Goal: Task Accomplishment & Management: Manage account settings

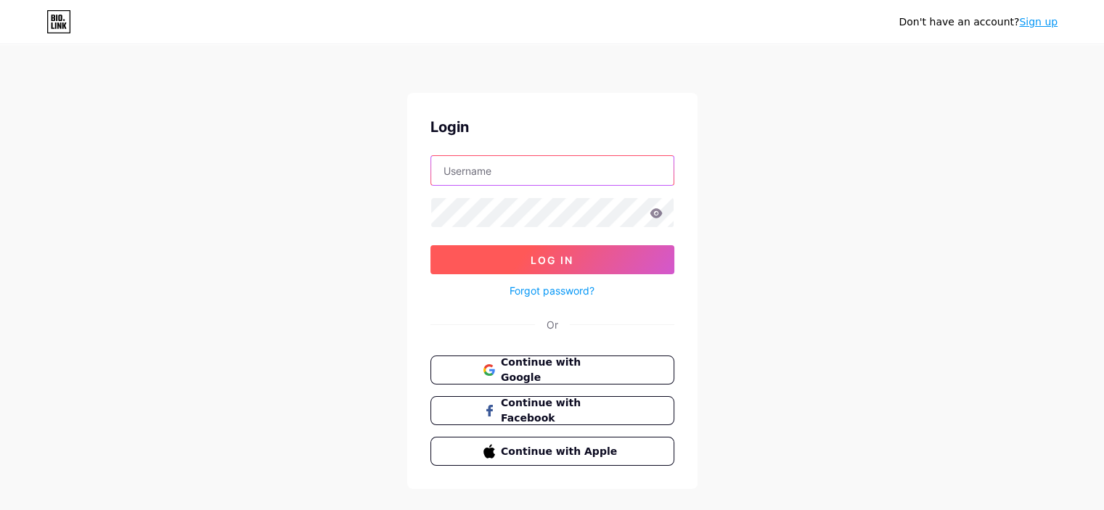
type input "foodbites2000@gmail.com"
click at [532, 247] on button "Log In" at bounding box center [553, 259] width 244 height 29
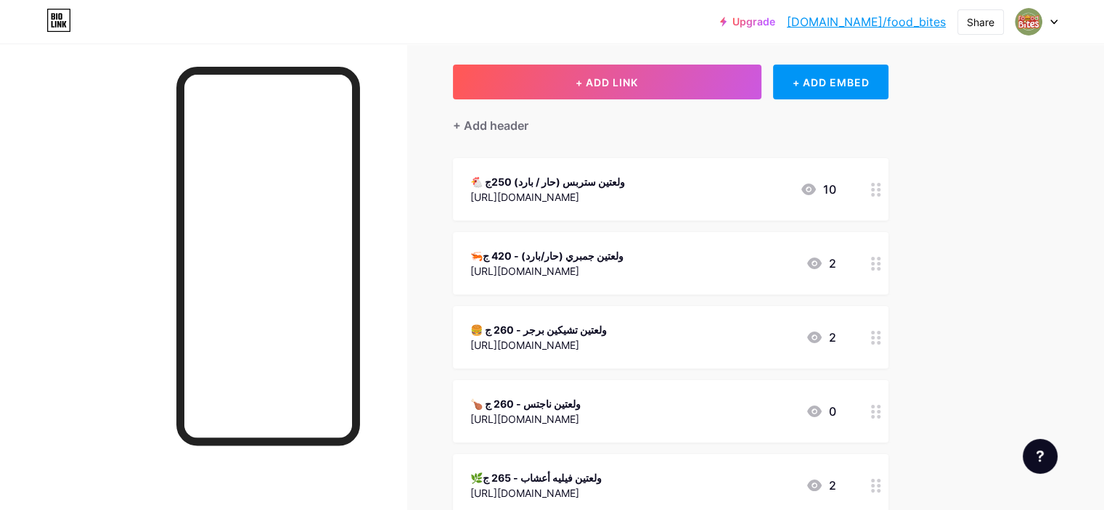
scroll to position [145, 0]
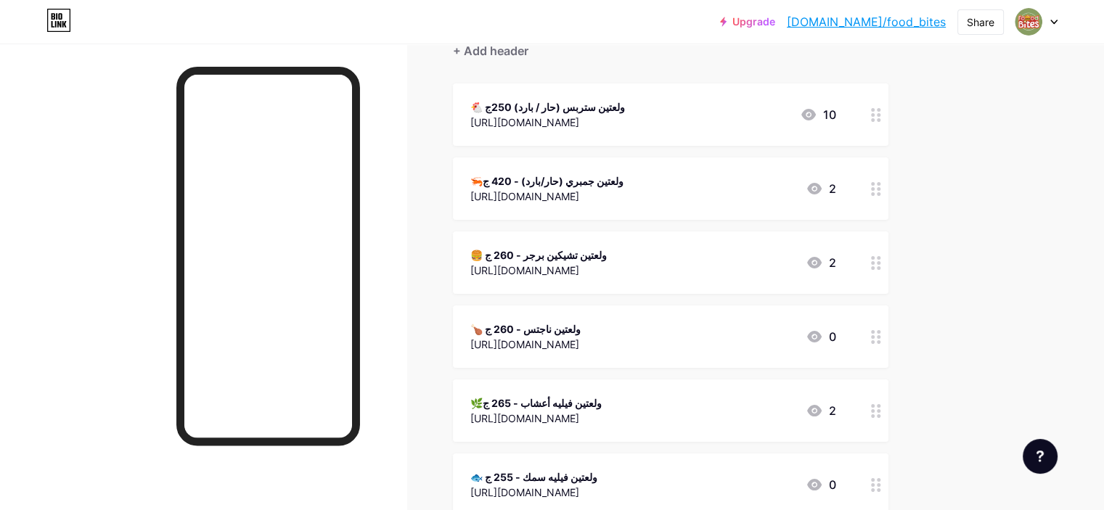
click at [822, 259] on icon at bounding box center [814, 263] width 15 height 12
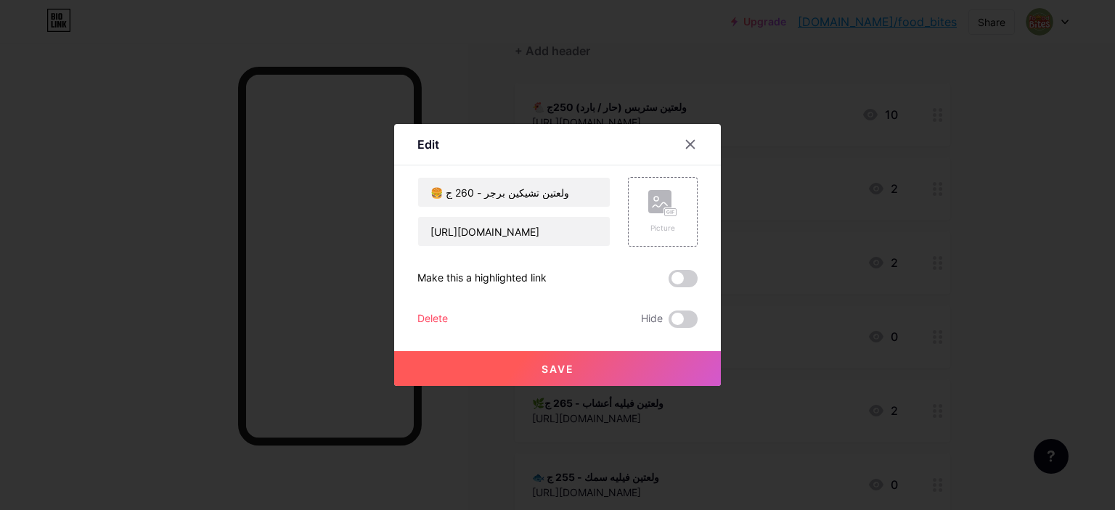
click at [941, 171] on div at bounding box center [557, 255] width 1115 height 510
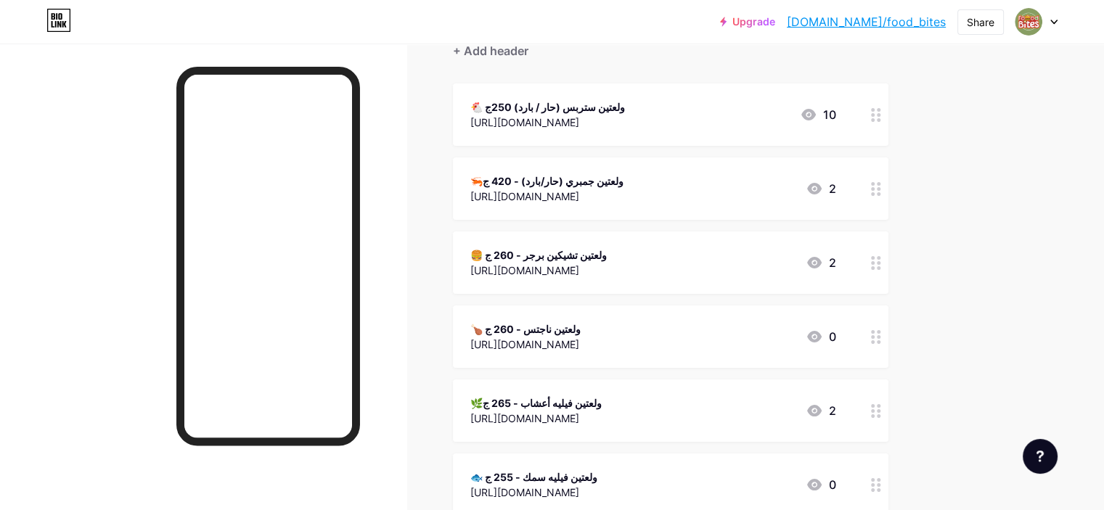
click at [837, 107] on div "10" at bounding box center [818, 114] width 36 height 17
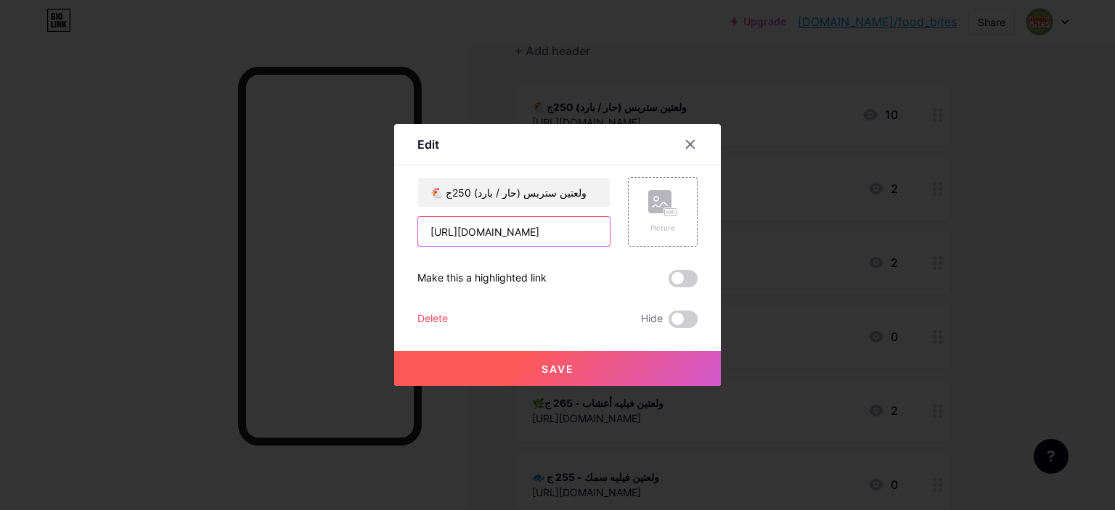
drag, startPoint x: 565, startPoint y: 235, endPoint x: 505, endPoint y: 235, distance: 59.5
click at [505, 235] on input "https://wa.me/201286266219?text=%D9%85%D8%B3%D8%A7%D8%A1%20%D8%A7%D9%84%D8%AE%D…" at bounding box center [514, 231] width 192 height 29
type input "https://wa.me/201226160036?text=%D9%85%D8%B3%D8%A7%D8%A1%20%D8%A7%D9%84%D8%AE%D…"
click at [566, 374] on span "Save" at bounding box center [558, 369] width 33 height 12
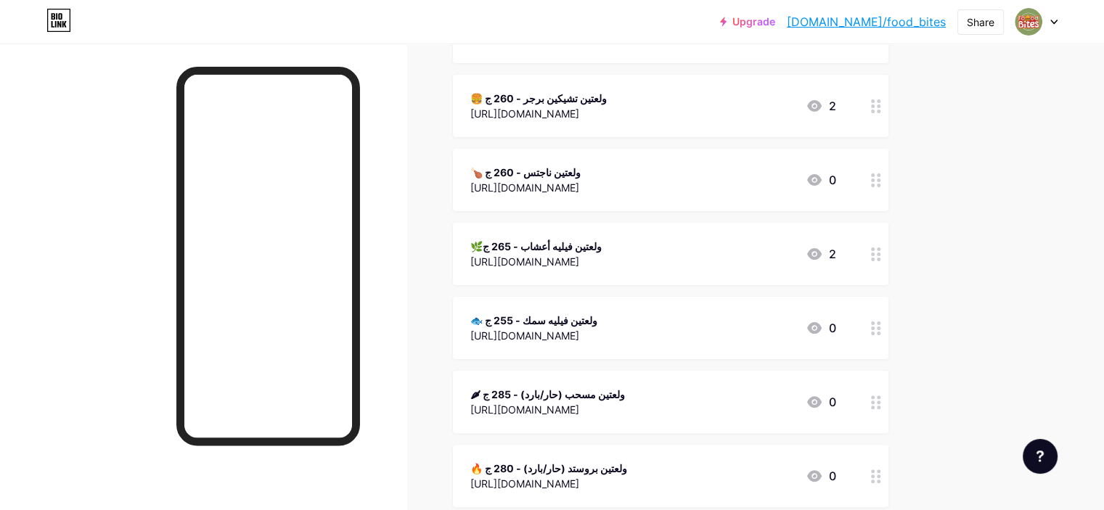
scroll to position [37, 0]
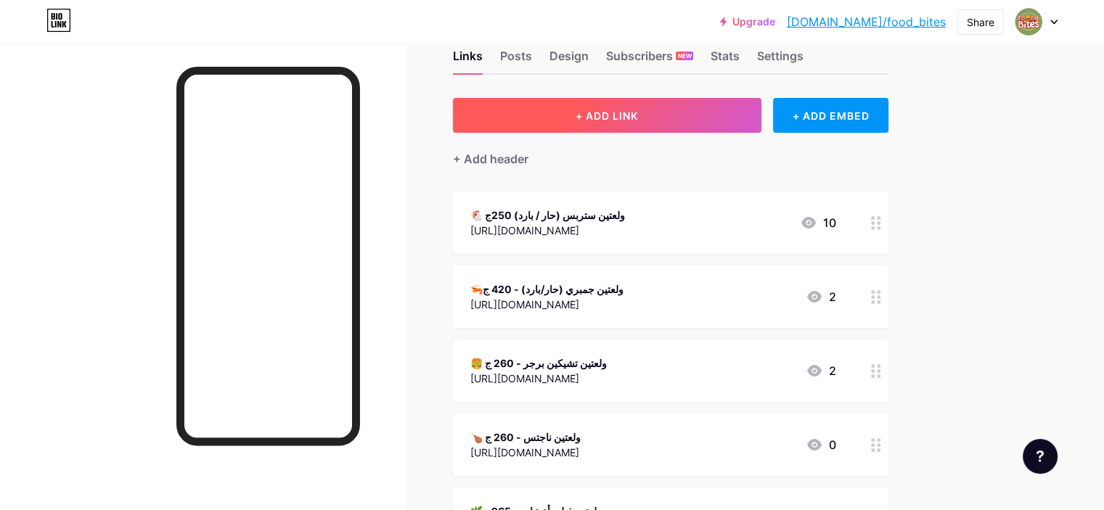
click at [626, 118] on button "+ ADD LINK" at bounding box center [607, 115] width 309 height 35
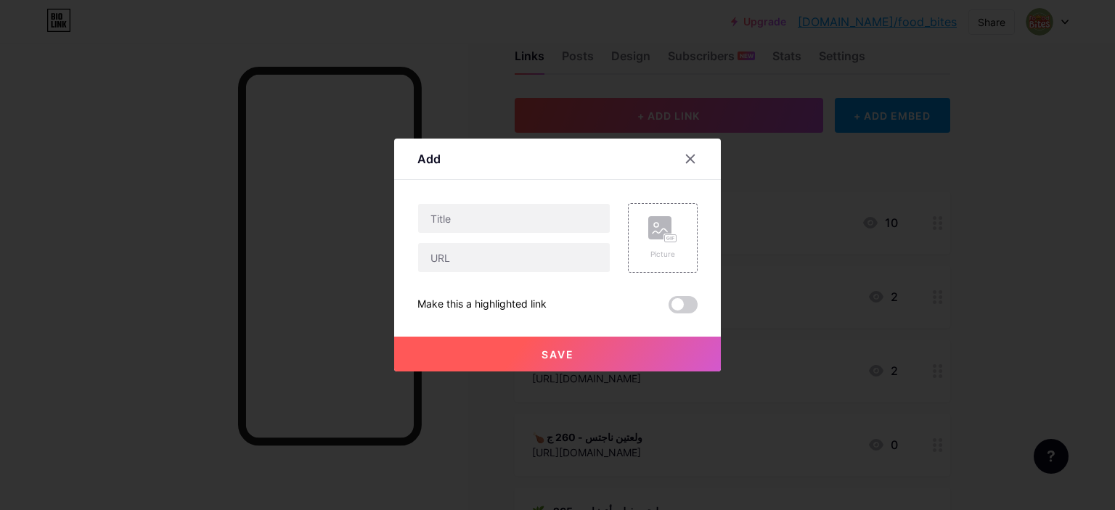
click at [696, 168] on div at bounding box center [700, 159] width 44 height 26
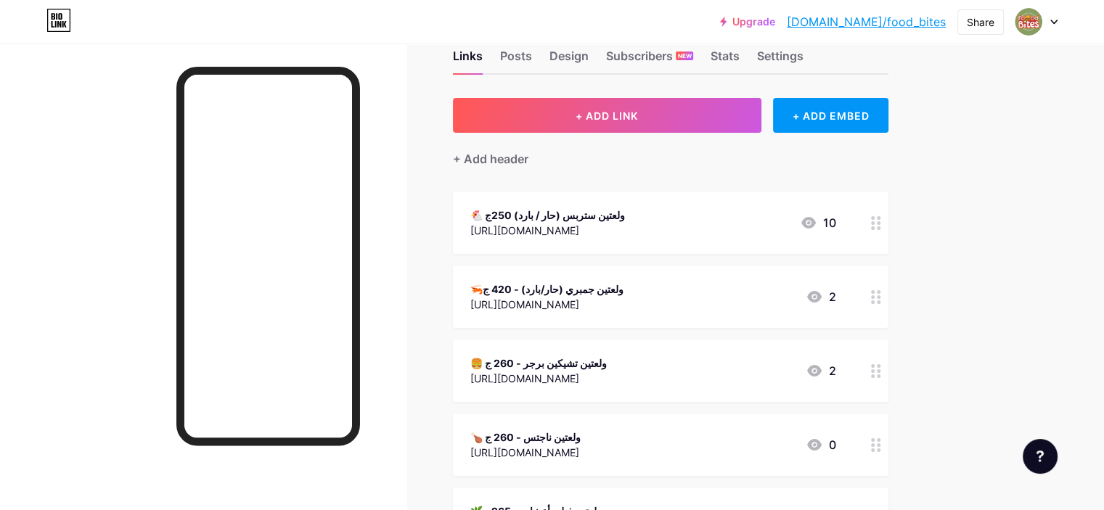
click at [691, 164] on div "+ Add header" at bounding box center [671, 151] width 436 height 36
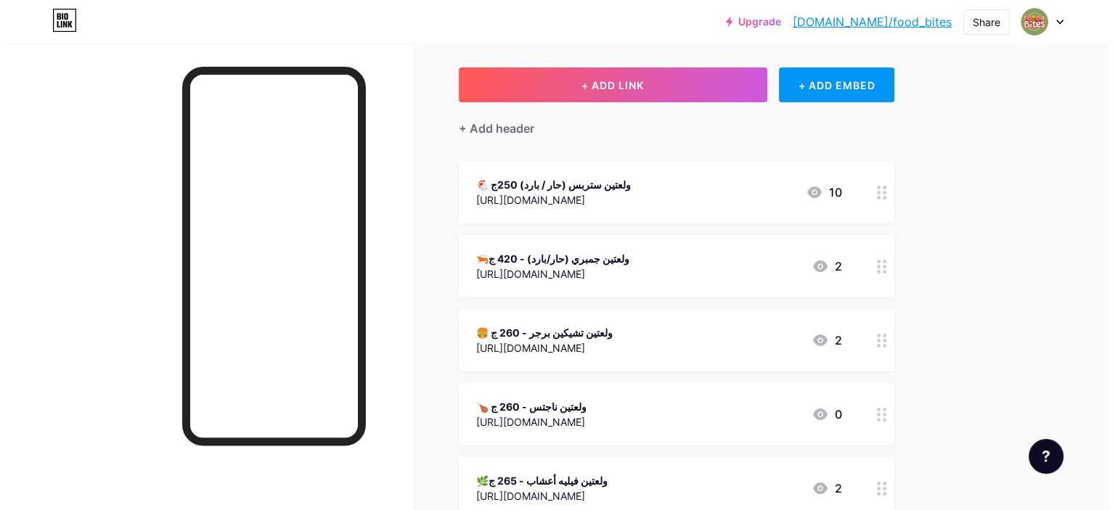
scroll to position [0, 0]
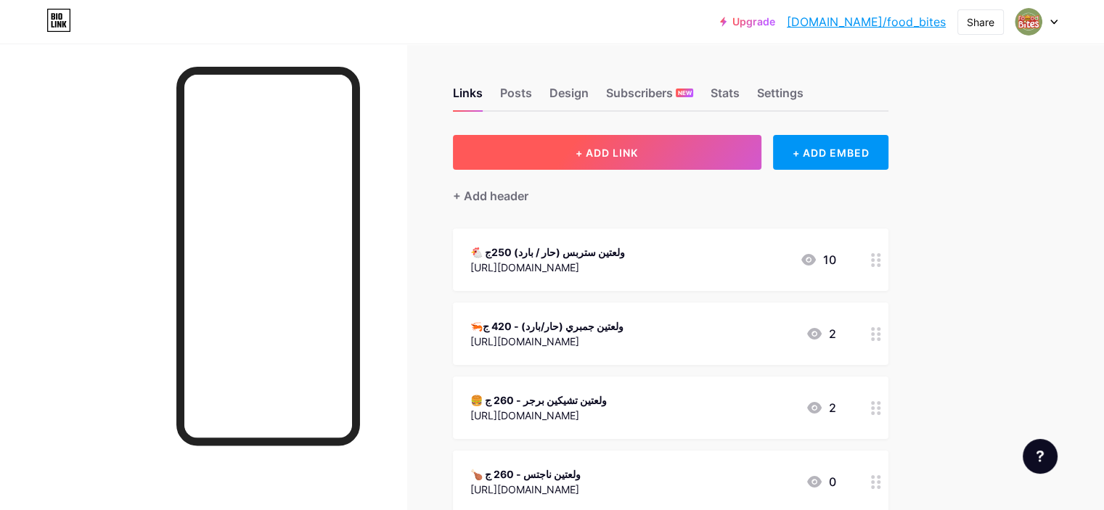
click at [731, 153] on button "+ ADD LINK" at bounding box center [607, 152] width 309 height 35
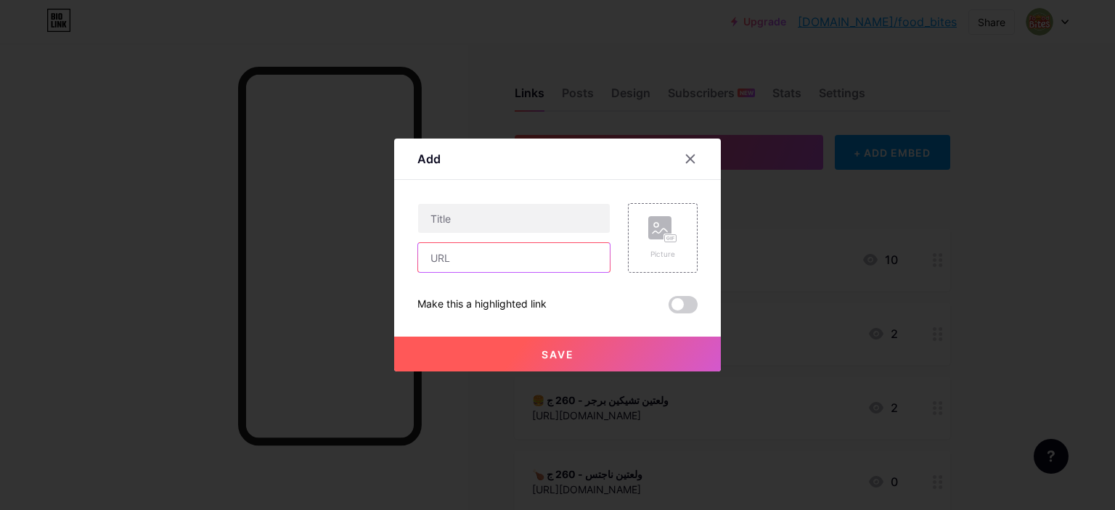
click at [480, 252] on input "text" at bounding box center [514, 257] width 192 height 29
paste input "%D9%85%D8%B3%D8%A7%D8%A1%20%D8%A7%D9%84%D8%AE%D9%8A%D8%B1%D8%8C%20%D9%85%D9%85%…"
type input "%D9%85%D8%B3%D8%A7%D8%A1%20%D8%A7%D9%84%D8%AE%D9%8A%D8%B1%D8%8C%20%D9%85%D9%85%…"
paste input "[URL][DOMAIN_NAME]"
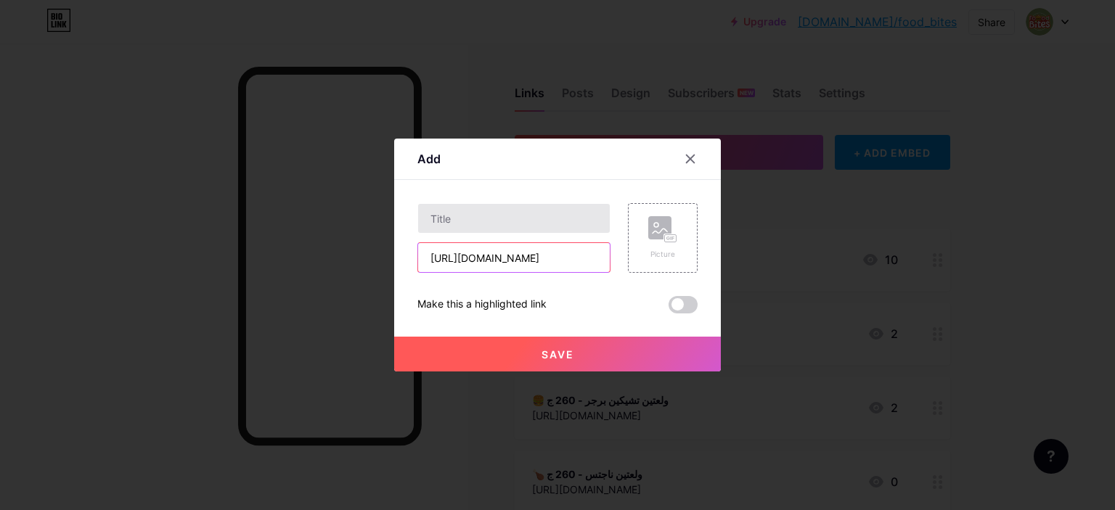
type input "[URL][DOMAIN_NAME]"
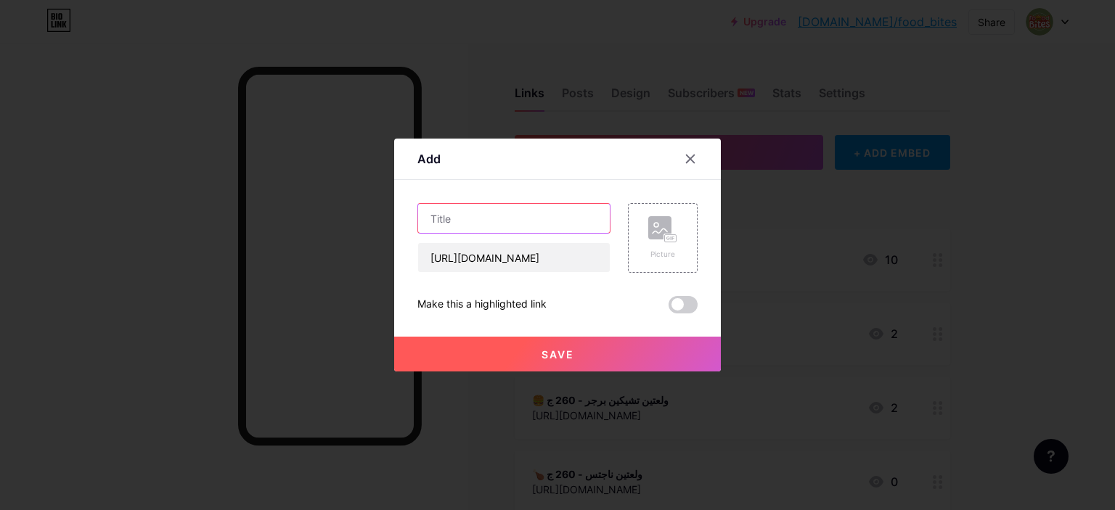
click at [497, 217] on input "text" at bounding box center [514, 218] width 192 height 29
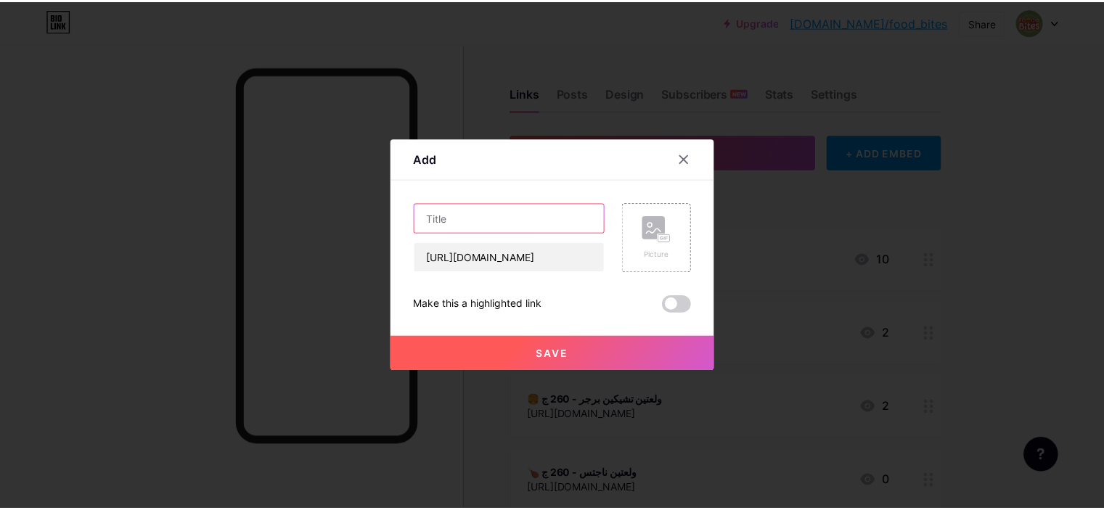
scroll to position [0, 0]
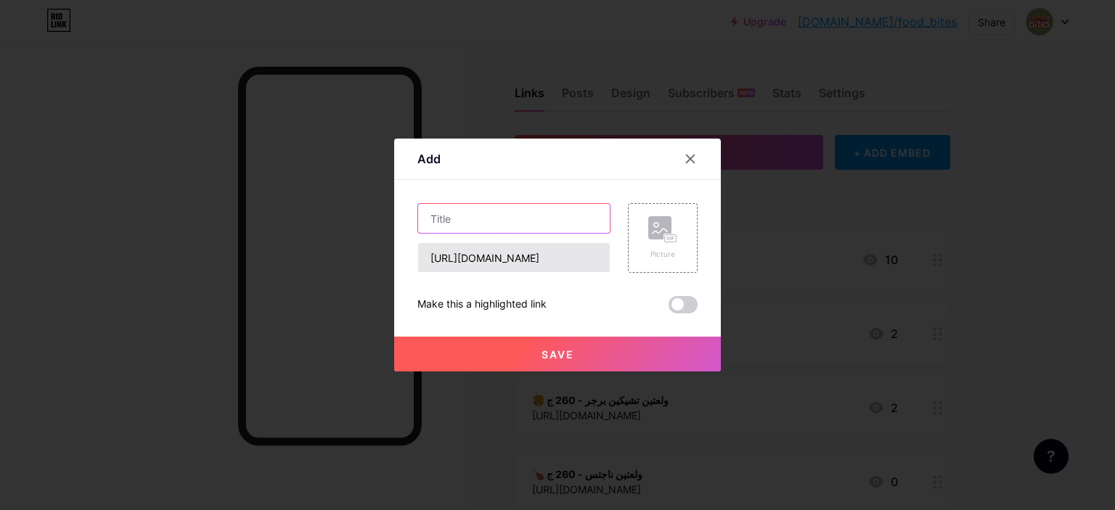
paste input "🌭 هوت دوج ميتكو"
click at [452, 218] on input "🌭 هوت دوج ميتكو 1ك" at bounding box center [514, 218] width 192 height 29
click at [447, 216] on input "🌭 هوت دوج ميتكو 1ك" at bounding box center [514, 218] width 192 height 29
click at [450, 217] on input "🌭 هوت دوج ميتكو 1ك" at bounding box center [514, 218] width 192 height 29
click at [546, 222] on input "🌭 هوت دوج ميتكو 1 ك" at bounding box center [514, 218] width 192 height 29
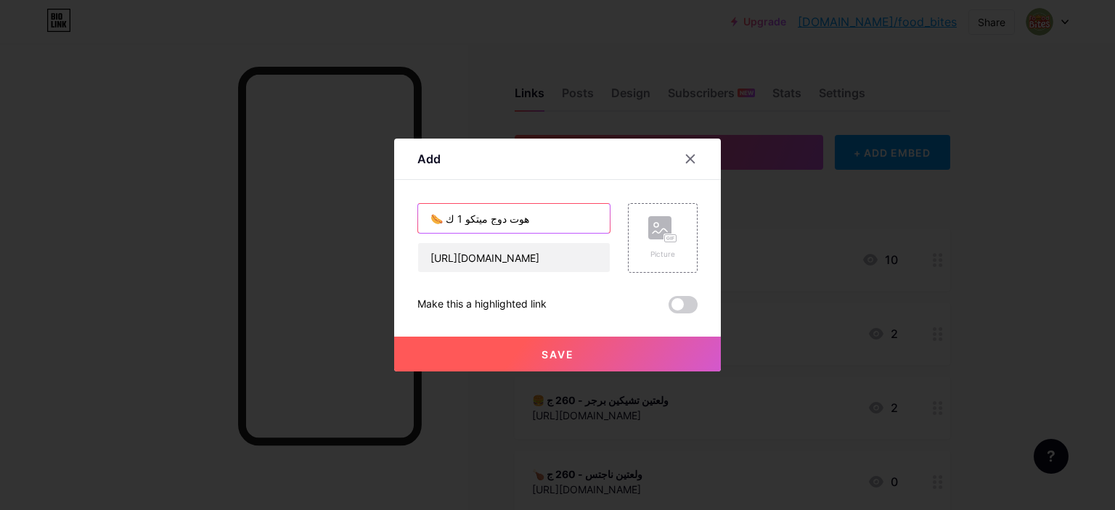
click at [450, 220] on input "🌭 هوت دوج ميتكو 1 ك" at bounding box center [514, 218] width 192 height 29
click at [444, 220] on input "🌭 هوت دوج ميتكو 1 ك" at bounding box center [514, 218] width 192 height 29
click at [447, 221] on input "🌭 هوت دوج ميتكو 1 ك" at bounding box center [514, 218] width 192 height 29
click at [538, 213] on input "🌭 هوت دوج ميتكو 1ك" at bounding box center [514, 218] width 192 height 29
type input "🌭 هوت دوج ميتكو 1ك"
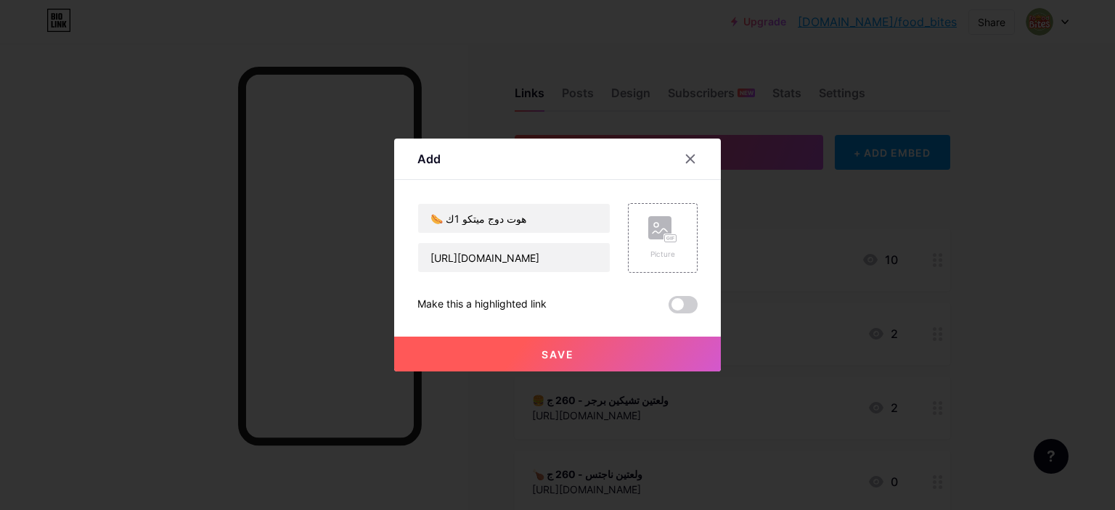
click at [549, 354] on span "Save" at bounding box center [558, 355] width 33 height 12
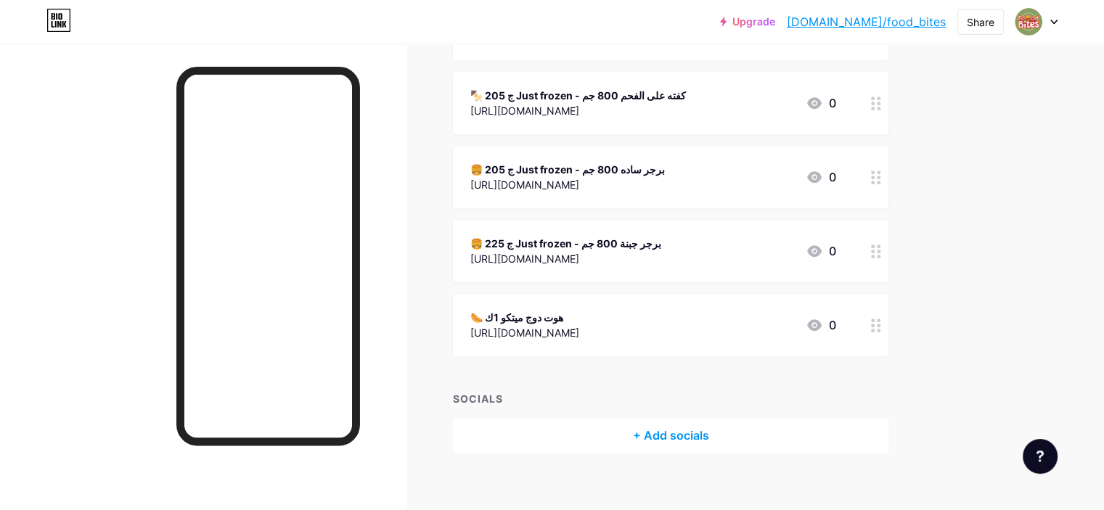
scroll to position [837, 0]
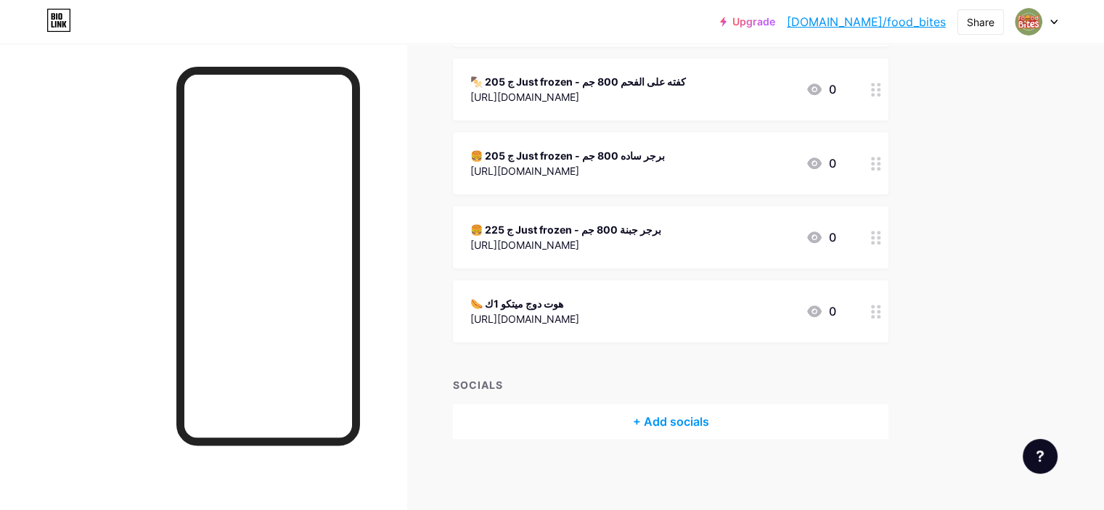
click at [579, 313] on div "[URL][DOMAIN_NAME]" at bounding box center [525, 319] width 109 height 15
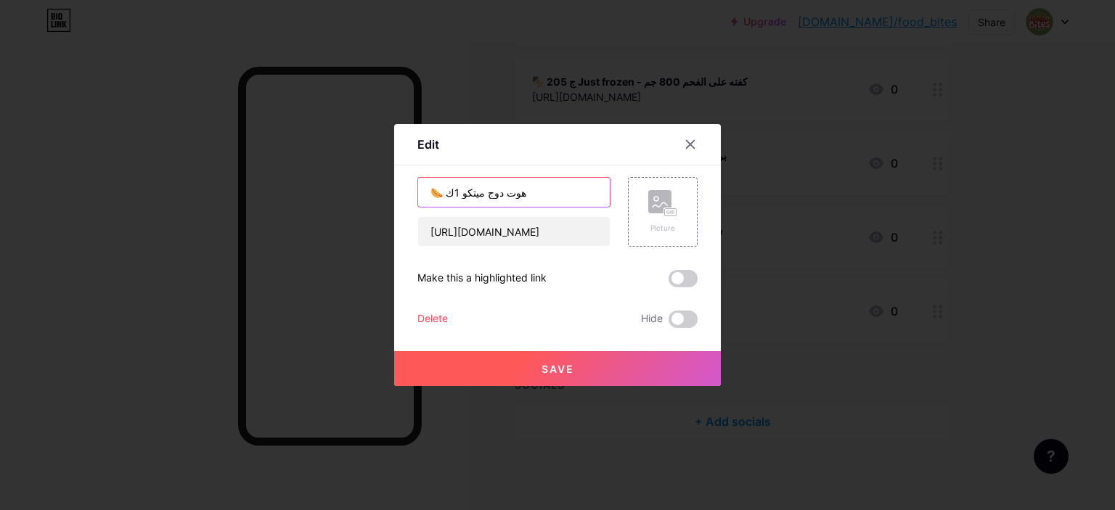
click at [438, 195] on input "🌭 هوت دوج ميتكو 1ك" at bounding box center [514, 192] width 192 height 29
drag, startPoint x: 438, startPoint y: 197, endPoint x: 381, endPoint y: 203, distance: 57.7
click at [381, 203] on div "Edit Content YouTube Play YouTube video without leaving your page. ADD Vimeo Pl…" at bounding box center [557, 255] width 1115 height 510
click at [441, 193] on input "هوت دوج ميتكو 1ك" at bounding box center [514, 192] width 192 height 29
drag, startPoint x: 508, startPoint y: 189, endPoint x: 406, endPoint y: 189, distance: 102.4
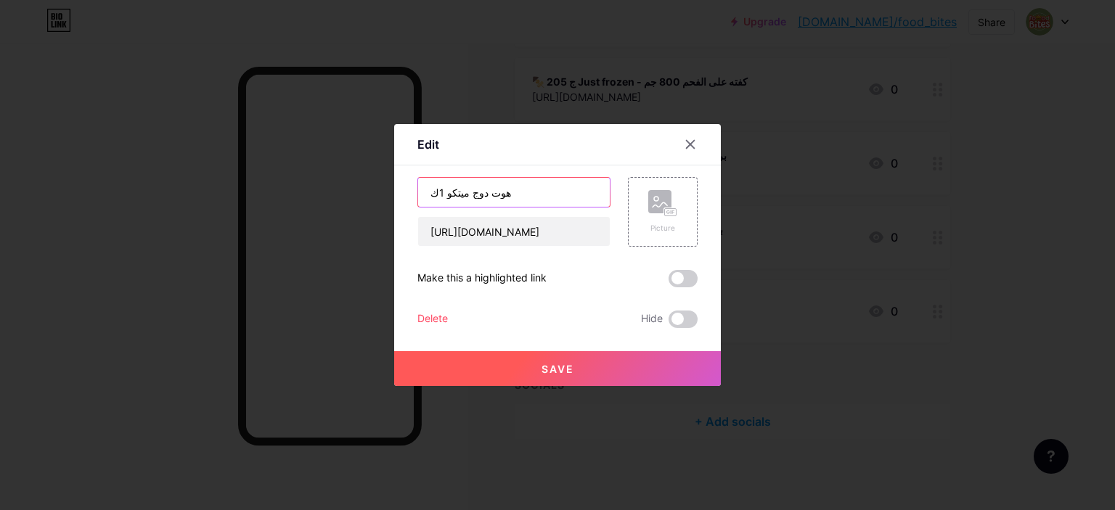
click at [406, 189] on div "Edit Content YouTube Play YouTube video without leaving your page. ADD Vimeo Pl…" at bounding box center [557, 255] width 327 height 262
paste input "🌭"
type input "هوت دوج ميتكو 1 ك - 210ج 🌭"
click at [553, 373] on button "Save" at bounding box center [557, 368] width 327 height 35
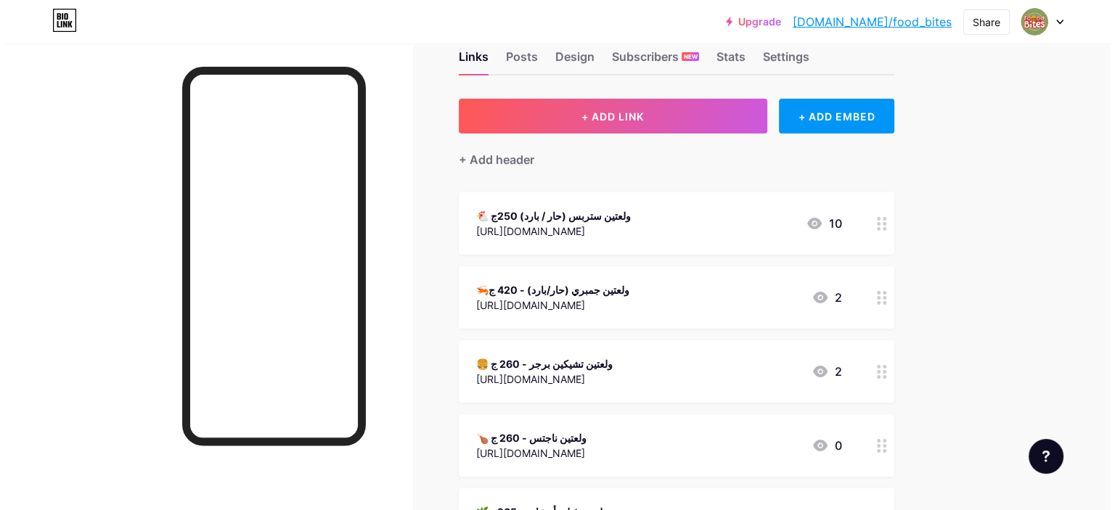
scroll to position [0, 0]
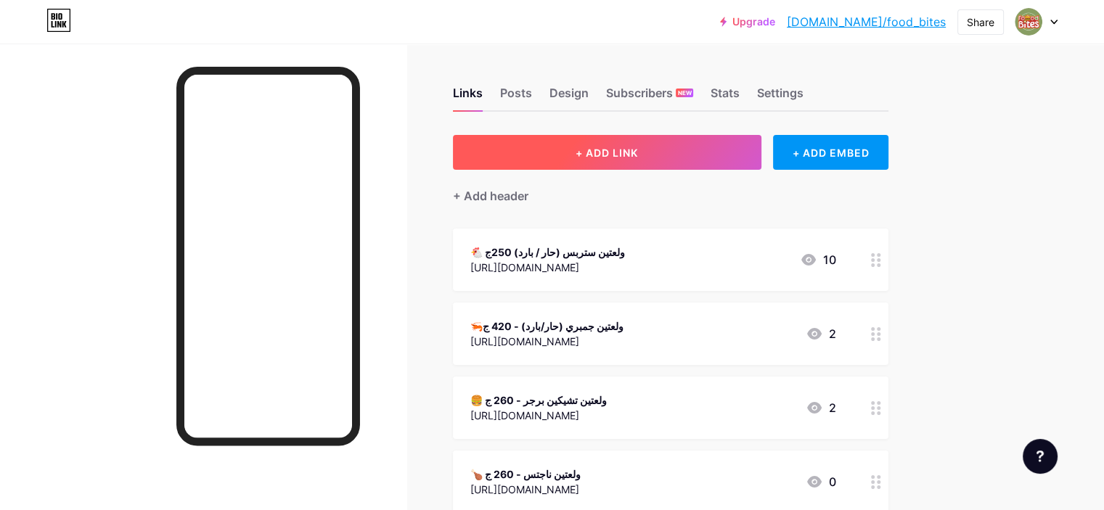
click at [629, 158] on button "+ ADD LINK" at bounding box center [607, 152] width 309 height 35
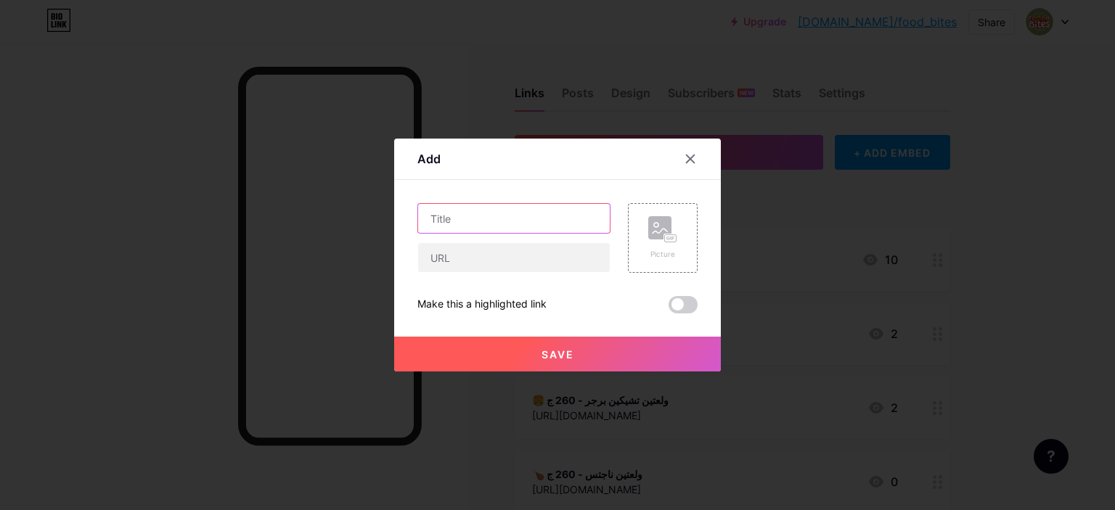
click at [480, 214] on input "text" at bounding box center [514, 218] width 192 height 29
paste input "🍟 بطاطس بوم فريت - 150 ج"
type input "🍟 بطاطس بوم فريت - 150 ج"
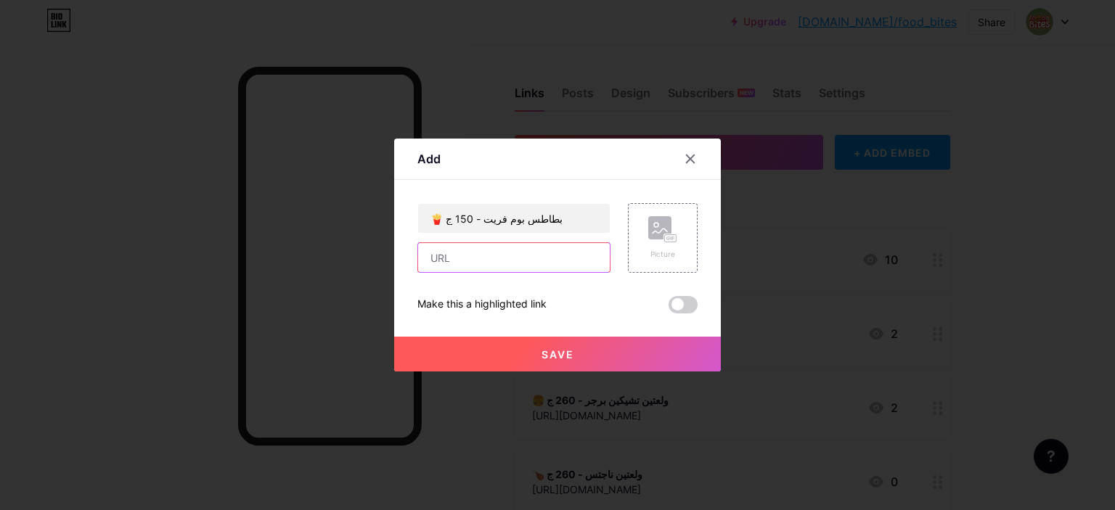
click at [516, 261] on input "text" at bounding box center [514, 257] width 192 height 29
click at [481, 220] on input "🍟 بطاطس بوم فريت - 150 ج" at bounding box center [514, 218] width 192 height 29
click at [552, 249] on input "text" at bounding box center [514, 257] width 192 height 29
click at [561, 211] on input "🍟 بطاطس بوم فريت - 150 ج" at bounding box center [514, 218] width 192 height 29
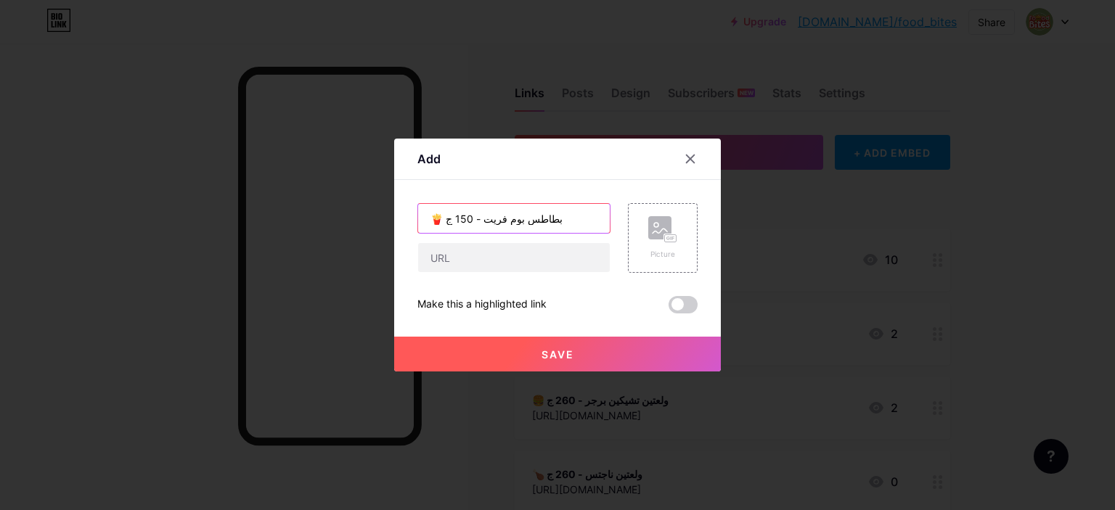
click at [561, 211] on input "🍟 بطاطس بوم فريت - 150 ج" at bounding box center [514, 218] width 192 height 29
click at [545, 221] on input "🍟 بطاطس بوم فريت - 150 ج" at bounding box center [514, 218] width 192 height 29
drag, startPoint x: 548, startPoint y: 224, endPoint x: 480, endPoint y: 212, distance: 69.2
click at [480, 212] on input "🍟 بطاطس بوم فريت - 150 ج" at bounding box center [514, 218] width 192 height 29
click at [520, 288] on div "🍟 بطاطس بوم فريت - 150 ج Picture Make this a highlighted link Save" at bounding box center [558, 258] width 280 height 110
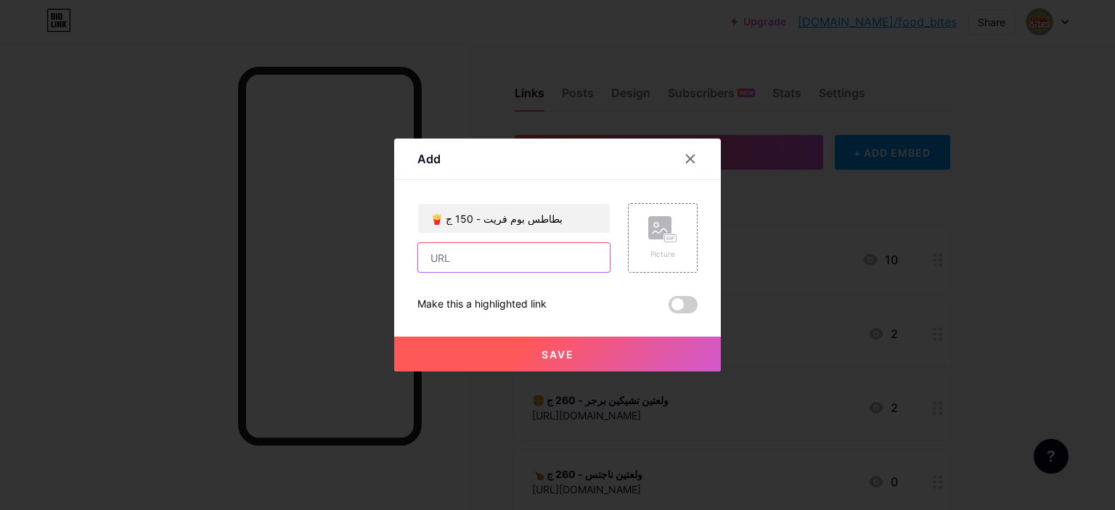
click at [521, 268] on input "text" at bounding box center [514, 257] width 192 height 29
paste input "[URL][DOMAIN_NAME]"
type input "[URL][DOMAIN_NAME]"
click at [524, 353] on button "Save" at bounding box center [557, 354] width 327 height 35
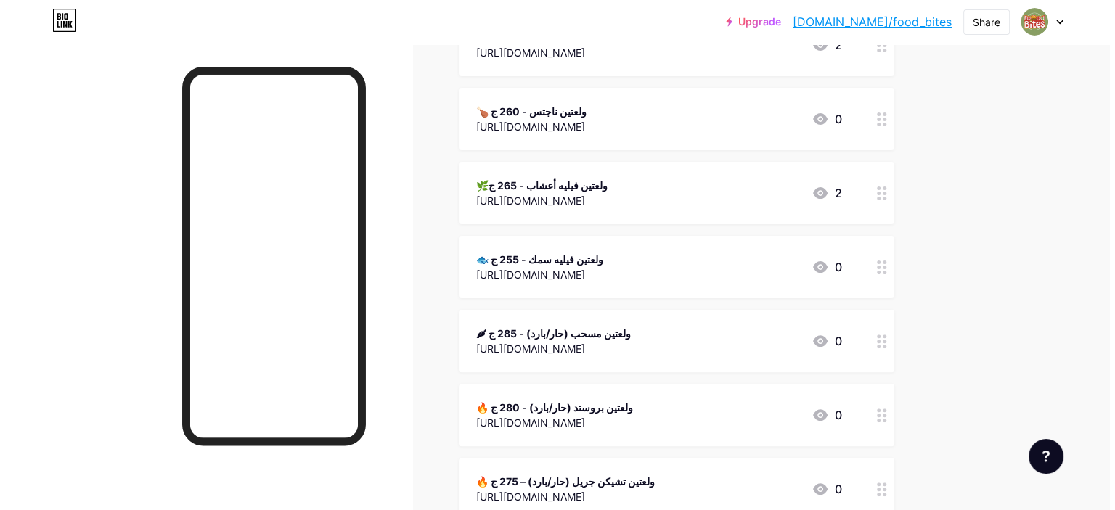
scroll to position [0, 0]
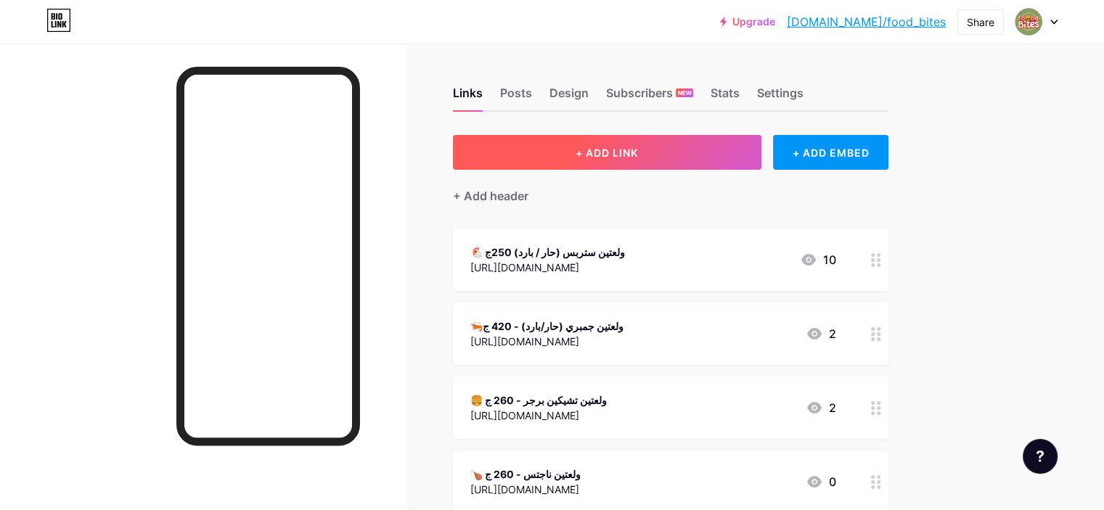
click at [638, 147] on span "+ ADD LINK" at bounding box center [607, 153] width 62 height 12
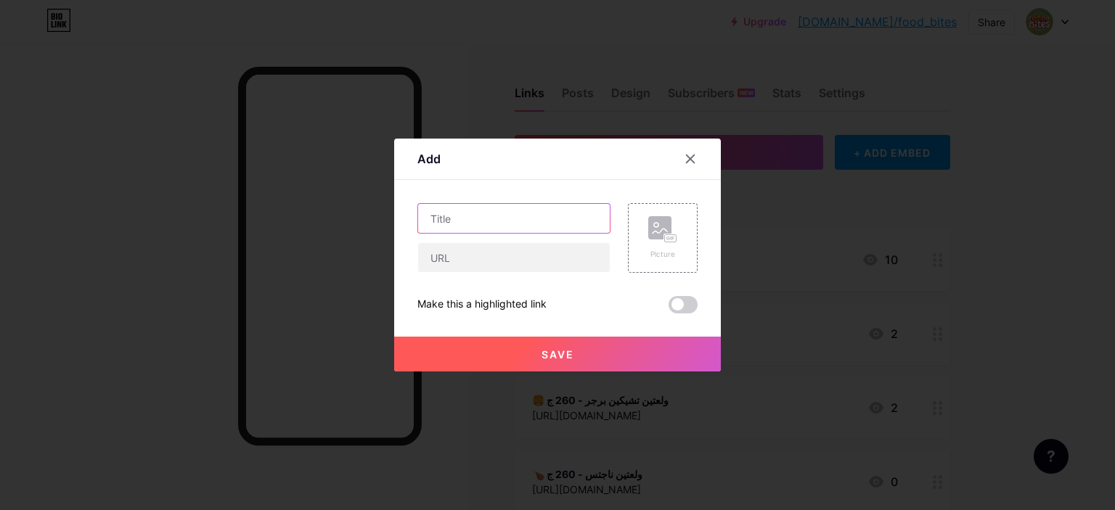
click at [512, 225] on input "text" at bounding box center [514, 218] width 192 height 29
paste input "[URL][DOMAIN_NAME]"
type input "[URL][DOMAIN_NAME]"
paste input "🍟 بطاطس كرينكل - 155 ج"
type input "🍟 بطاطس كرينكل - 155 ج"
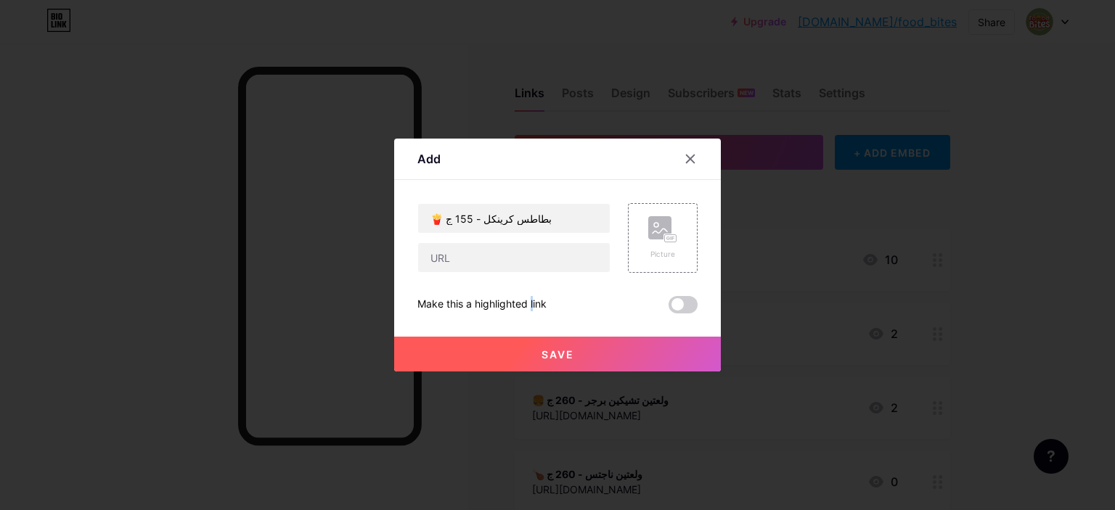
click at [494, 278] on div "🍟 بطاطس كرينكل - 155 ج Picture Make this a highlighted link Save" at bounding box center [558, 258] width 280 height 110
click at [497, 265] on input "text" at bounding box center [514, 257] width 192 height 29
paste input "[URL][DOMAIN_NAME]"
type input "[URL][DOMAIN_NAME]"
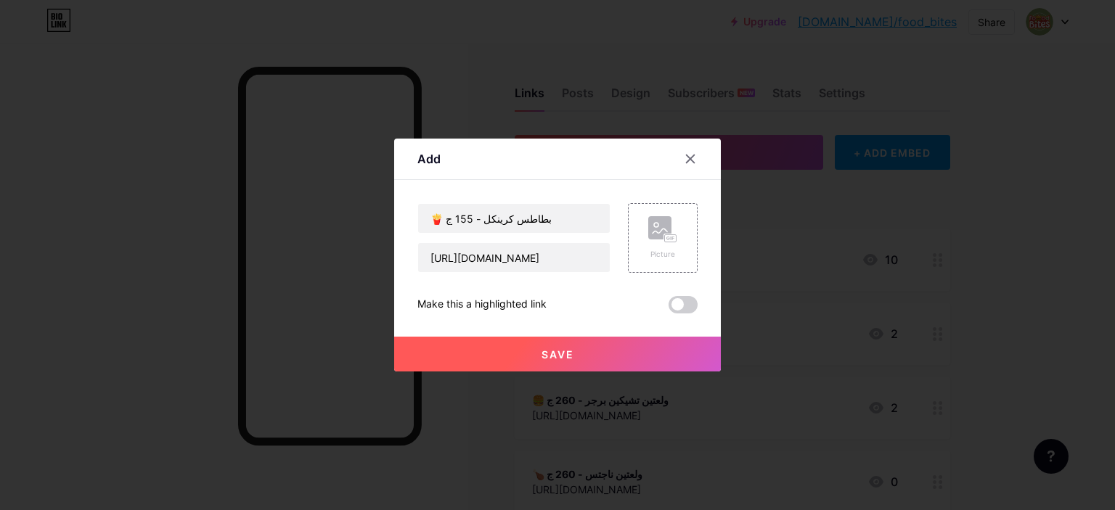
drag, startPoint x: 521, startPoint y: 355, endPoint x: 561, endPoint y: 398, distance: 59.1
click at [521, 354] on button "Save" at bounding box center [557, 354] width 327 height 35
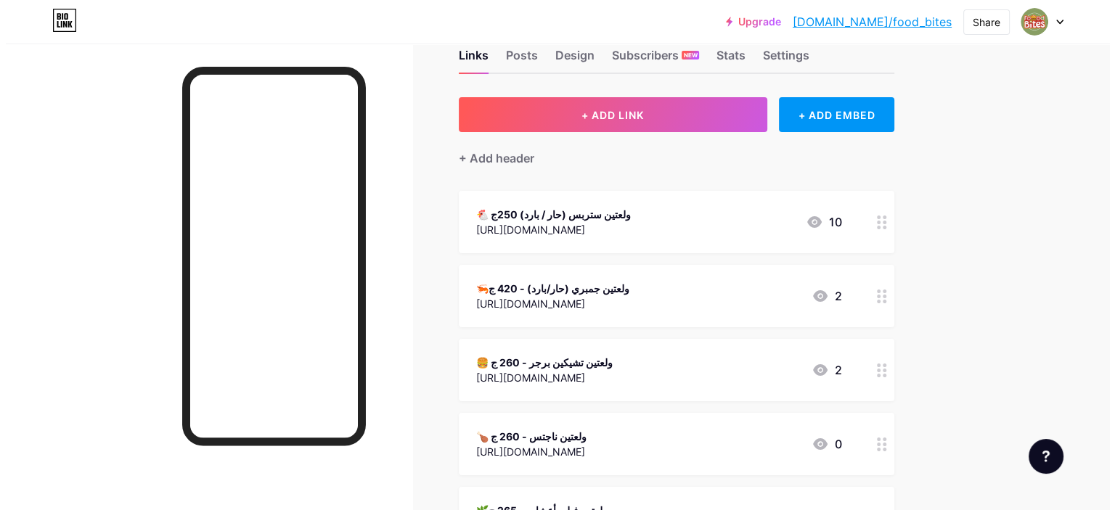
scroll to position [0, 0]
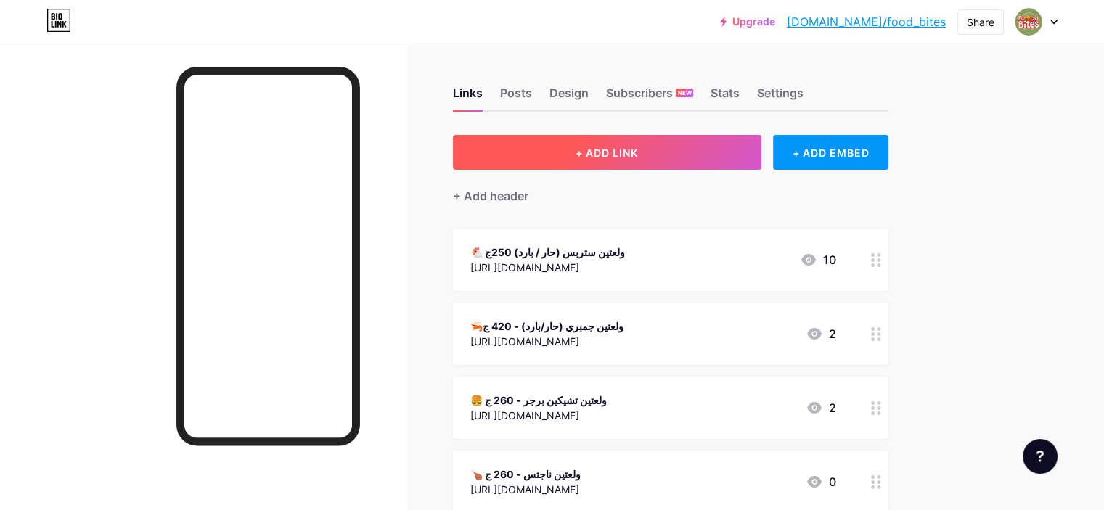
click at [677, 159] on button "+ ADD LINK" at bounding box center [607, 152] width 309 height 35
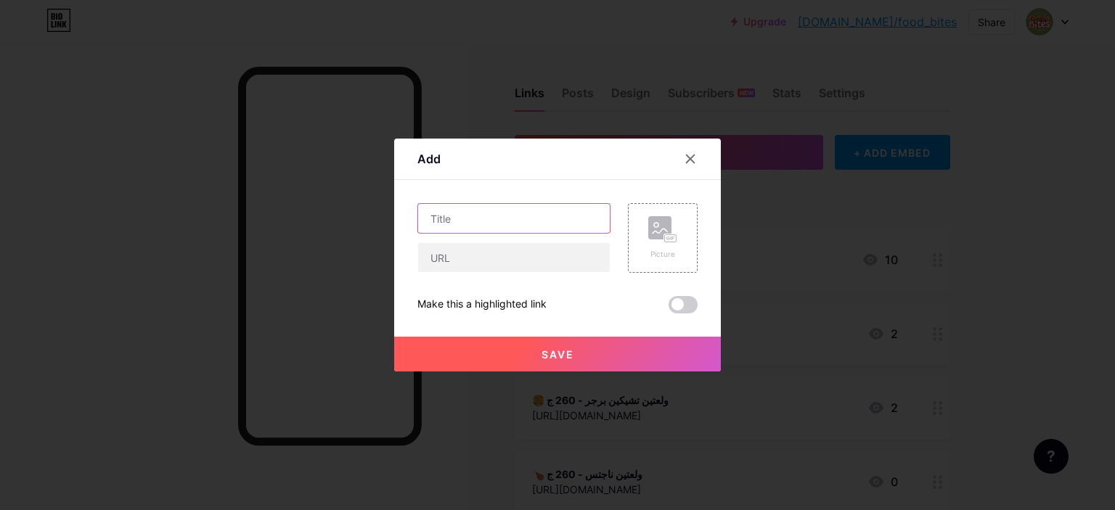
click at [533, 227] on input "text" at bounding box center [514, 218] width 192 height 29
paste input "صوصات ولعتين (280 جم)"
paste input "🌶 تاي شيلي - 55 ج"
type input "صوصات ولعتين (280 جم) 🌶 تاي شيلي - 55 ج"
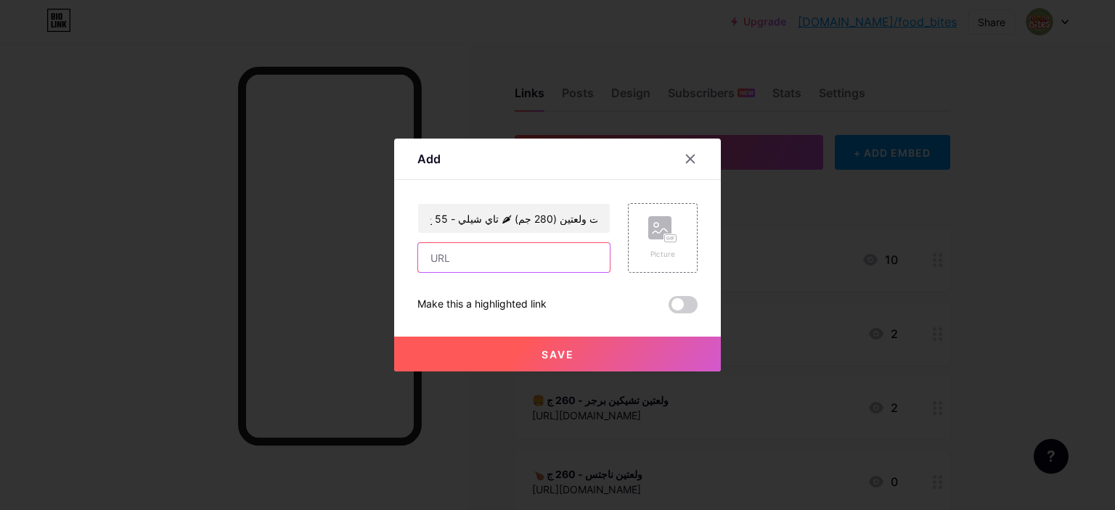
click at [514, 259] on input "text" at bounding box center [514, 257] width 192 height 29
click at [546, 259] on input "text" at bounding box center [514, 257] width 192 height 29
click at [561, 213] on input "صوصات ولعتين (280 جم) 🌶 تاي شيلي - 55 ج" at bounding box center [514, 218] width 192 height 29
click at [518, 265] on input "text" at bounding box center [514, 257] width 192 height 29
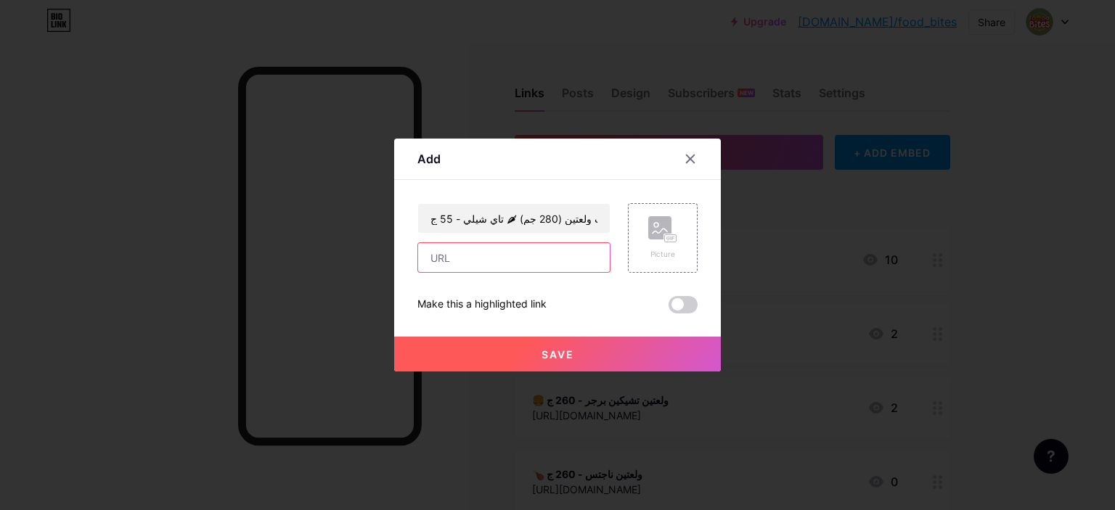
paste input "[URL][DOMAIN_NAME]"
type input "[URL][DOMAIN_NAME]"
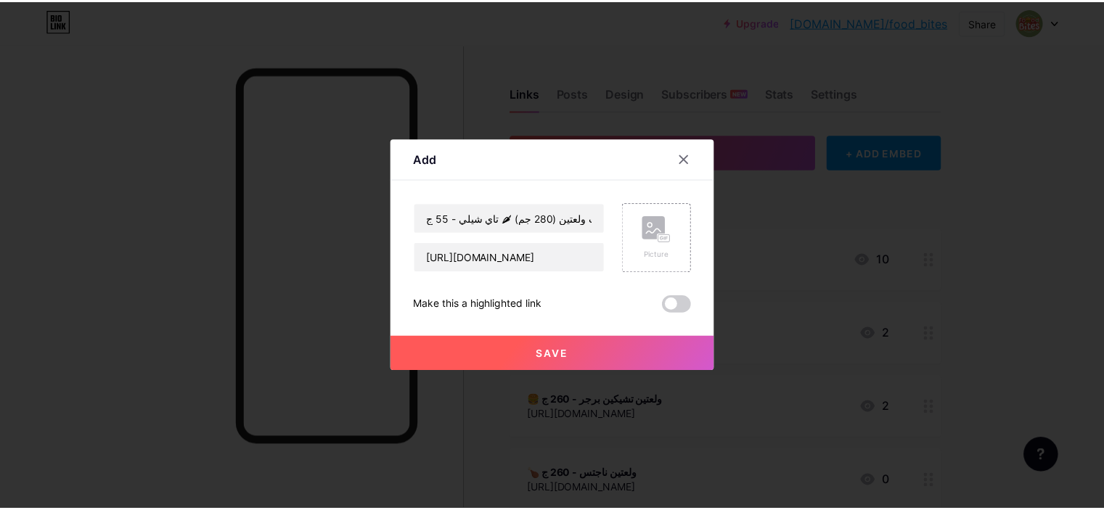
scroll to position [0, 0]
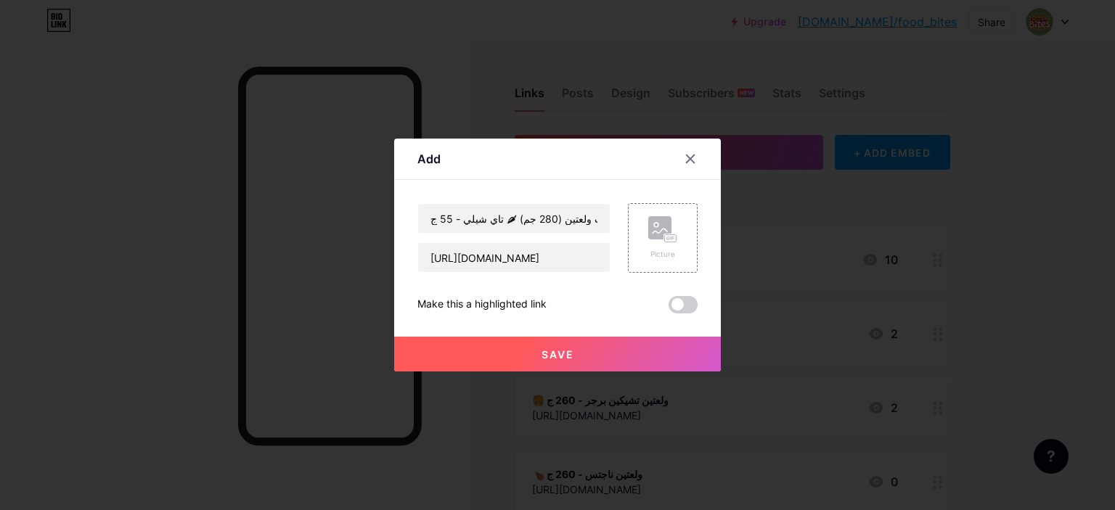
click at [526, 348] on button "Save" at bounding box center [557, 354] width 327 height 35
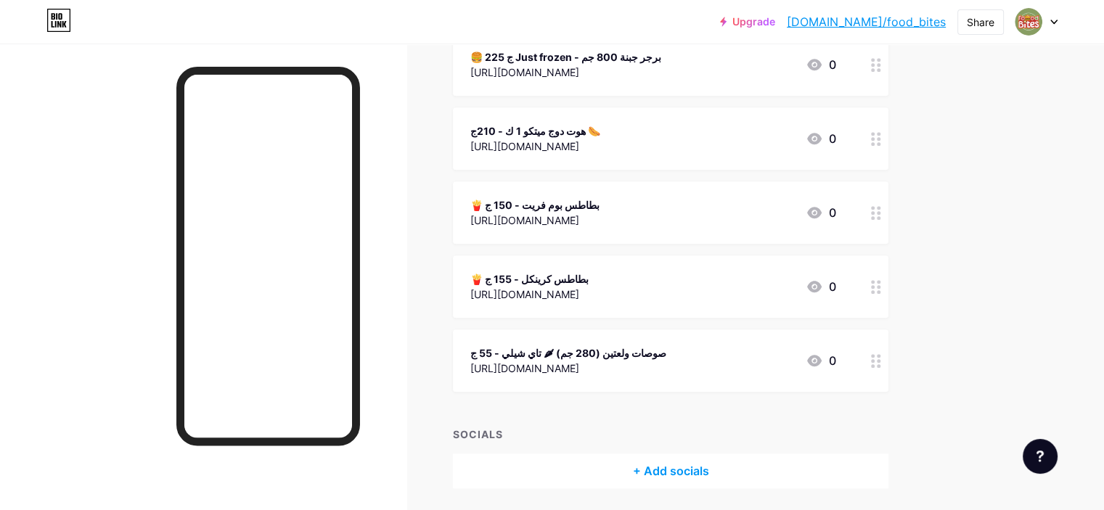
scroll to position [1059, 0]
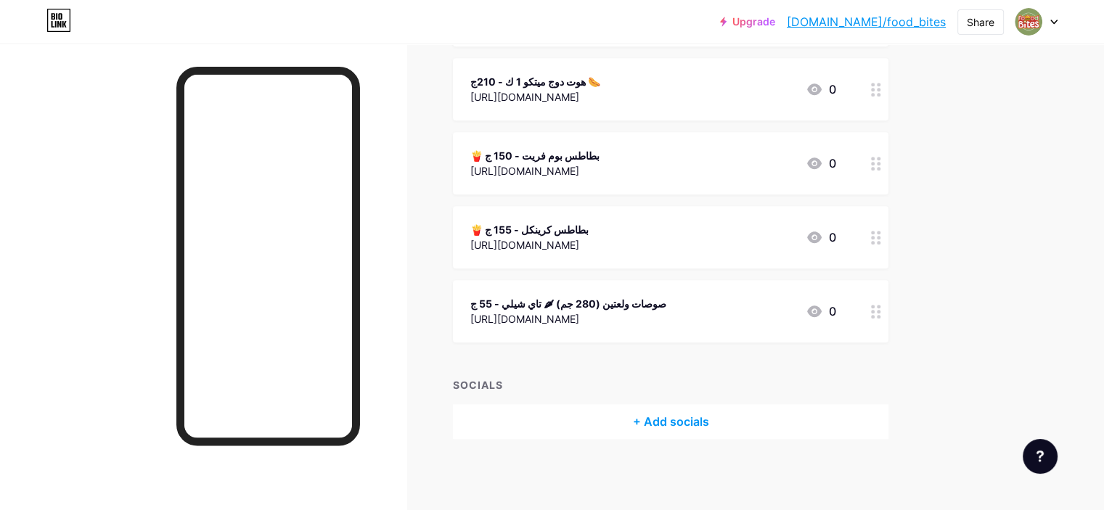
click at [667, 301] on div "صوصات ولعتين (280 جم) 🌶 تاي شيلي - 55 ج" at bounding box center [569, 303] width 196 height 15
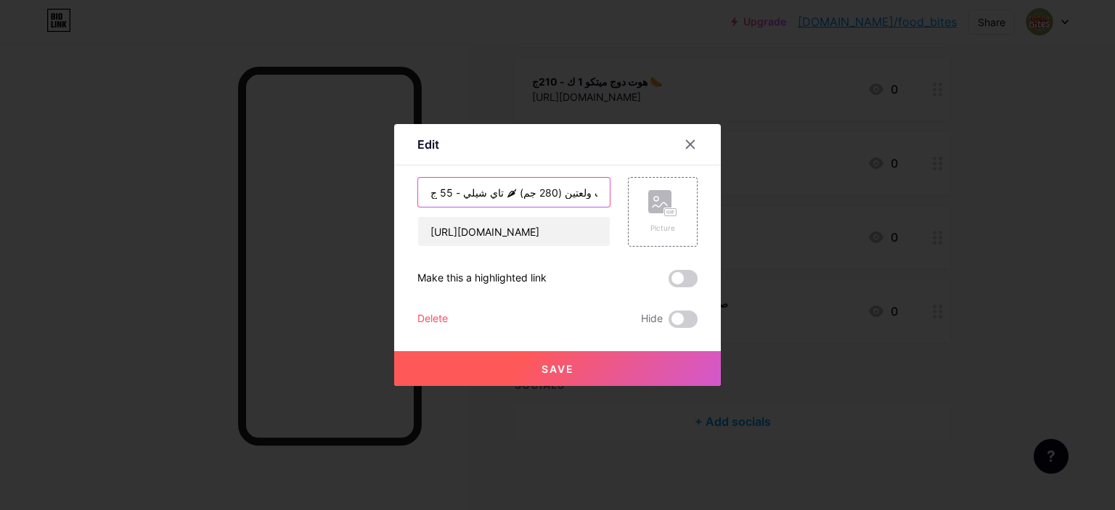
click at [569, 194] on input "صوصات ولعتين (280 جم) 🌶 تاي شيلي - 55 ج" at bounding box center [514, 192] width 192 height 29
type input "صوص ولعتين (280 جم) 🌶 تاي شيلي - 55 ج"
click at [598, 363] on button "Save" at bounding box center [557, 368] width 327 height 35
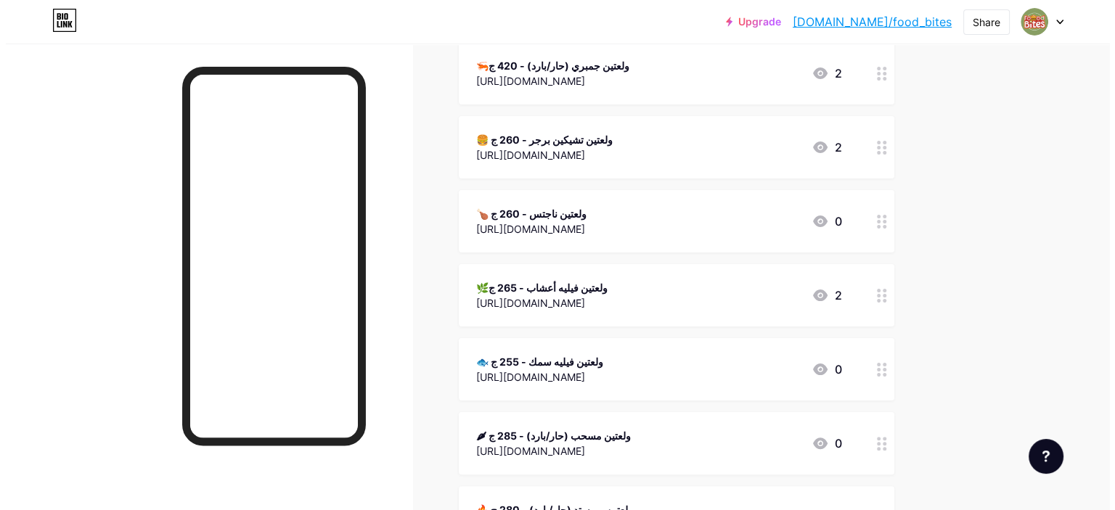
scroll to position [0, 0]
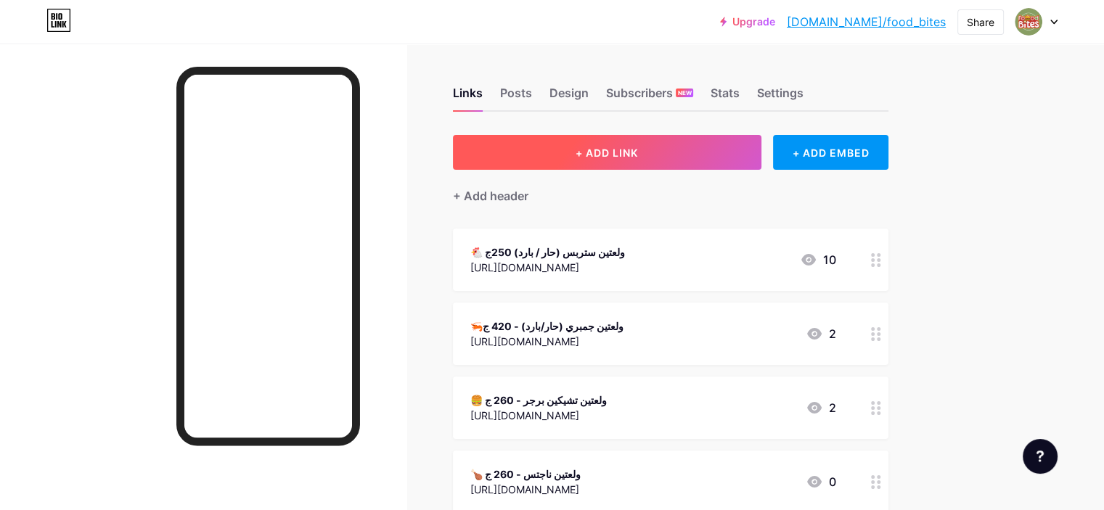
click at [641, 145] on button "+ ADD LINK" at bounding box center [607, 152] width 309 height 35
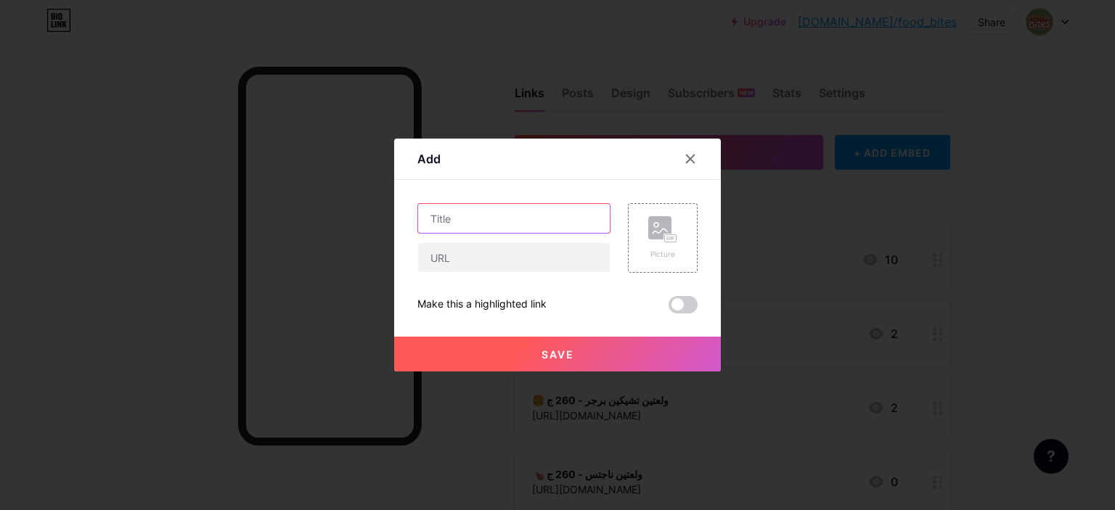
click at [491, 213] on input "text" at bounding box center [514, 218] width 192 height 29
paste input "🥫 صوصات ولعتين (280 جم)"
drag, startPoint x: 505, startPoint y: 218, endPoint x: 514, endPoint y: 220, distance: 9.0
click at [514, 220] on input "🥫 صوصات ولعتين (280 جم)" at bounding box center [514, 218] width 192 height 29
click at [564, 219] on input "🥫 صوص ولعتين (280 جم)" at bounding box center [514, 218] width 192 height 29
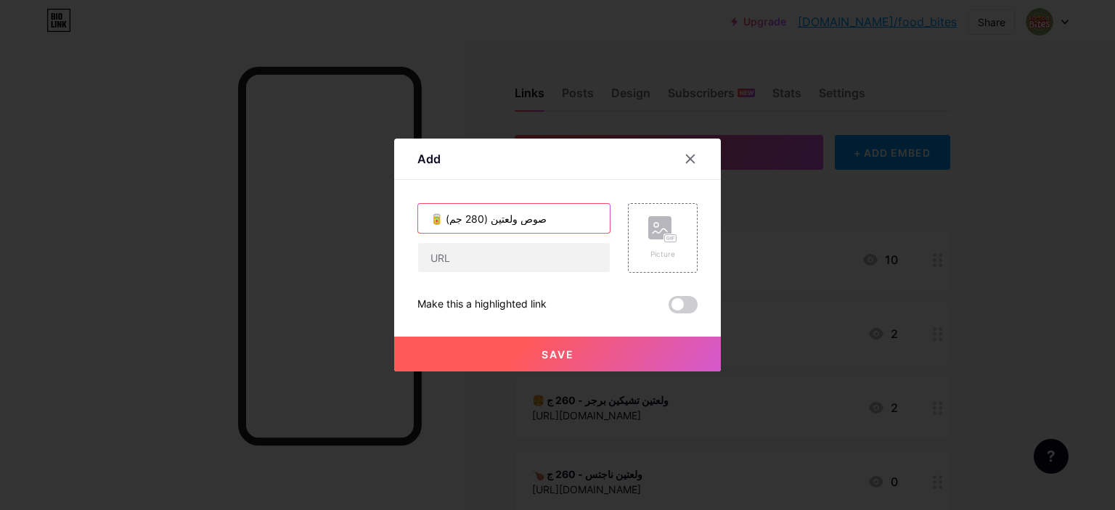
drag, startPoint x: 431, startPoint y: 212, endPoint x: 417, endPoint y: 213, distance: 14.6
click at [418, 213] on input "🥫 صوص ولعتين (280 جم)" at bounding box center [514, 218] width 192 height 29
paste input "🍔 تكساس برجر - 60 ج"
drag, startPoint x: 483, startPoint y: 217, endPoint x: 532, endPoint y: 220, distance: 48.7
click at [532, 220] on input "🍔 تكساس برجر - 60 ج صوص ولعتين (280 جم)" at bounding box center [514, 218] width 192 height 29
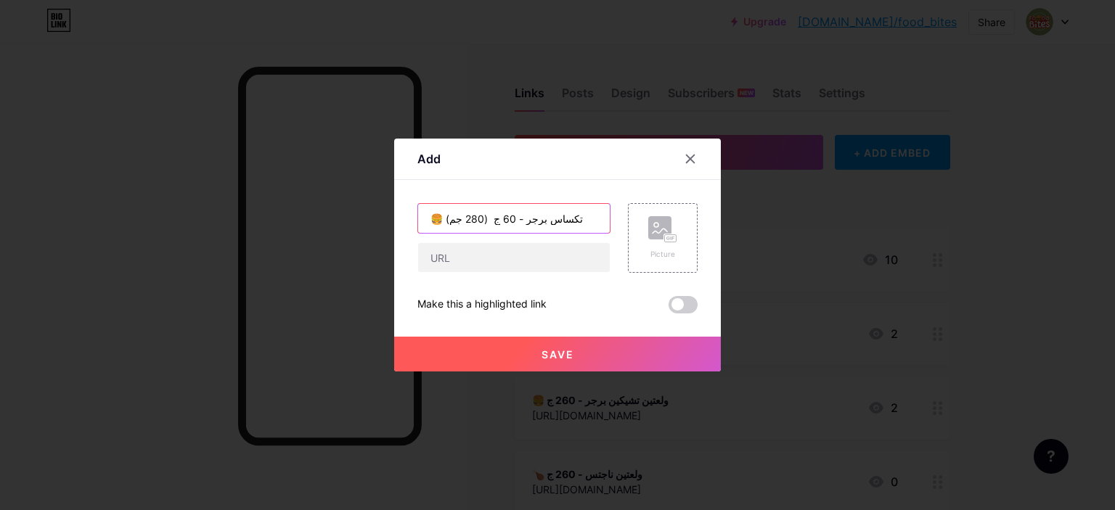
click at [564, 217] on input "🍔 تكساس برجر - 60 ج (280 جم)" at bounding box center [514, 218] width 192 height 29
paste input "text"
type input "🍔 تكساس برجر - 60 ج صوص ولعتين (280 جم)"
click at [506, 221] on input "text" at bounding box center [514, 218] width 192 height 29
paste input "صوص ولعتين (280 جم) 🍔 تكساس برجر - 60 ج"
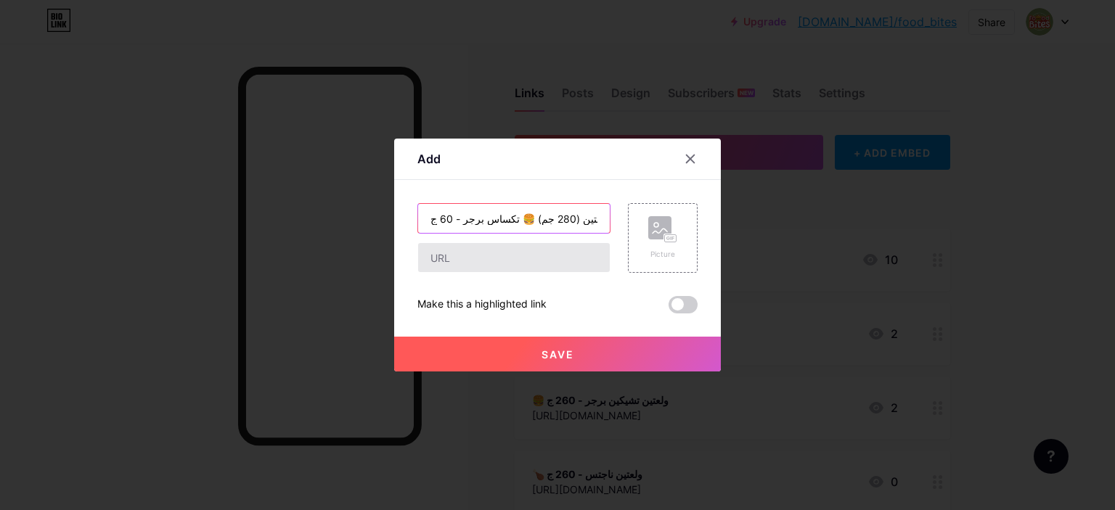
scroll to position [0, 15]
type input "صوص ولعتين (280 جم) 🍔 تكساس برجر - 60 ج"
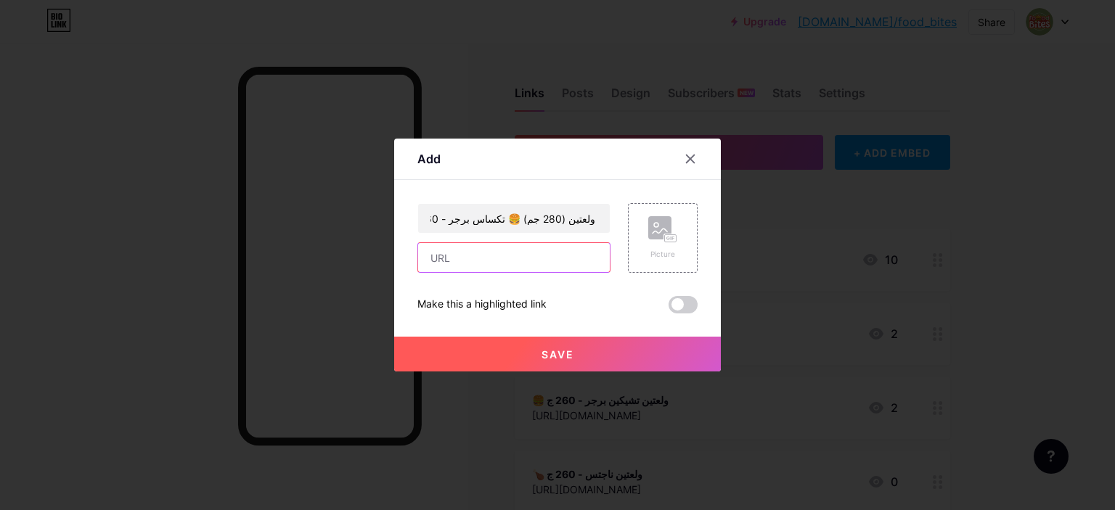
click at [513, 261] on input "text" at bounding box center [514, 257] width 192 height 29
paste input "[URL][DOMAIN_NAME]"
type input "[URL][DOMAIN_NAME]"
paste input "[URL][DOMAIN_NAME]"
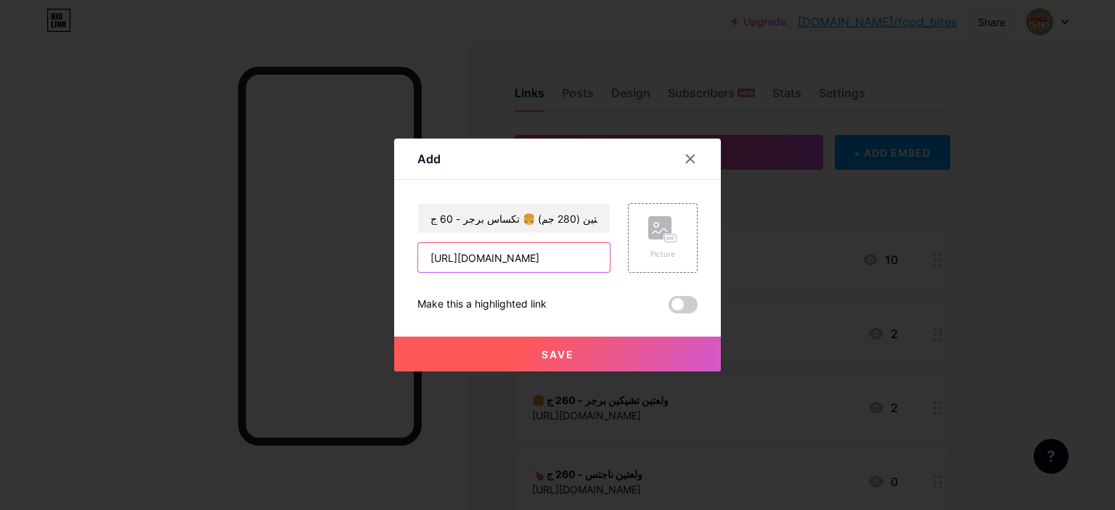
scroll to position [0, 2844]
type input "[URL][DOMAIN_NAME]"
click at [553, 354] on span "Save" at bounding box center [558, 355] width 33 height 12
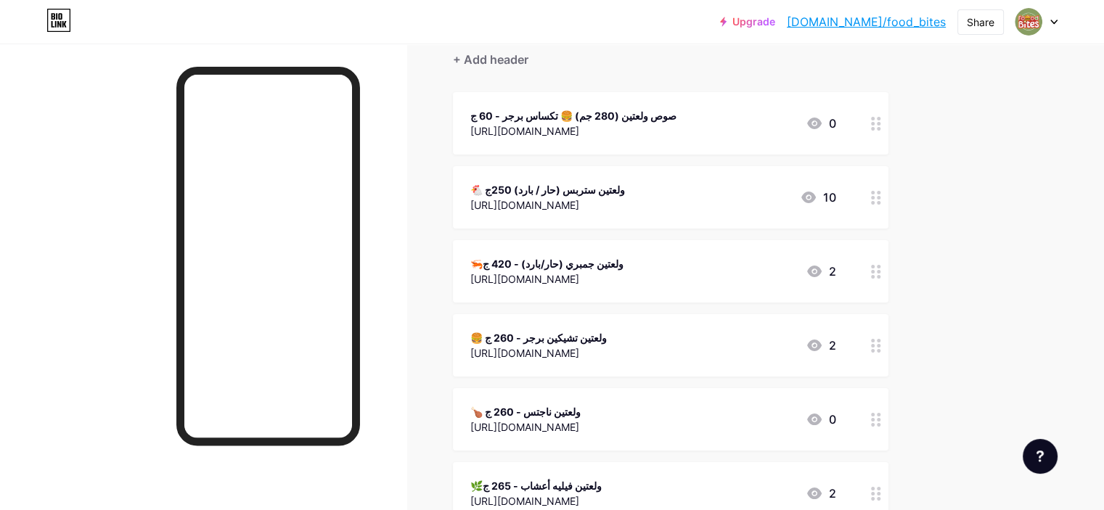
scroll to position [0, 0]
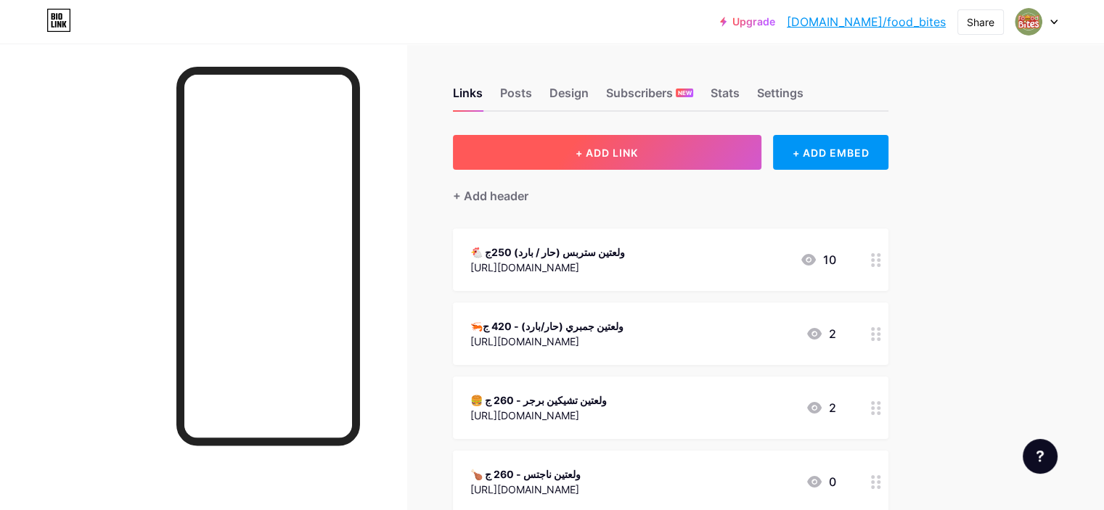
click at [638, 152] on span "+ ADD LINK" at bounding box center [607, 153] width 62 height 12
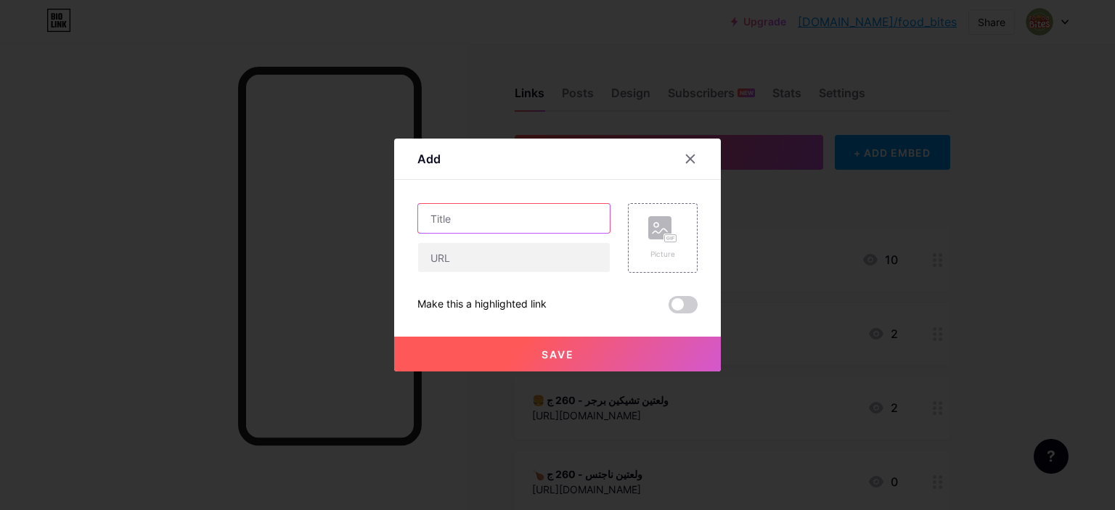
click at [529, 219] on input "text" at bounding box center [514, 218] width 192 height 29
paste input "صوص ولعتين (280 جم) 🥗 رانش - 65 ج"
type input "صوص ولعتين (280 جم) 🥗 رانش - 65 ج"
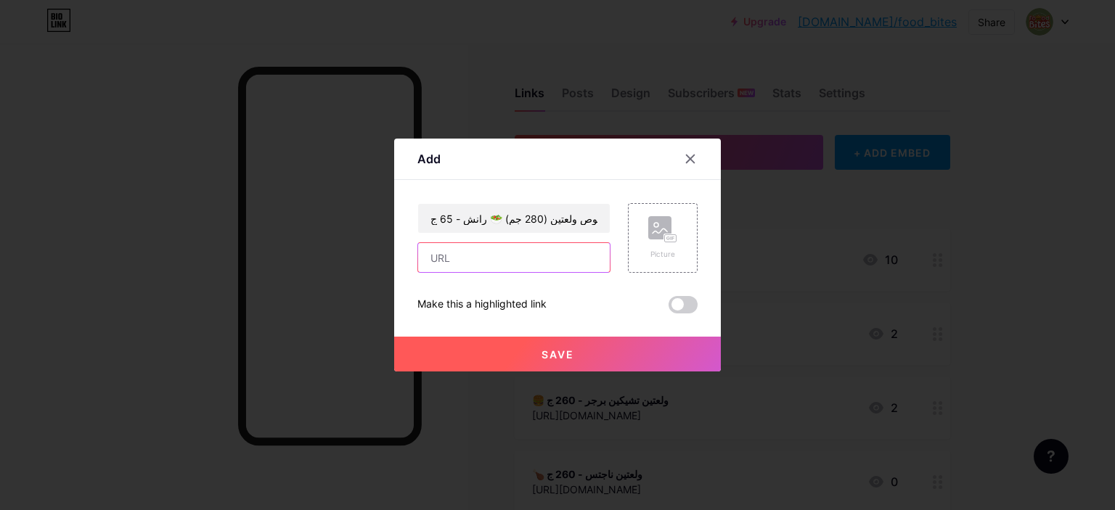
click at [532, 269] on input "text" at bounding box center [514, 257] width 192 height 29
paste input "[URL][DOMAIN_NAME]"
type input "https://wa.me/201226160036?text=%D9%85%D8%B3%D8%A7%D8%A1%20%D8%A7%D9%84%D8%AE%D…"
click at [587, 352] on button "Save" at bounding box center [557, 354] width 327 height 35
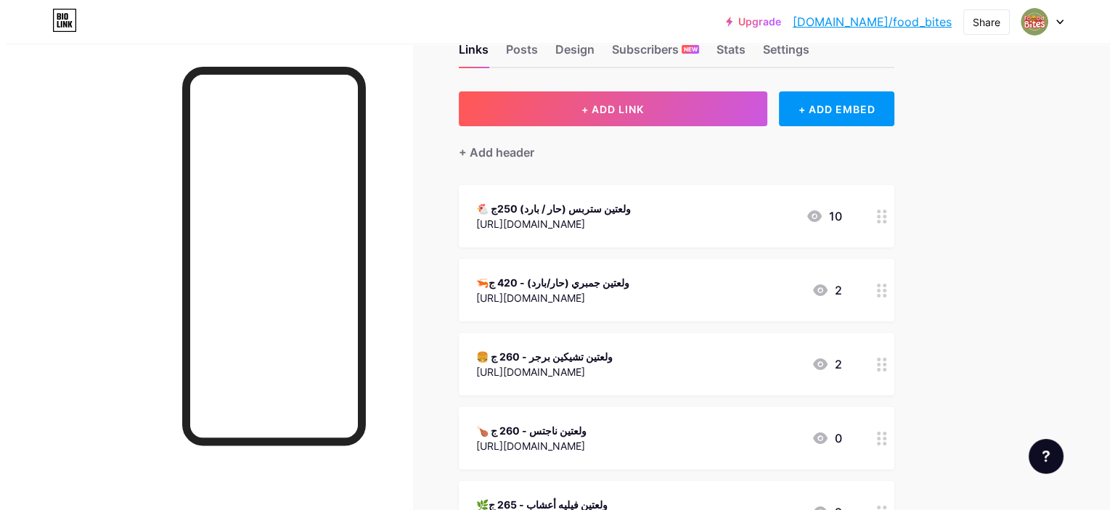
scroll to position [0, 0]
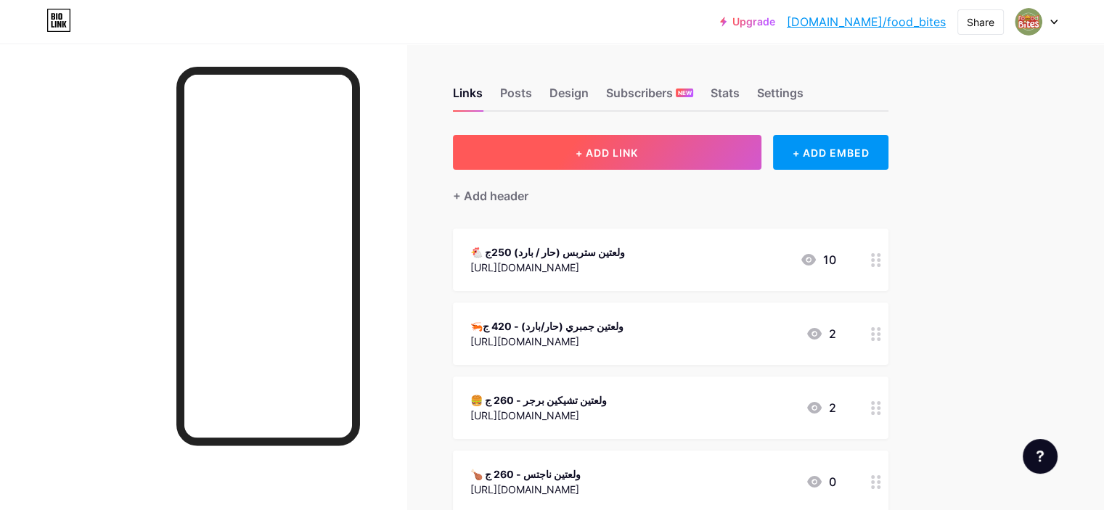
click at [753, 155] on button "+ ADD LINK" at bounding box center [607, 152] width 309 height 35
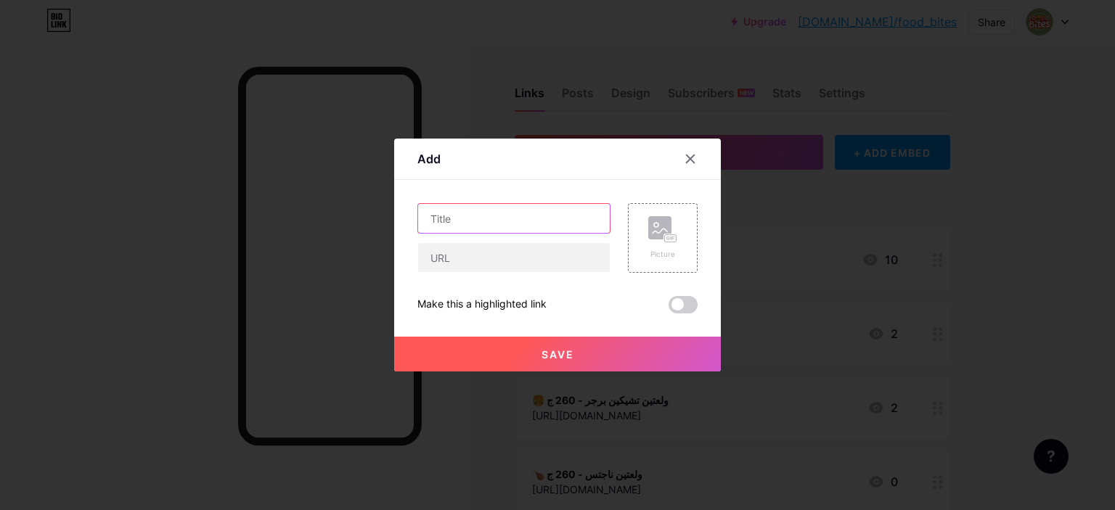
click at [559, 229] on input "text" at bounding box center [514, 218] width 192 height 29
paste input "صوص ولعتين (280 جم) 🧀 ريزو - 55 ج"
type input "صوص ولعتين (280 جم) 🧀 ريزو - 55 ج"
click at [522, 258] on input "text" at bounding box center [514, 257] width 192 height 29
paste input "https://wa.me/201226160036?text=%D9%85%D8%B3%D8%A7%D8%A1%20%D8%A7%D9%84%D8%AE%D…"
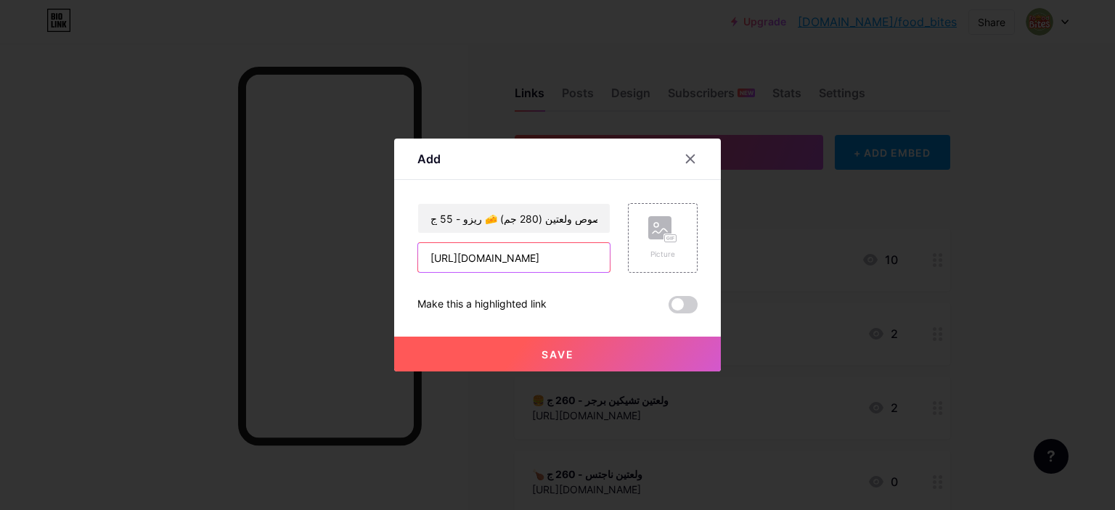
scroll to position [0, 2751]
type input "https://wa.me/201226160036?text=%D9%85%D8%B3%D8%A7%D8%A1%20%D8%A7%D9%84%D8%AE%D…"
click at [526, 362] on button "Save" at bounding box center [557, 354] width 327 height 35
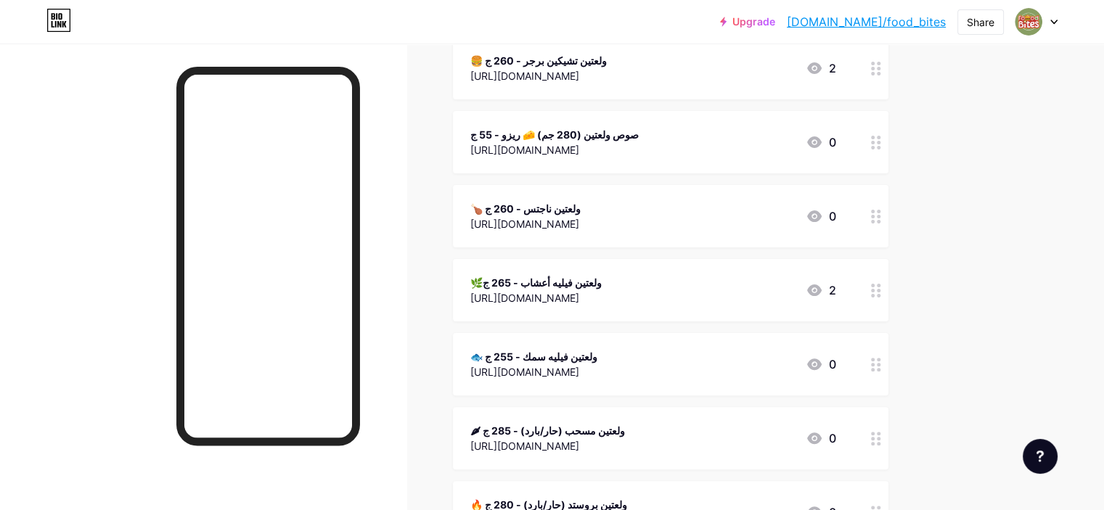
scroll to position [363, 0]
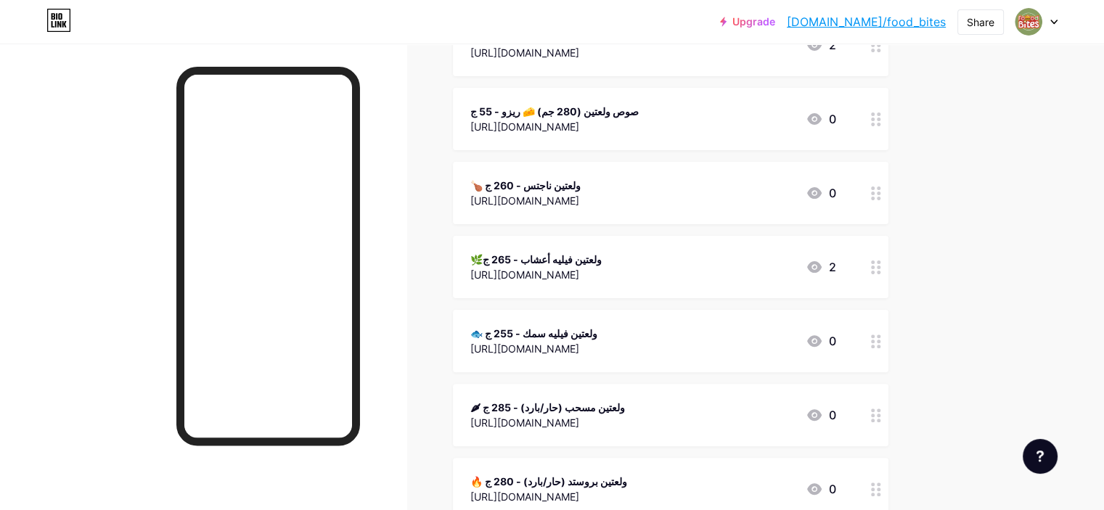
drag, startPoint x: 741, startPoint y: 135, endPoint x: 743, endPoint y: 142, distance: 7.6
click at [743, 142] on div "صوص ولعتين (280 جم) 🧀 ريزو - 55 ج https://wa.me/201226160036?text=%D9%85%D8%B3%…" at bounding box center [671, 119] width 436 height 62
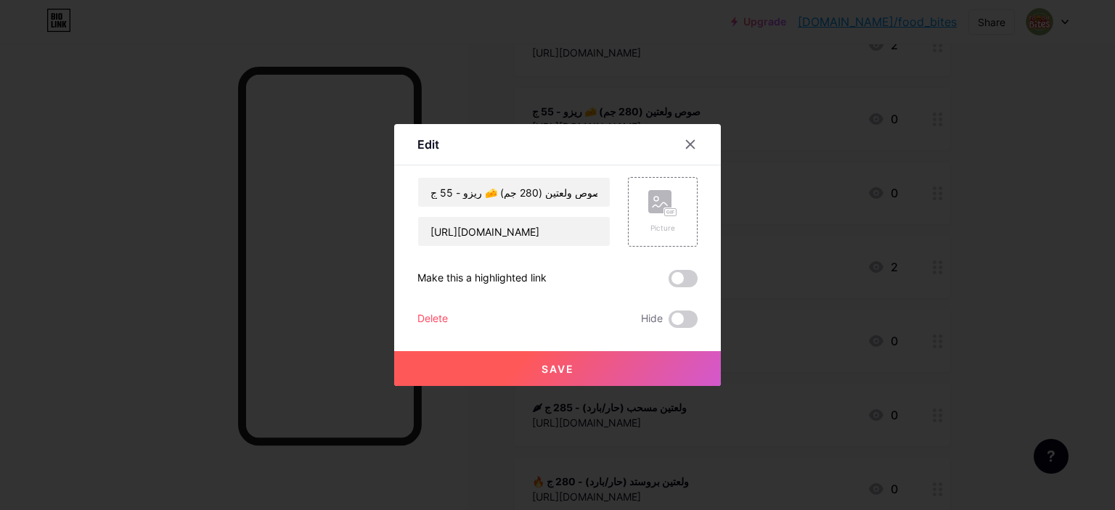
drag, startPoint x: 947, startPoint y: 192, endPoint x: 889, endPoint y: 192, distance: 58.1
click at [929, 195] on div at bounding box center [557, 255] width 1115 height 510
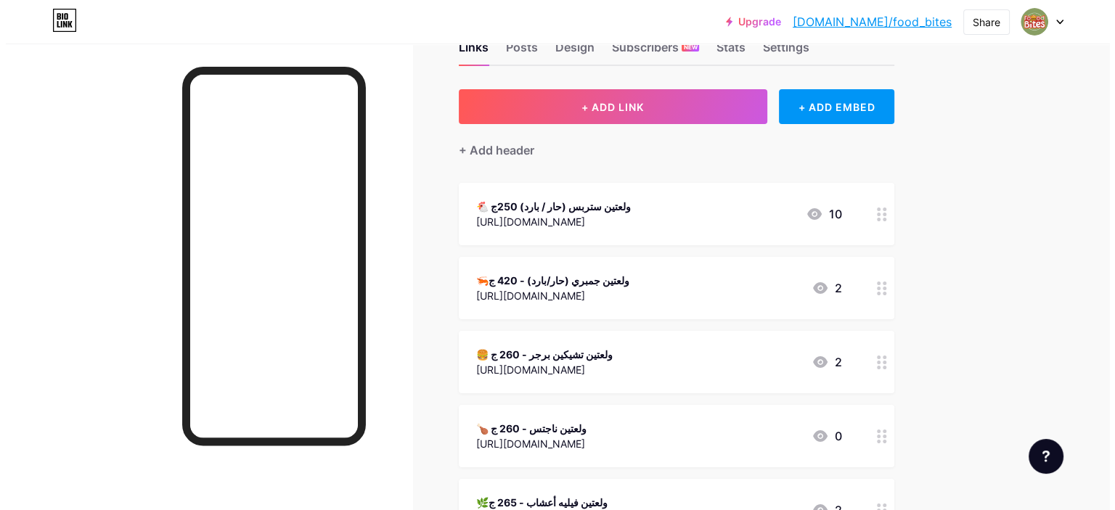
scroll to position [0, 0]
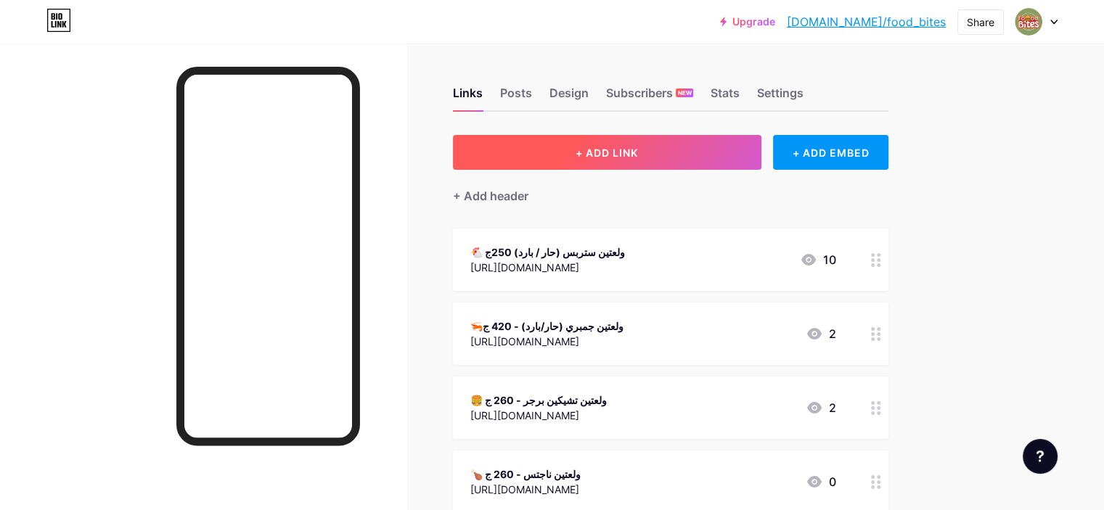
click at [741, 156] on button "+ ADD LINK" at bounding box center [607, 152] width 309 height 35
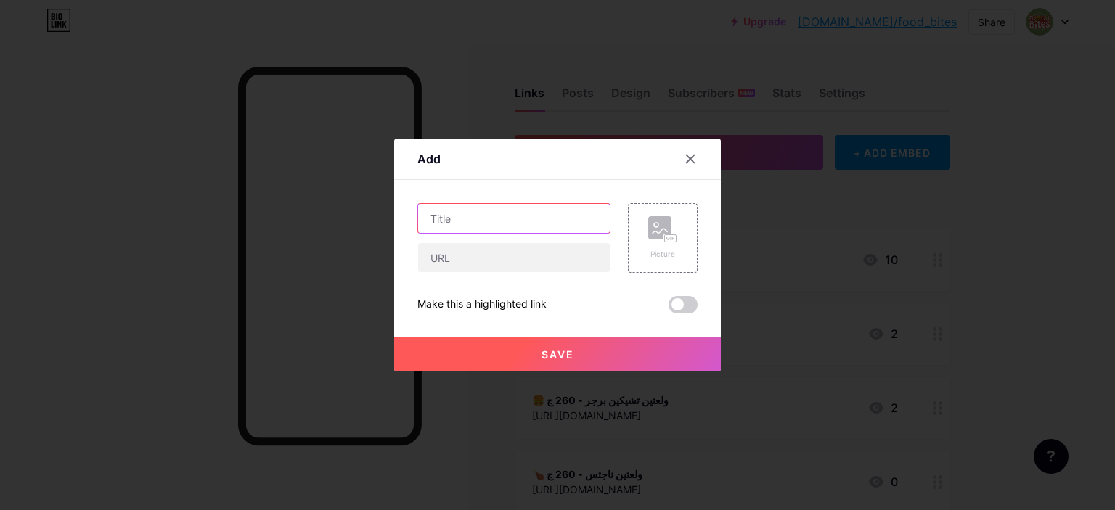
click at [532, 217] on input "text" at bounding box center [514, 218] width 192 height 29
paste input "صوص ولعتين (280 جم) 🍅 كاتشب (حار/بارد - كيلو) - 65 ج"
type input "صوص ولعتين (280 جم) 🍅 كاتشب (حار/بارد - كيلو) - 65 ج"
click at [507, 258] on input "text" at bounding box center [514, 257] width 192 height 29
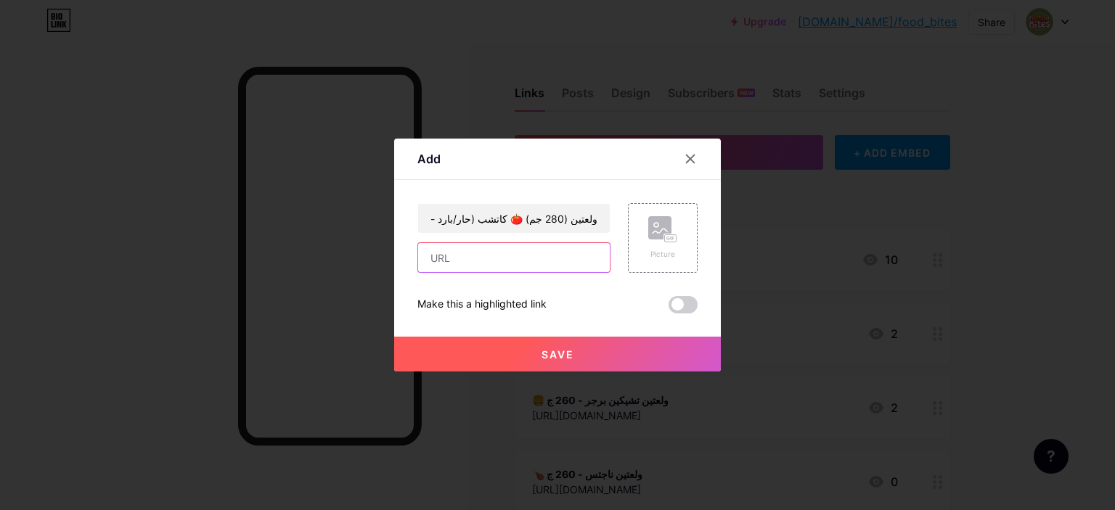
scroll to position [0, 0]
paste input "https://wa.me/201226160036?text=%D9%85%D8%B3%D8%A7%D8%A1%20%D8%A7%D9%84%D8%AE%D…"
type input "https://wa.me/201226160036?text=%D9%85%D8%B3%D8%A7%D8%A1%20%D8%A7%D9%84%D8%AE%D…"
click at [520, 351] on button "Save" at bounding box center [557, 354] width 327 height 35
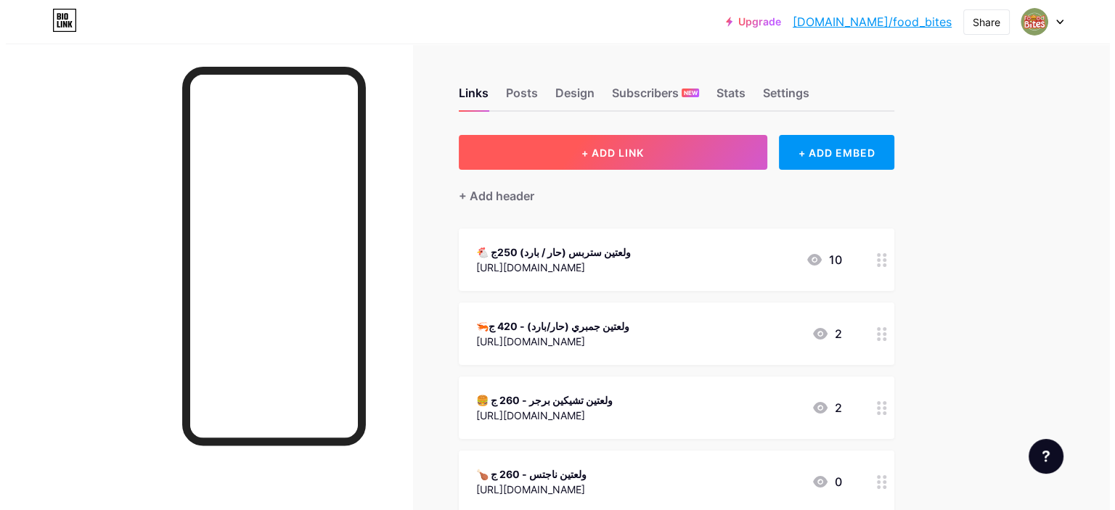
scroll to position [0, 0]
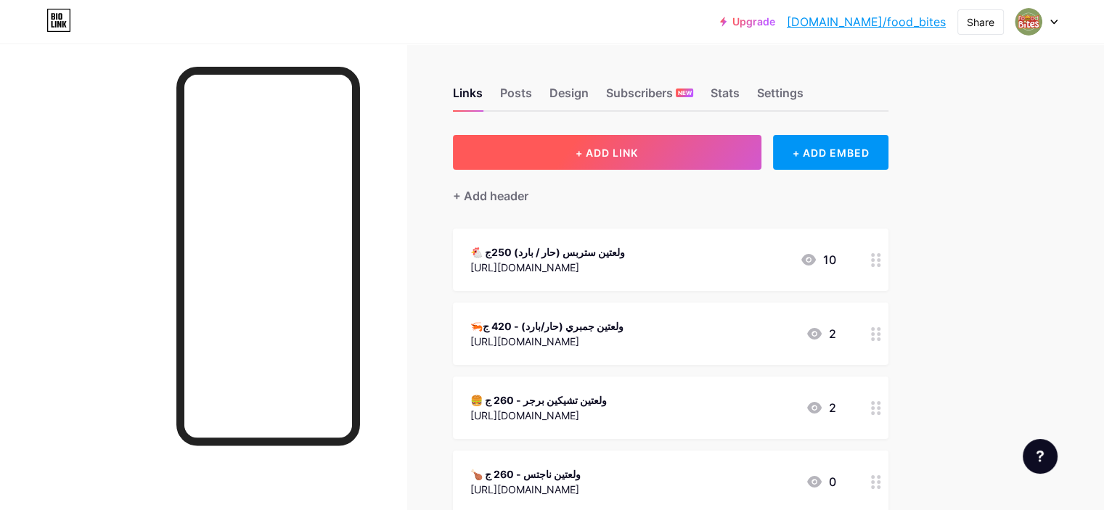
click at [638, 156] on span "+ ADD LINK" at bounding box center [607, 153] width 62 height 12
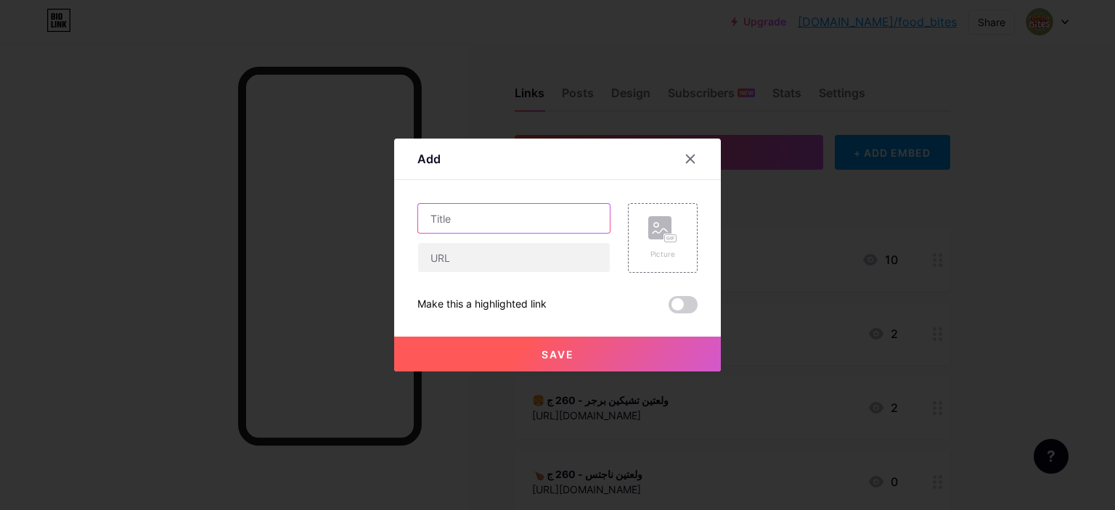
click at [526, 226] on input "text" at bounding box center [514, 218] width 192 height 29
paste input "🧀 منتجات موزريلا"
type input "🧀 منتجات موزريلا"
paste input "🧀 منتجات موزريلا"
type input "🧀 منتجات موزريلا"
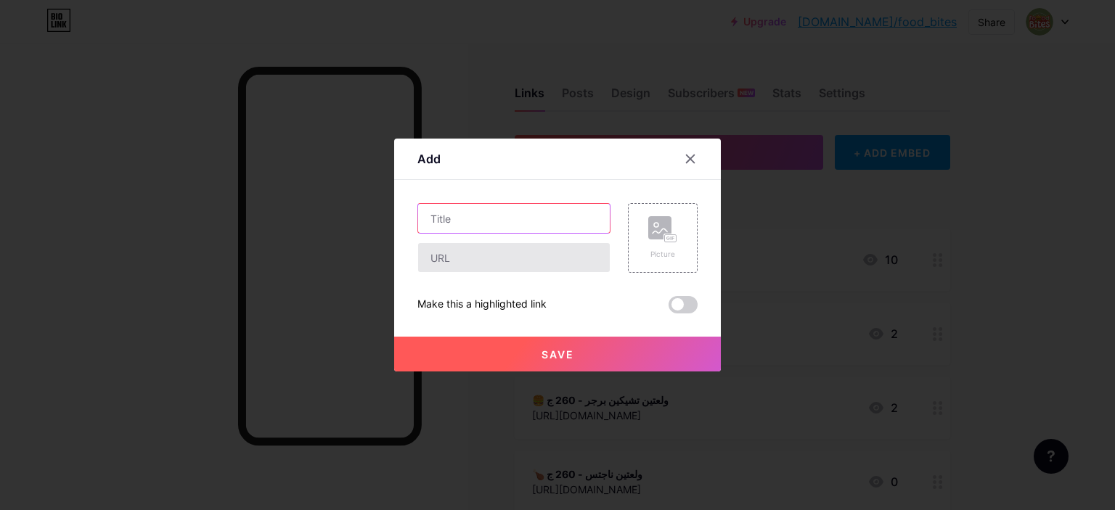
paste input "🧀 موتزريلا حريف (كيلو) - 180 ج"
type input "🧀 موتزريلا حريف (كيلو) - 180 ج"
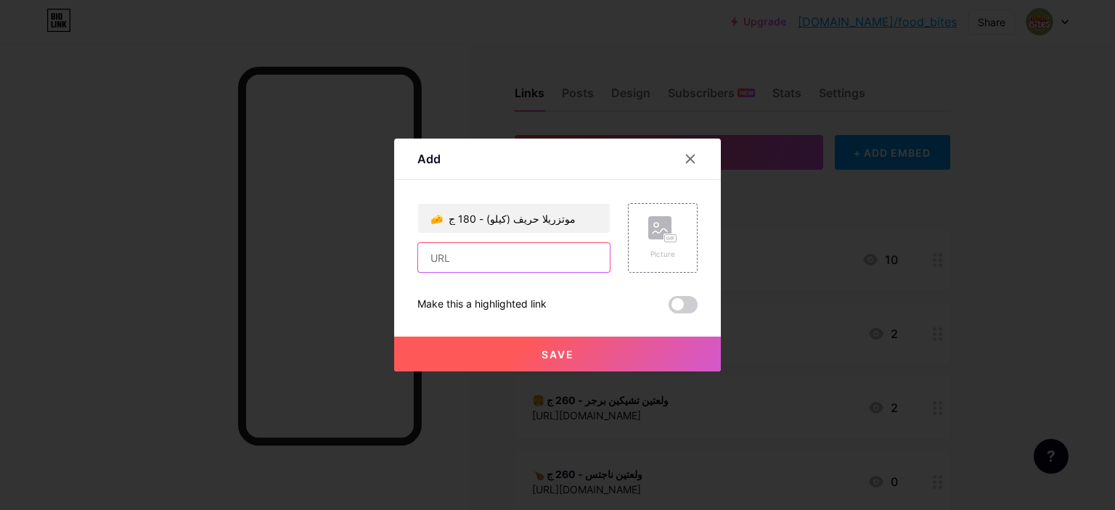
click at [489, 269] on input "text" at bounding box center [514, 257] width 192 height 29
paste input "[URL][DOMAIN_NAME]"
type input "[URL][DOMAIN_NAME]"
click at [566, 356] on span "Save" at bounding box center [558, 355] width 33 height 12
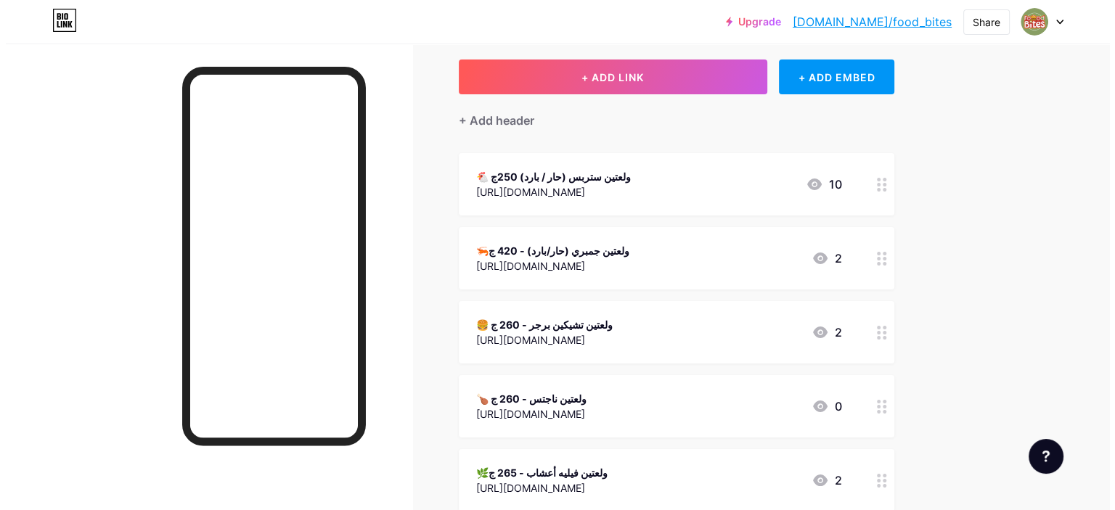
scroll to position [0, 0]
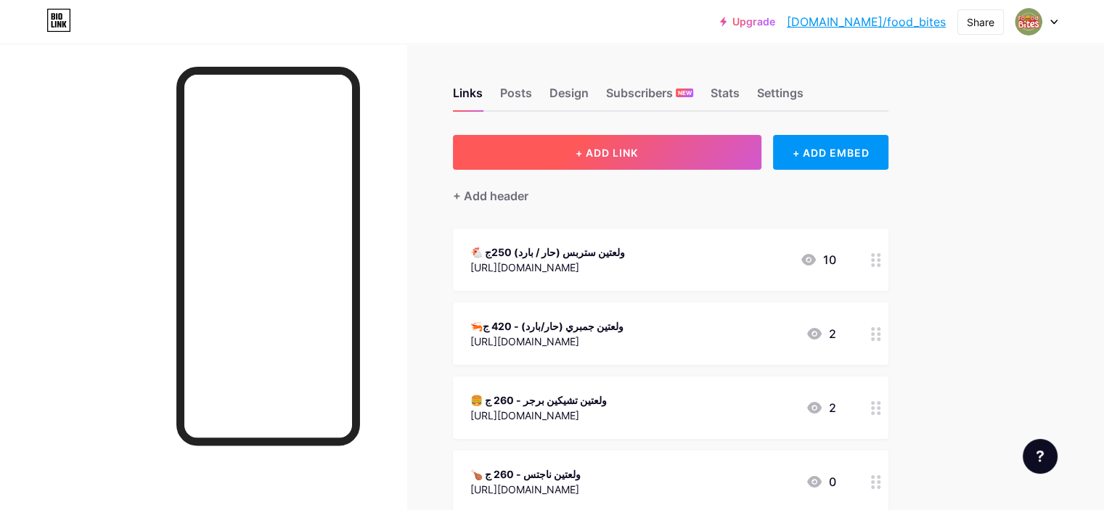
click at [685, 159] on button "+ ADD LINK" at bounding box center [607, 152] width 309 height 35
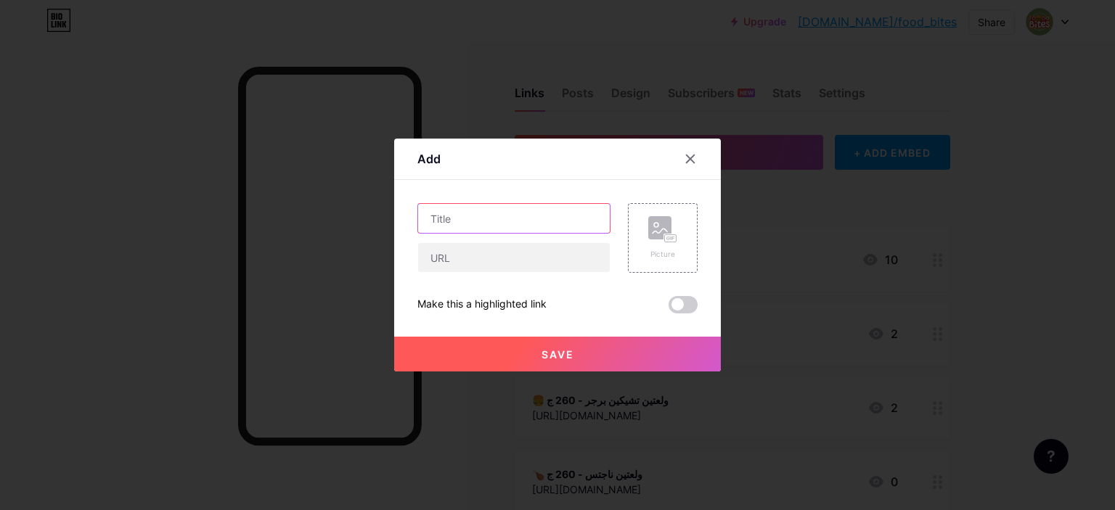
click at [523, 224] on input "text" at bounding box center [514, 218] width 192 height 29
paste input "🧀 موتزريلا يونيفرسال (نص كيلو) - 95 ج"
type input "🧀 موتزريلا يونيفرسال (نص كيلو) - 95 ج"
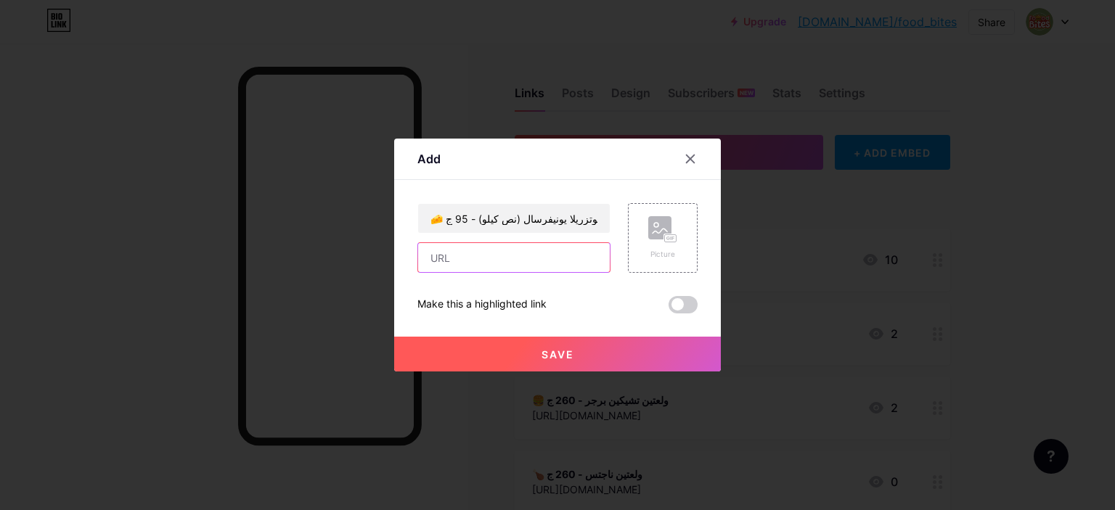
click at [529, 255] on input "text" at bounding box center [514, 257] width 192 height 29
paste input "[URL][DOMAIN_NAME]"
type input "[URL][DOMAIN_NAME]"
click at [491, 354] on button "Save" at bounding box center [557, 354] width 327 height 35
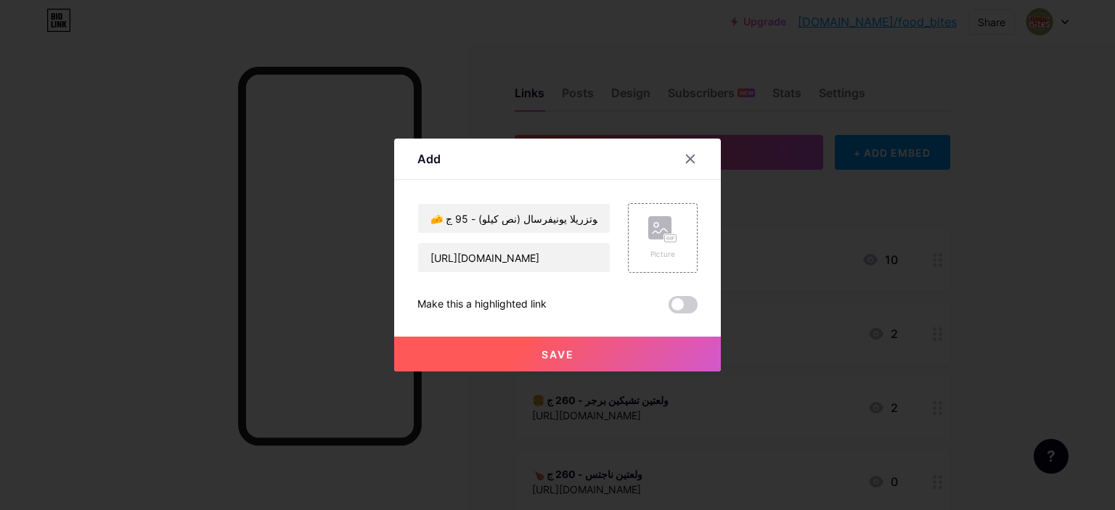
scroll to position [0, 0]
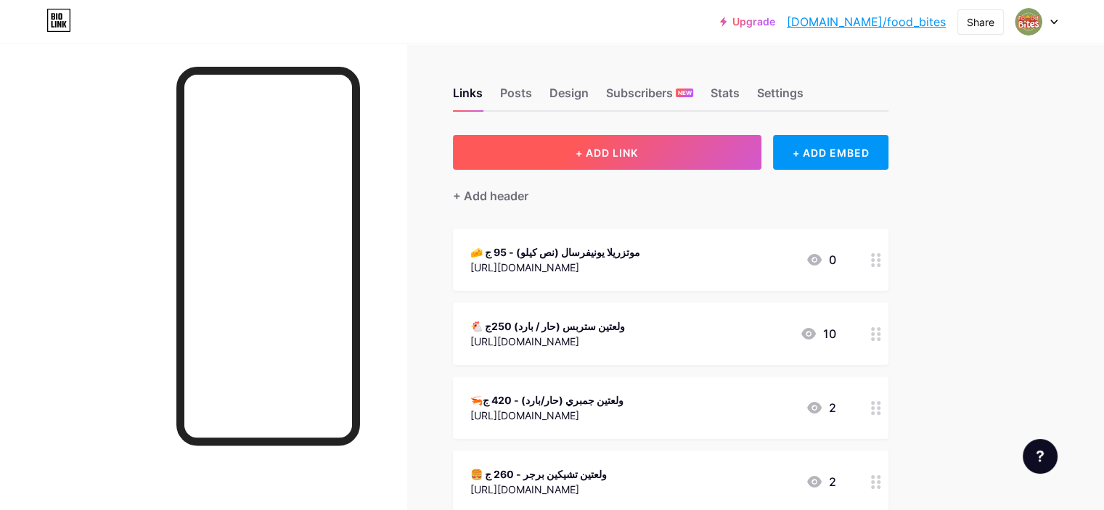
click at [679, 165] on button "+ ADD LINK" at bounding box center [607, 152] width 309 height 35
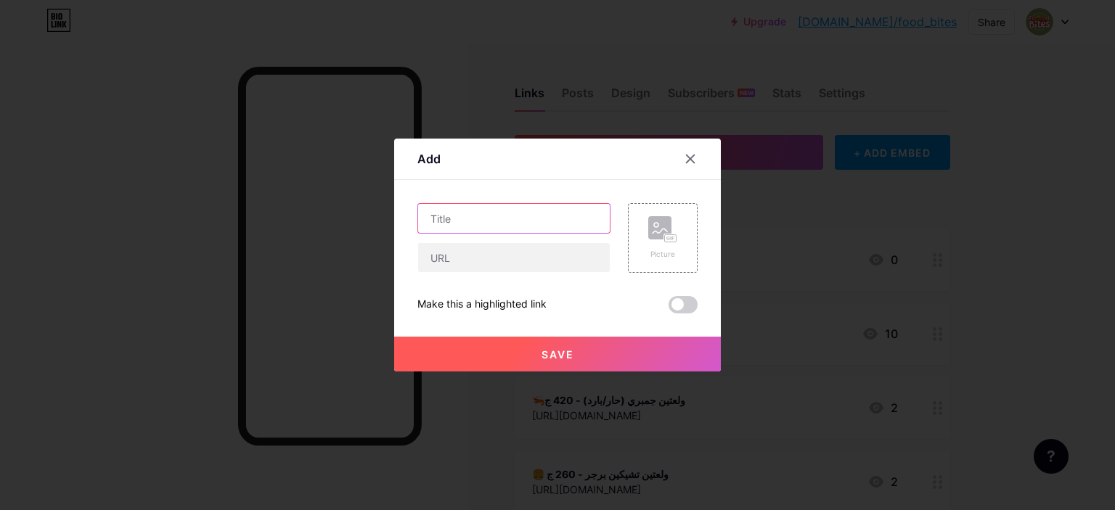
click at [498, 211] on input "text" at bounding box center [514, 218] width 192 height 29
paste input "🧀 موتزريلا ايفو طبيعي (450 جم) - 110 ج"
type input "🧀 موتزريلا ايفو طبيعي (450 جم) - 110 ج"
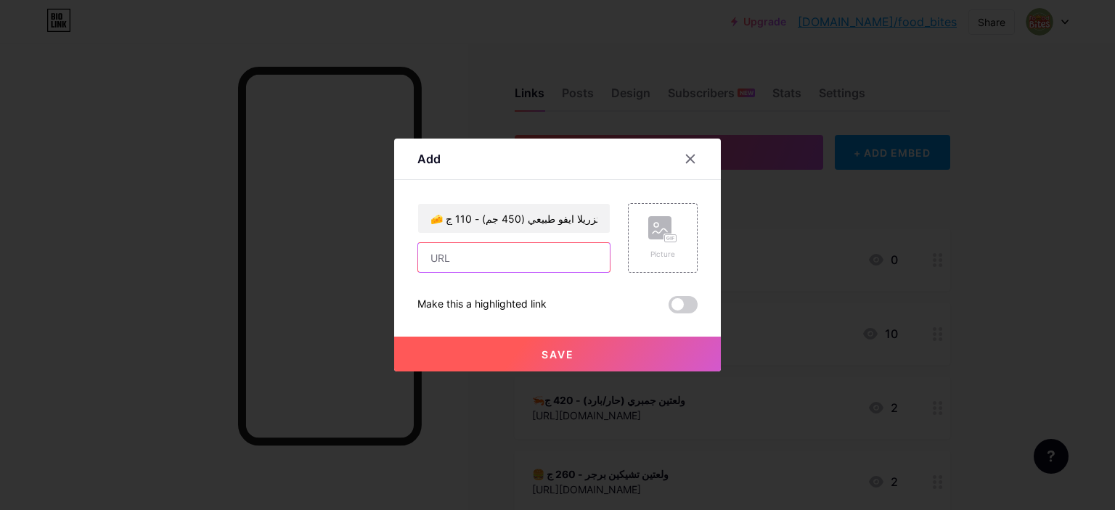
click at [526, 261] on input "text" at bounding box center [514, 257] width 192 height 29
paste input "[URL][DOMAIN_NAME]"
type input "[URL][DOMAIN_NAME]"
click at [514, 353] on button "Save" at bounding box center [557, 354] width 327 height 35
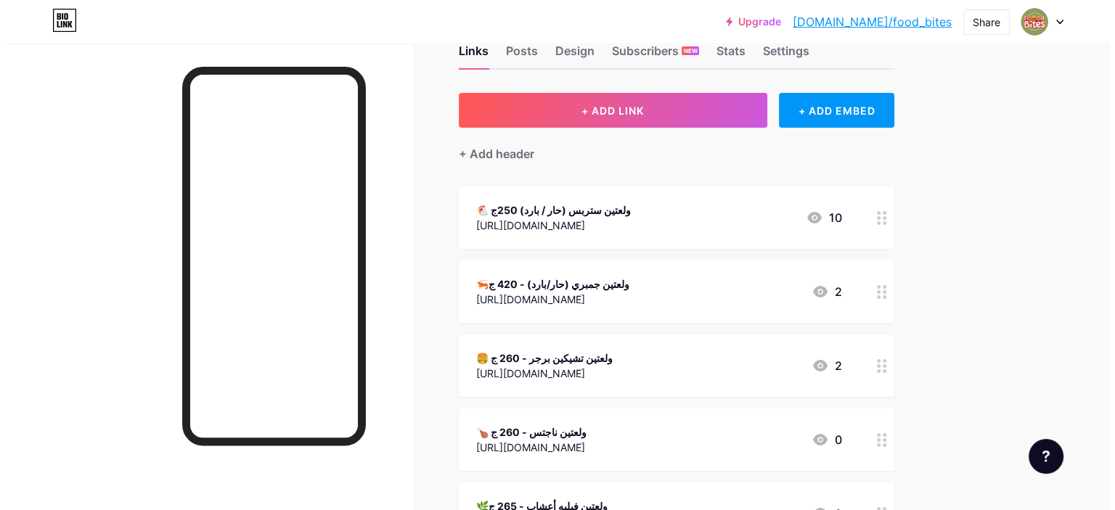
scroll to position [0, 0]
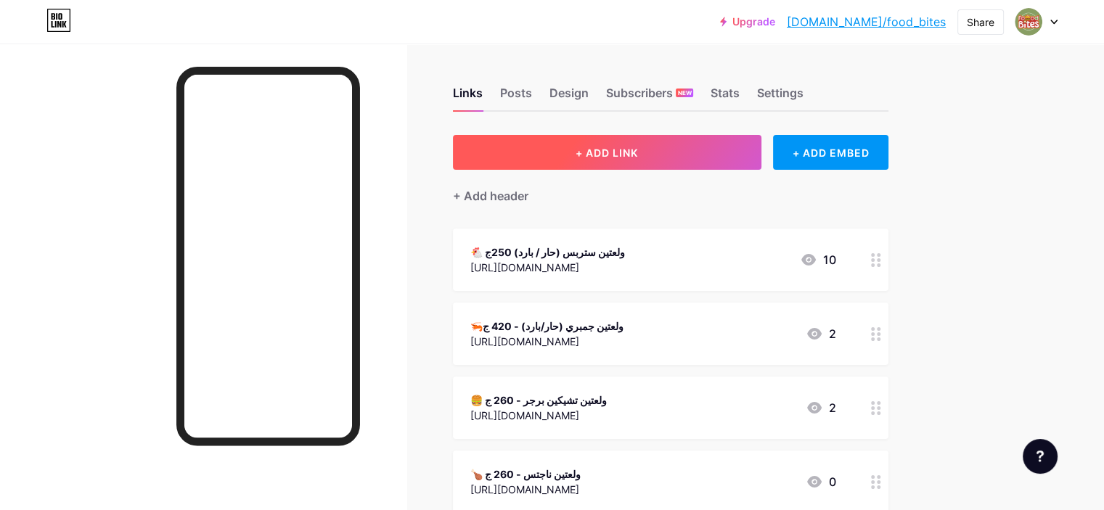
click at [638, 151] on span "+ ADD LINK" at bounding box center [607, 153] width 62 height 12
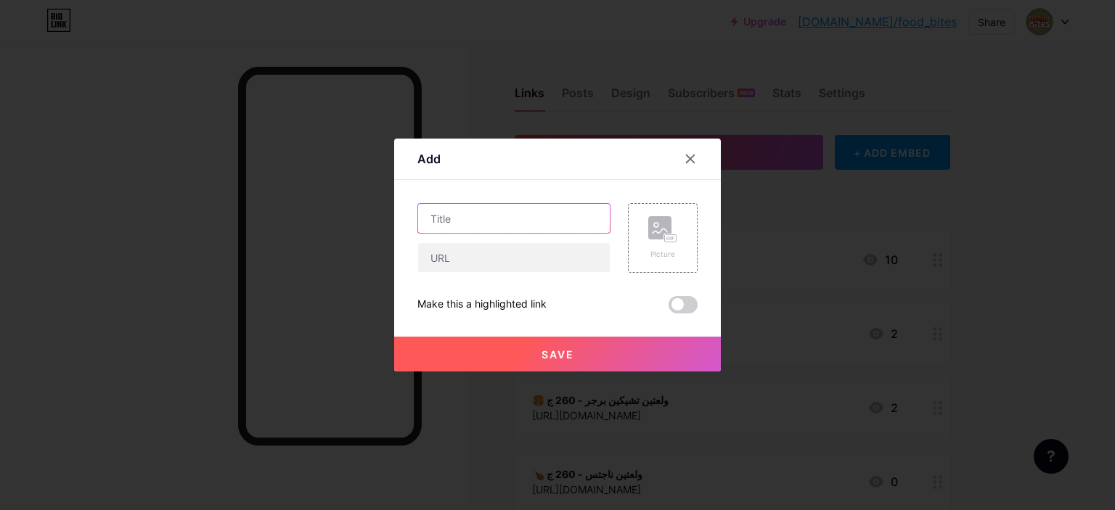
click at [532, 227] on input "text" at bounding box center [514, 218] width 192 height 29
paste input "🍗 كوردن بلو - 195 ج سمارت 1ك"
type input "🍗 كوردن بلو - 195 ج سمارت 1ك"
click at [521, 256] on input "text" at bounding box center [514, 257] width 192 height 29
paste input "[URL][DOMAIN_NAME]"
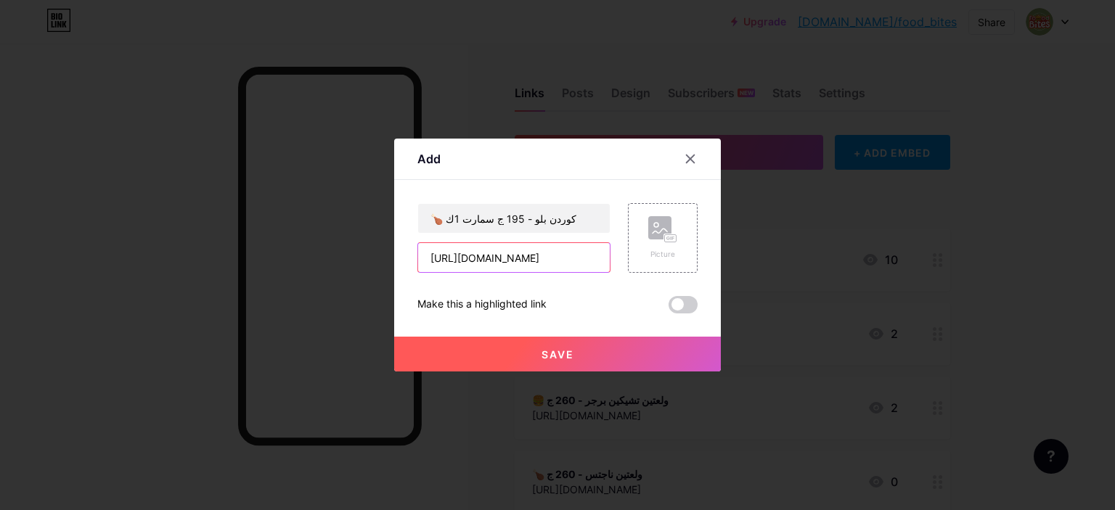
scroll to position [0, 2655]
type input "[URL][DOMAIN_NAME]"
click at [529, 346] on button "Save" at bounding box center [557, 354] width 327 height 35
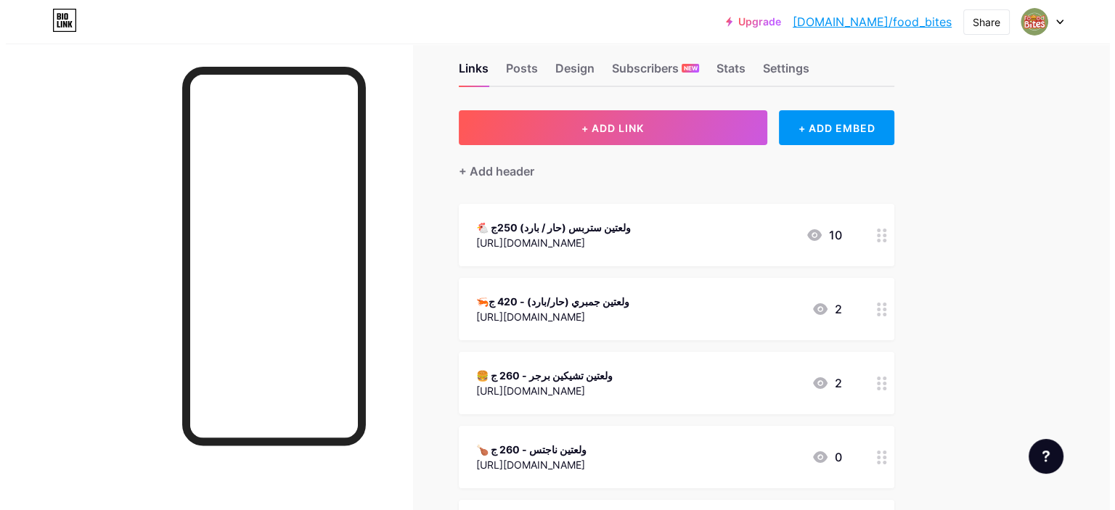
scroll to position [0, 0]
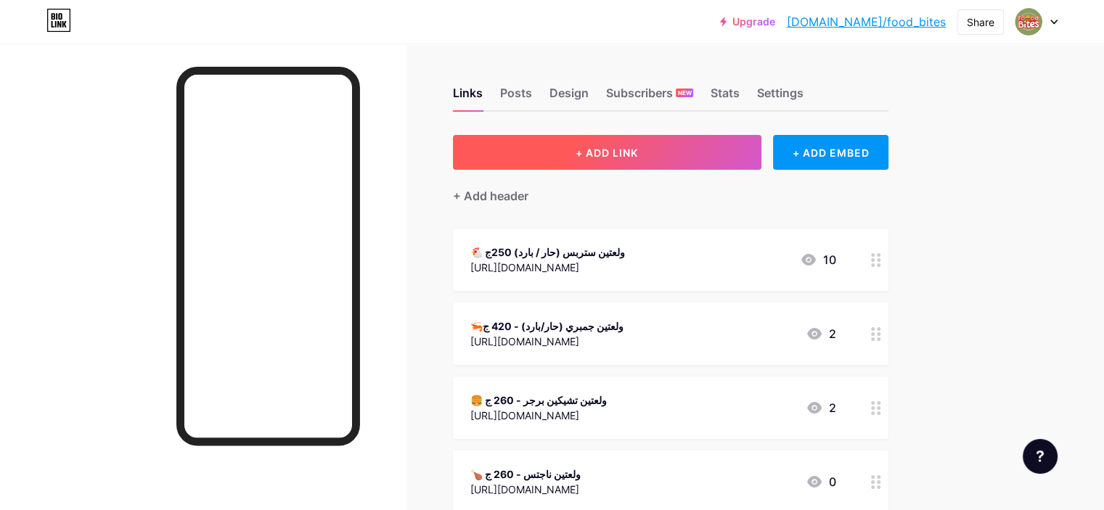
click at [733, 142] on button "+ ADD LINK" at bounding box center [607, 152] width 309 height 35
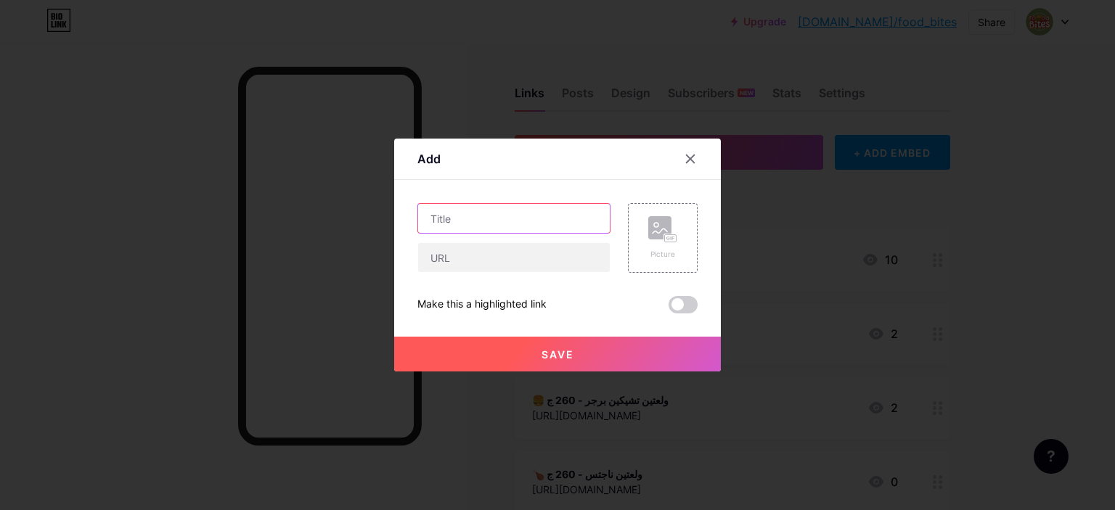
click at [468, 207] on input "text" at bounding box center [514, 218] width 192 height 29
paste input "🍔 تشيكين برجر - 190 ج1ك سمارت"
type input "🍔 تشيكين برجر - 190 ج1ك سمارت"
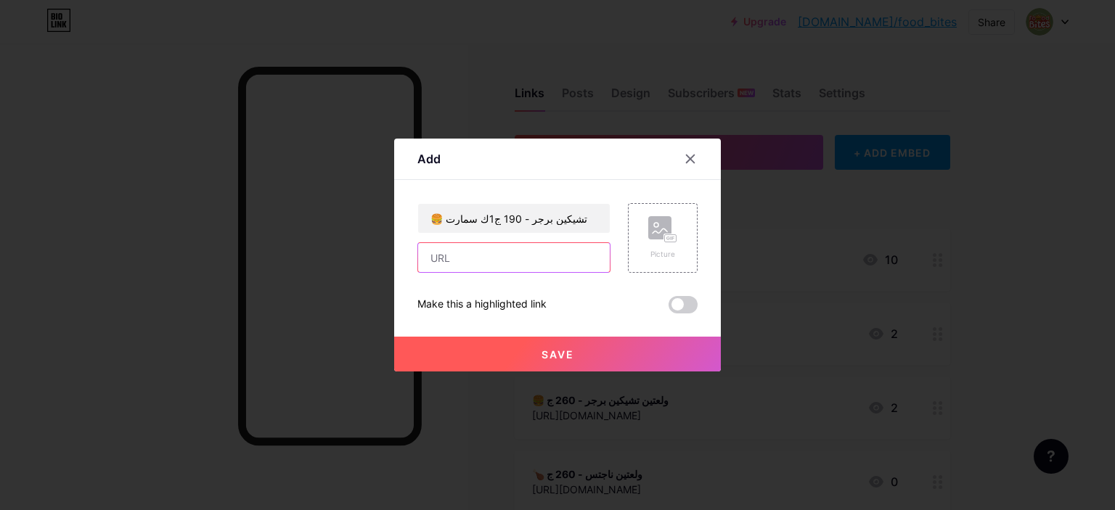
click at [458, 267] on input "text" at bounding box center [514, 257] width 192 height 29
click at [577, 217] on input "🍔 تشيكين برجر - 190 ج1ك سمارت" at bounding box center [514, 218] width 192 height 29
click at [500, 250] on input "text" at bounding box center [514, 257] width 192 height 29
paste input "[URL][DOMAIN_NAME]"
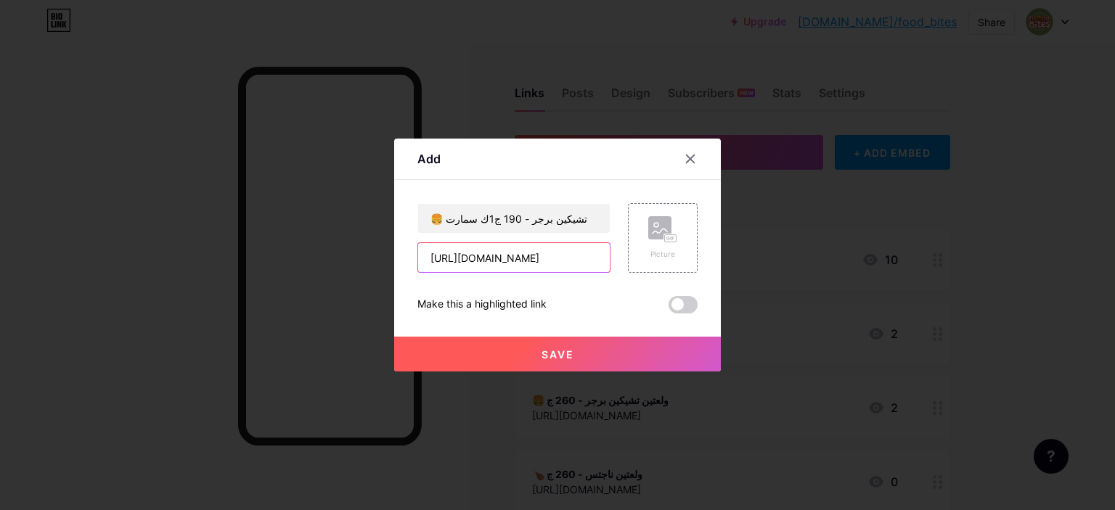
type input "[URL][DOMAIN_NAME]"
click at [495, 344] on button "Save" at bounding box center [557, 354] width 327 height 35
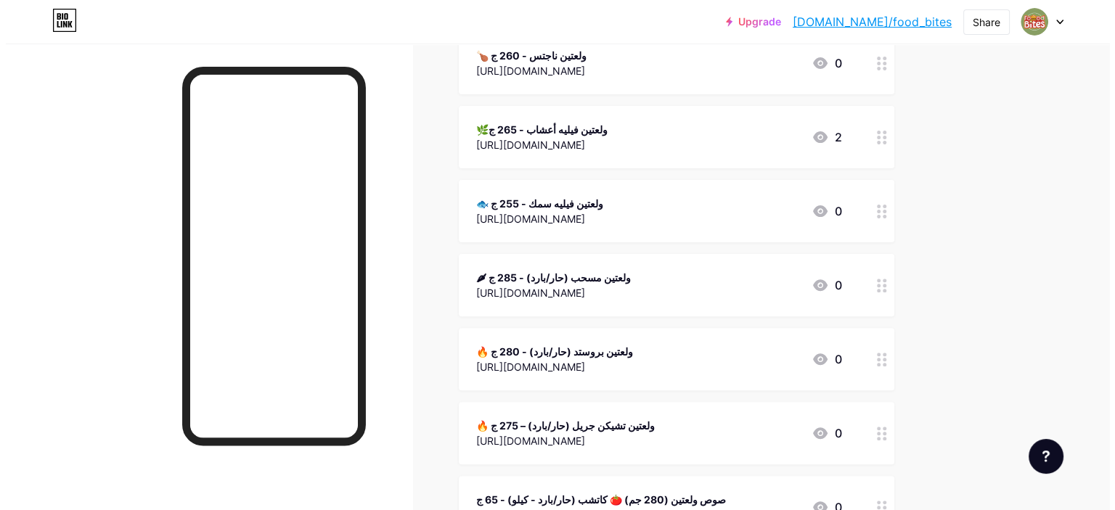
scroll to position [0, 0]
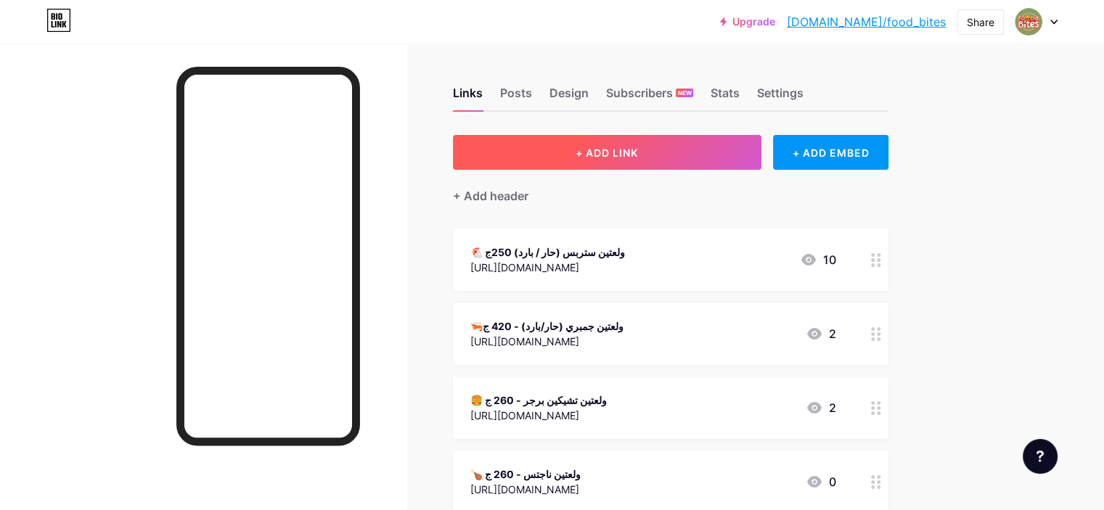
click at [638, 150] on span "+ ADD LINK" at bounding box center [607, 153] width 62 height 12
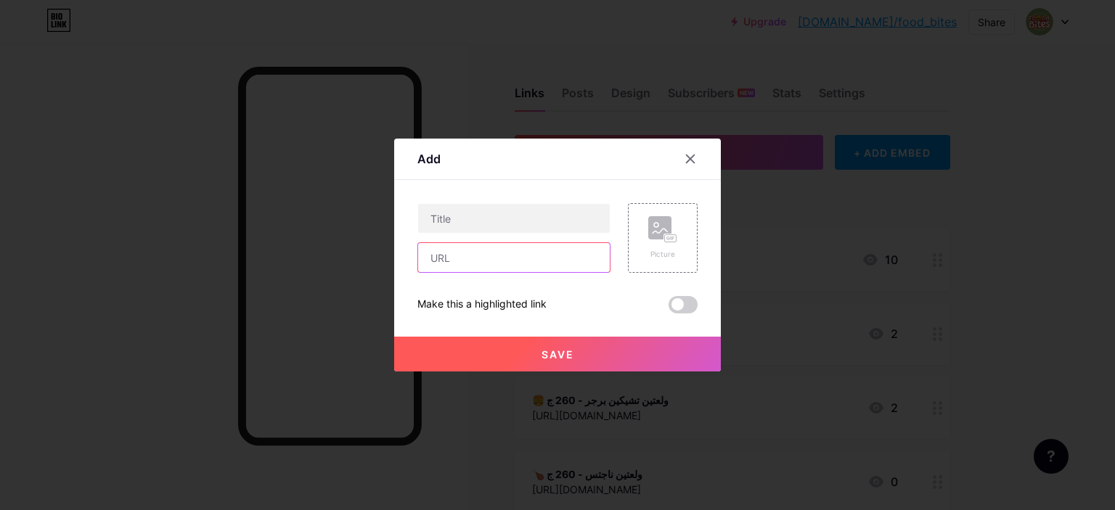
click at [552, 267] on input "text" at bounding box center [514, 257] width 192 height 29
paste input "[URL][DOMAIN_NAME]"
type input "[URL][DOMAIN_NAME]"
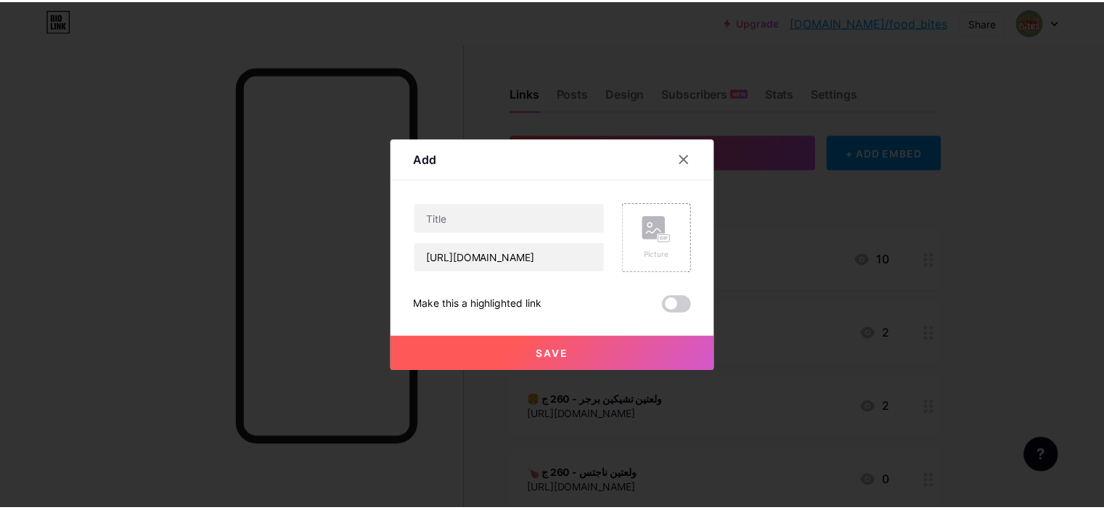
scroll to position [0, 0]
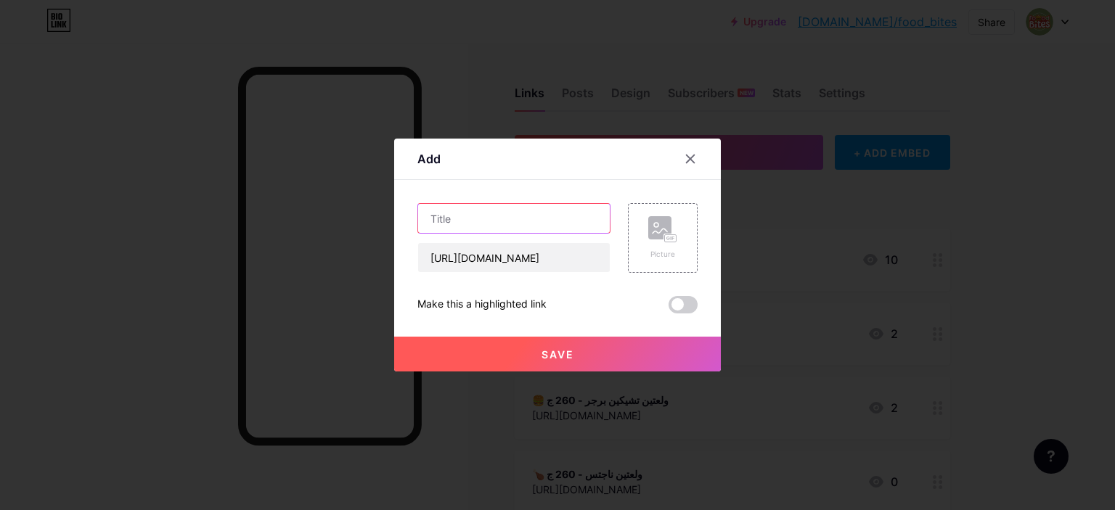
click at [488, 207] on input "text" at bounding box center [514, 218] width 192 height 29
paste input "🧅 أونيون رينجز - 125 ج سمارت"
type input "🧅 أونيون رينجز - 125 ج سمارت"
click at [528, 356] on button "Save" at bounding box center [557, 354] width 327 height 35
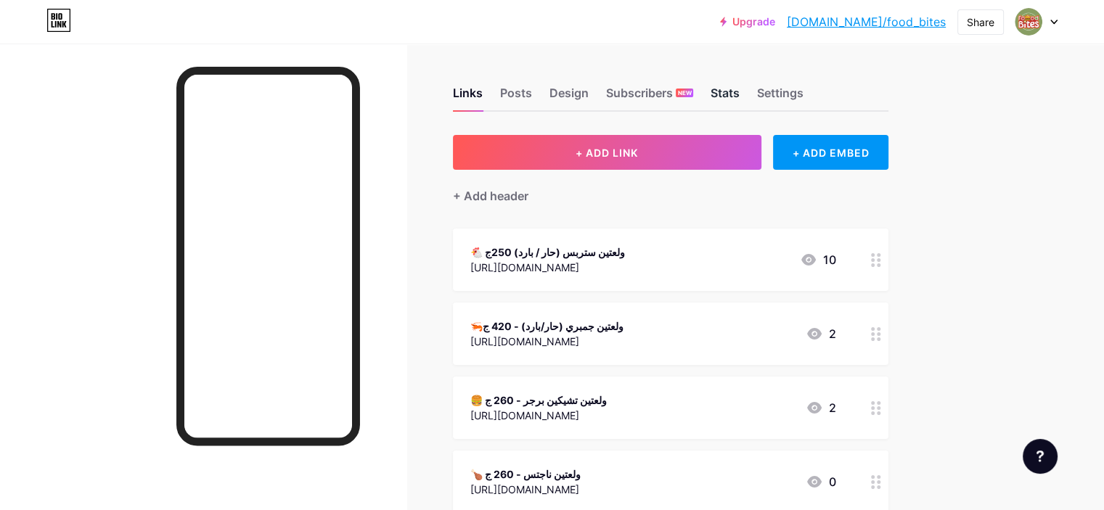
click at [740, 89] on div "Stats" at bounding box center [725, 97] width 29 height 26
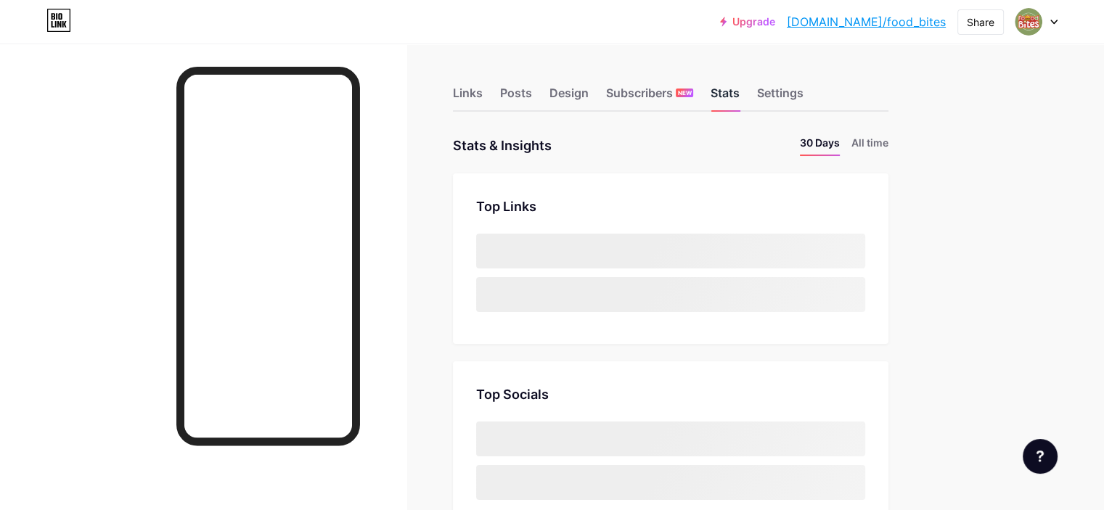
scroll to position [510, 1104]
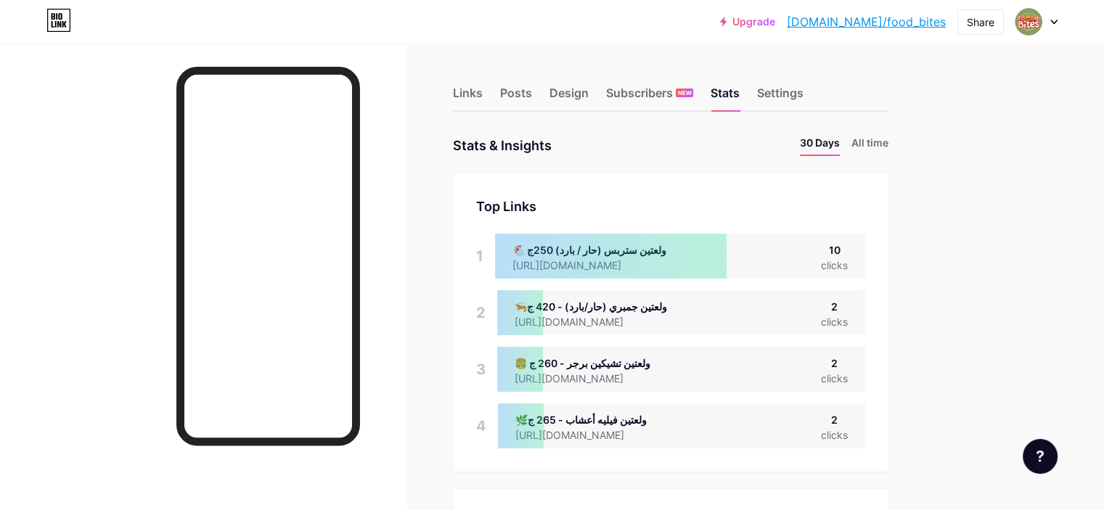
click at [609, 87] on div "Links Posts Design Subscribers NEW Stats Settings" at bounding box center [671, 86] width 436 height 51
click at [532, 88] on div "Posts" at bounding box center [516, 97] width 32 height 26
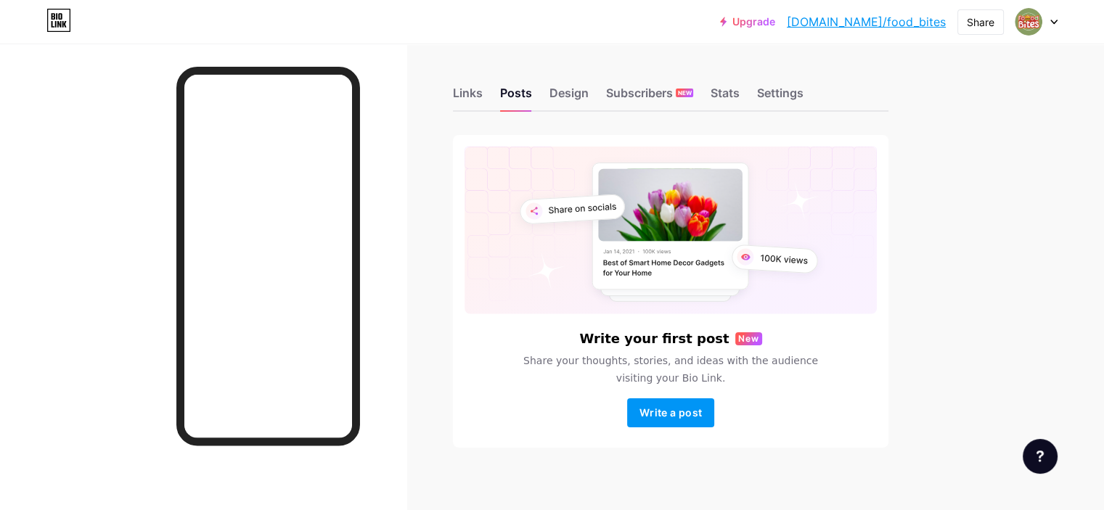
scroll to position [9, 0]
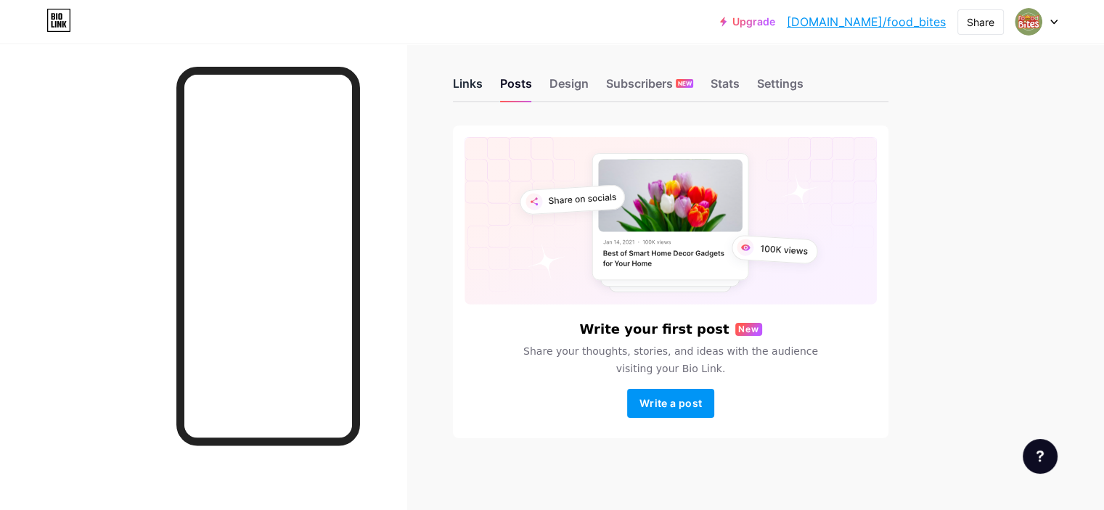
click at [483, 81] on div "Links" at bounding box center [468, 88] width 30 height 26
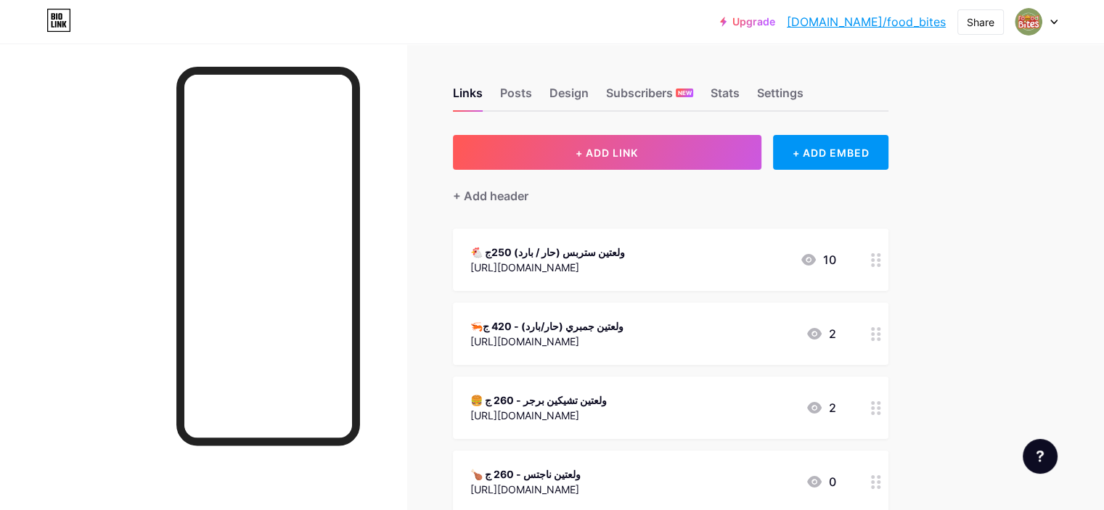
click at [1065, 12] on div "Upgrade bio.link/food_b... bio.link/food_bites Share Switch accounts Food Bites…" at bounding box center [552, 22] width 1104 height 26
click at [1062, 15] on div "Upgrade bio.link/food_b... bio.link/food_bites Share Switch accounts Food Bites…" at bounding box center [552, 22] width 1104 height 26
click at [1053, 21] on icon at bounding box center [1054, 22] width 6 height 4
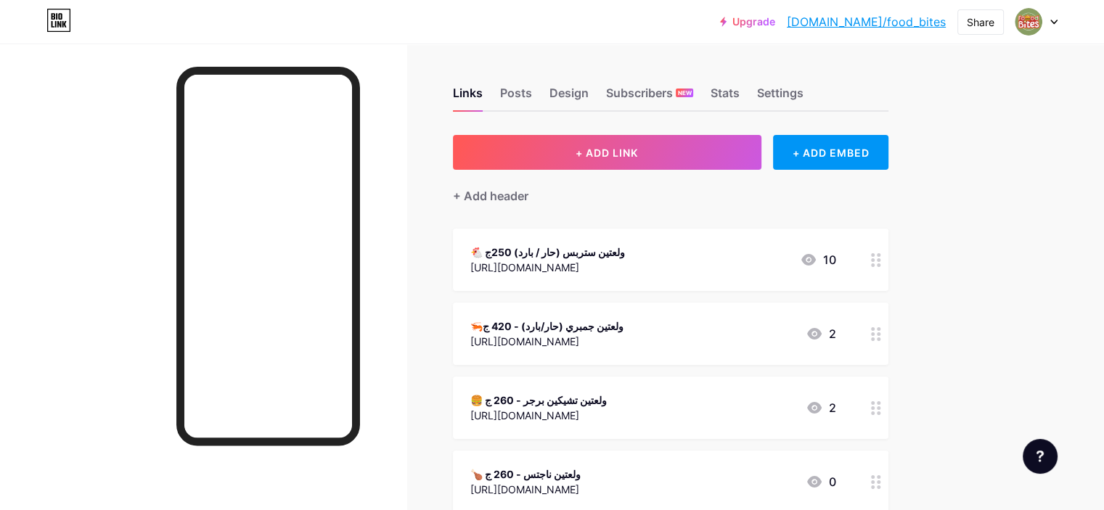
click at [532, 95] on div "Posts" at bounding box center [516, 97] width 32 height 26
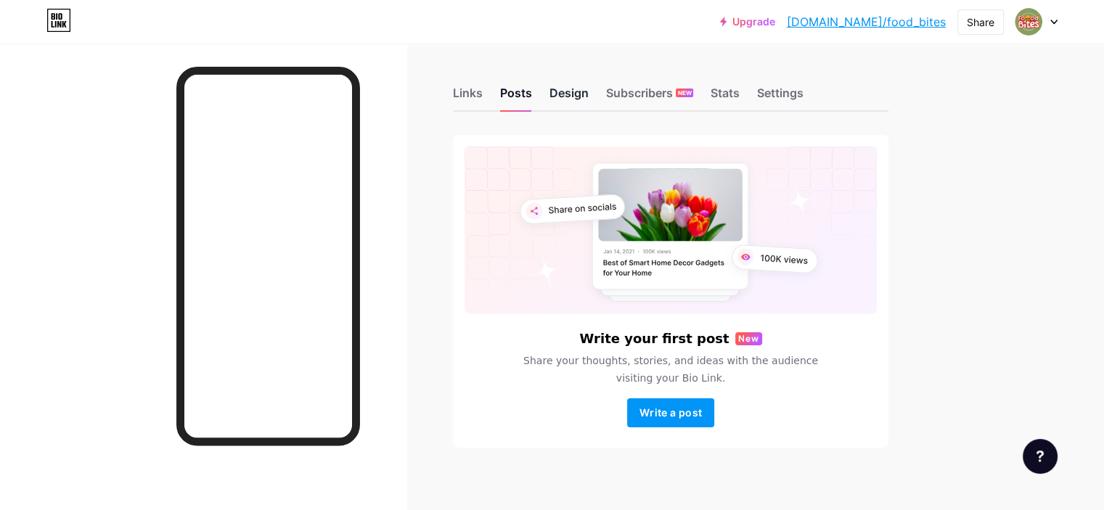
click at [589, 92] on div "Design" at bounding box center [569, 97] width 39 height 26
click at [740, 92] on div "Stats" at bounding box center [725, 97] width 29 height 26
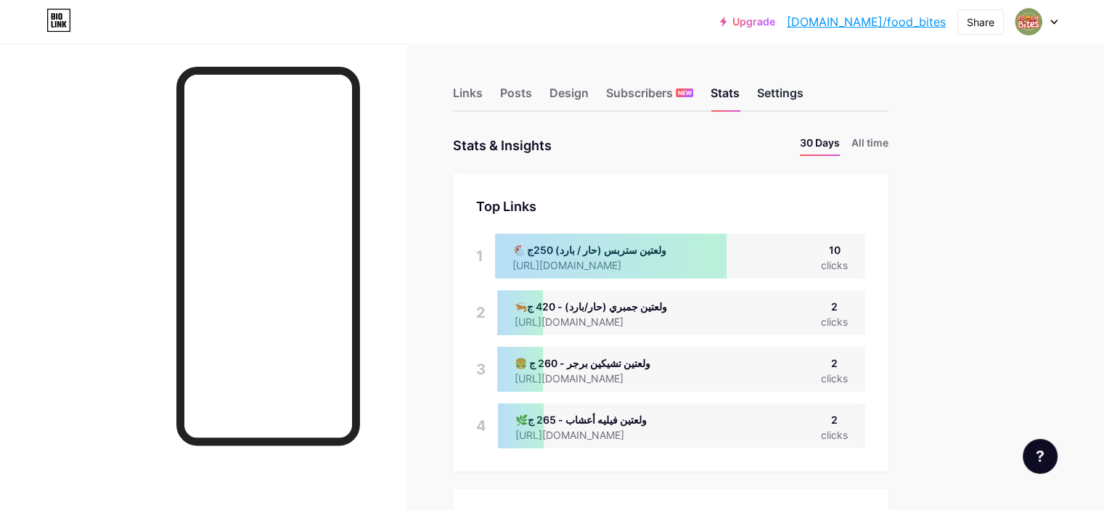
click at [804, 98] on div "Settings" at bounding box center [780, 97] width 46 height 26
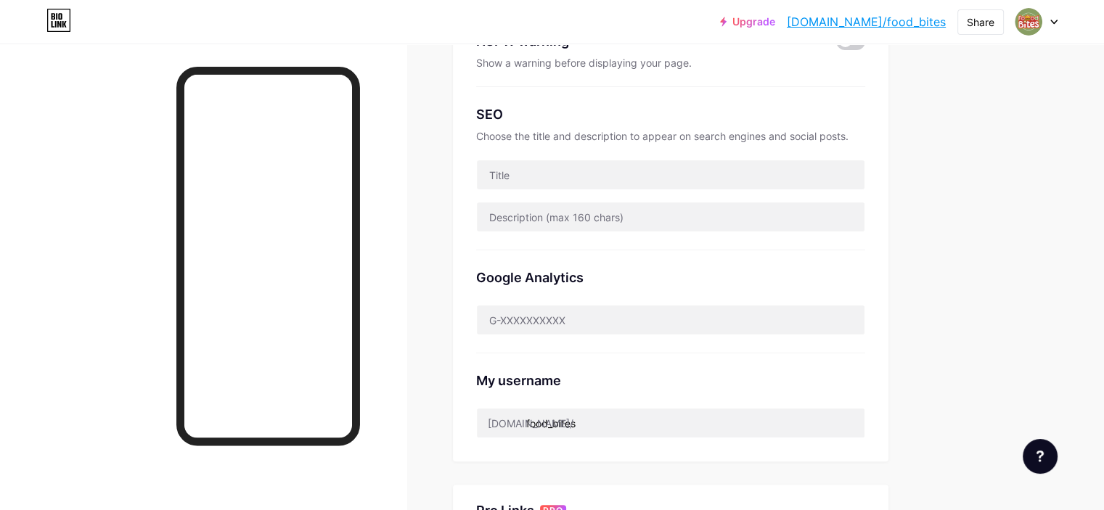
scroll to position [42, 0]
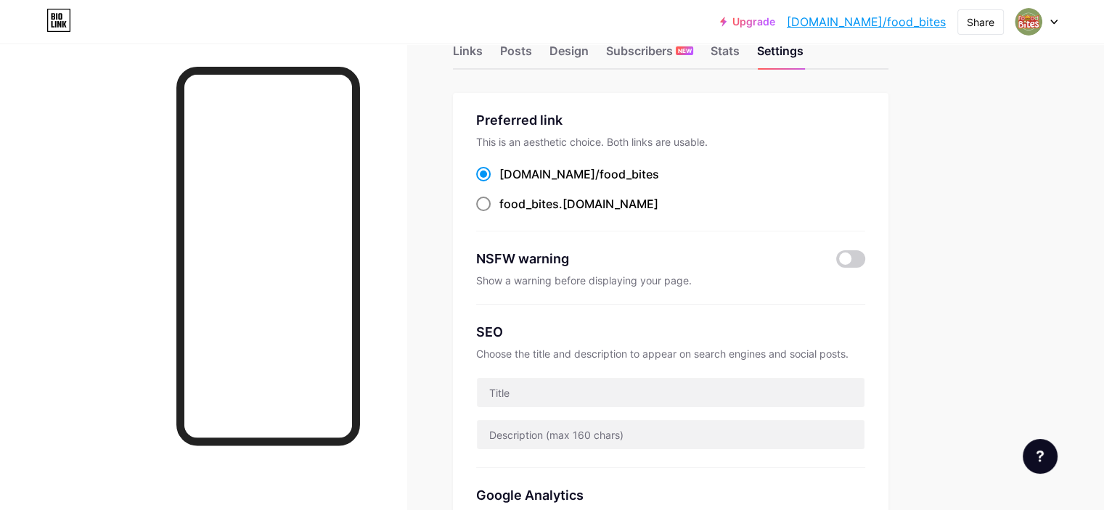
click at [632, 210] on div "food_bites .bio.link" at bounding box center [579, 203] width 159 height 17
click at [509, 213] on input "food_bites .bio.link" at bounding box center [504, 217] width 9 height 9
radio input "true"
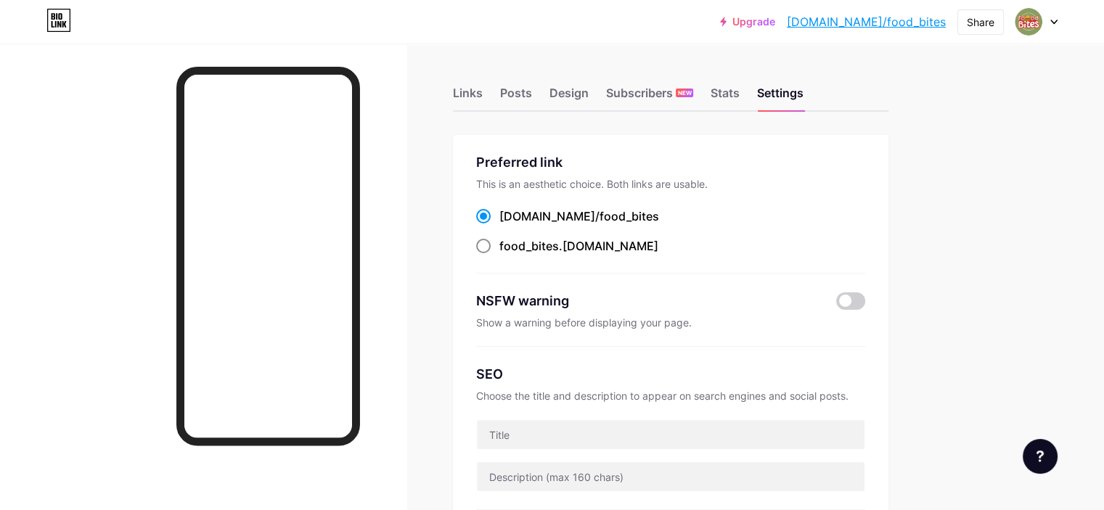
click at [558, 245] on label "food_bites .[DOMAIN_NAME]" at bounding box center [567, 245] width 182 height 17
click at [509, 255] on input "food_bites .[DOMAIN_NAME]" at bounding box center [504, 259] width 9 height 9
radio input "true"
click at [1049, 18] on div at bounding box center [1037, 22] width 42 height 26
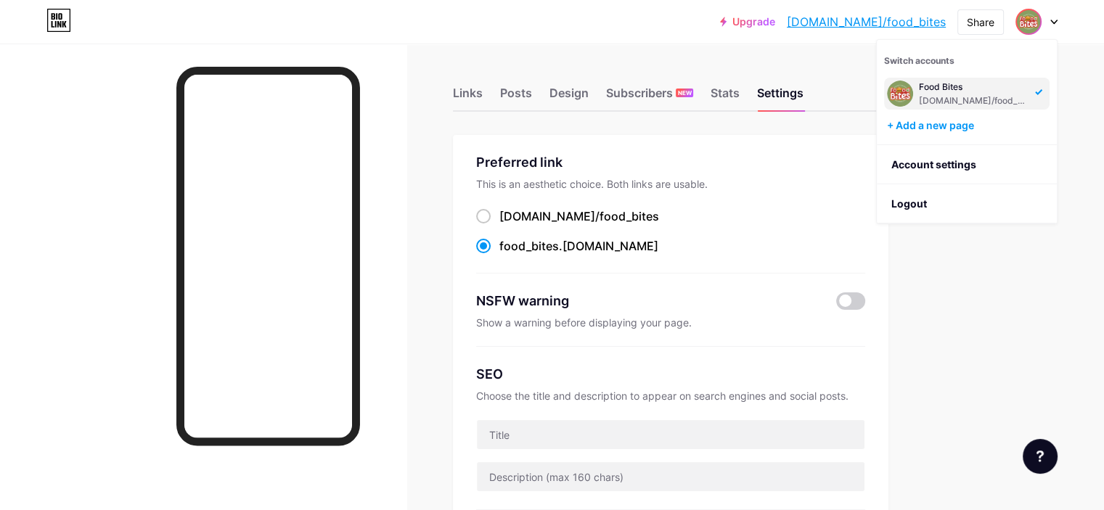
click at [987, 97] on div "[DOMAIN_NAME]/food_bites" at bounding box center [975, 101] width 112 height 12
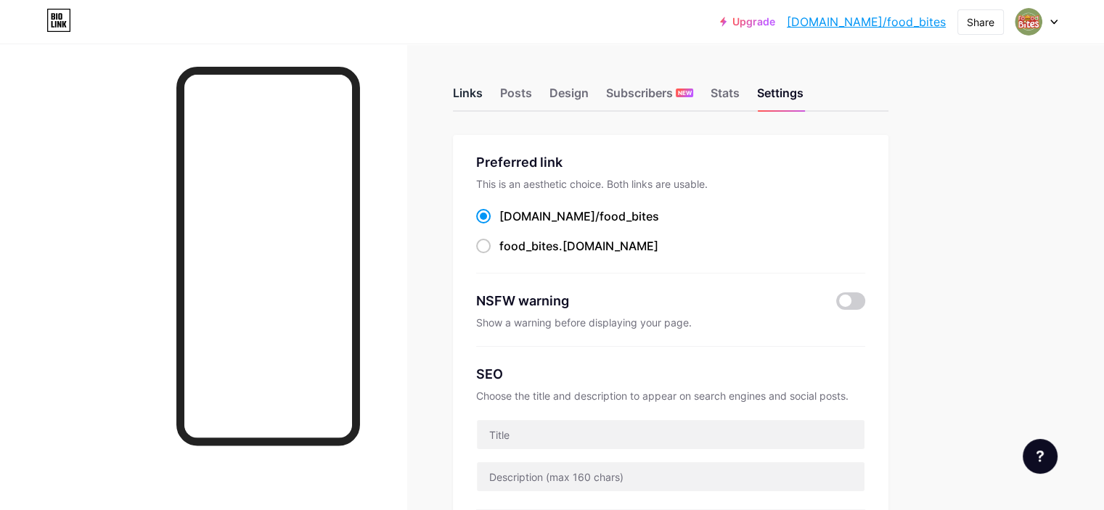
click at [483, 98] on div "Links" at bounding box center [468, 97] width 30 height 26
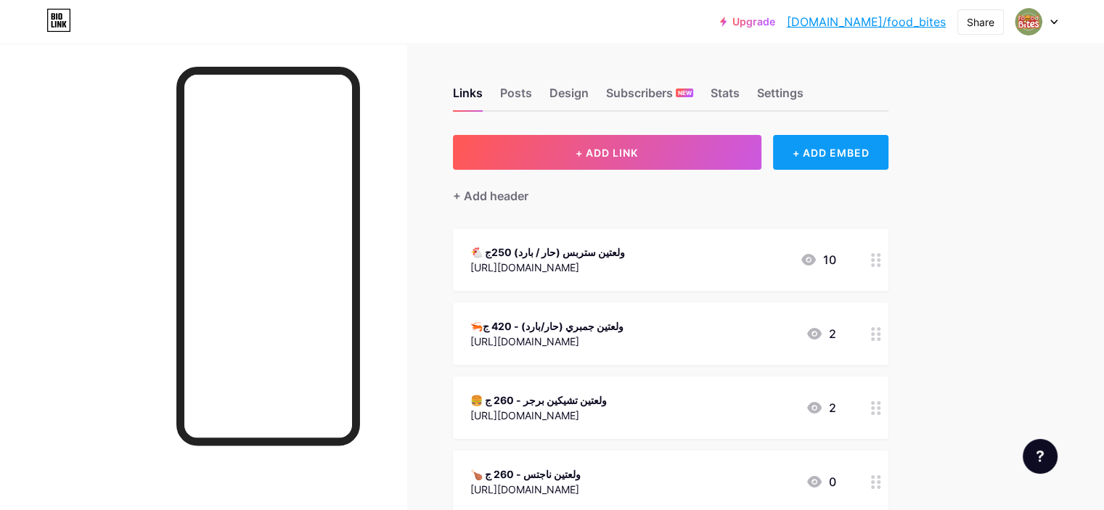
click at [887, 152] on div "+ ADD EMBED" at bounding box center [830, 152] width 115 height 35
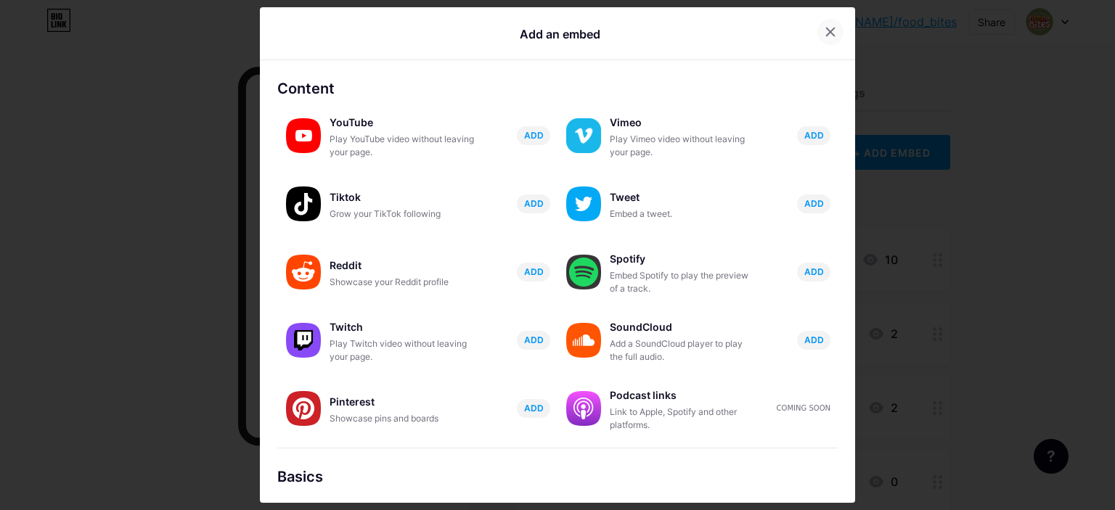
click at [829, 26] on div at bounding box center [831, 32] width 26 height 26
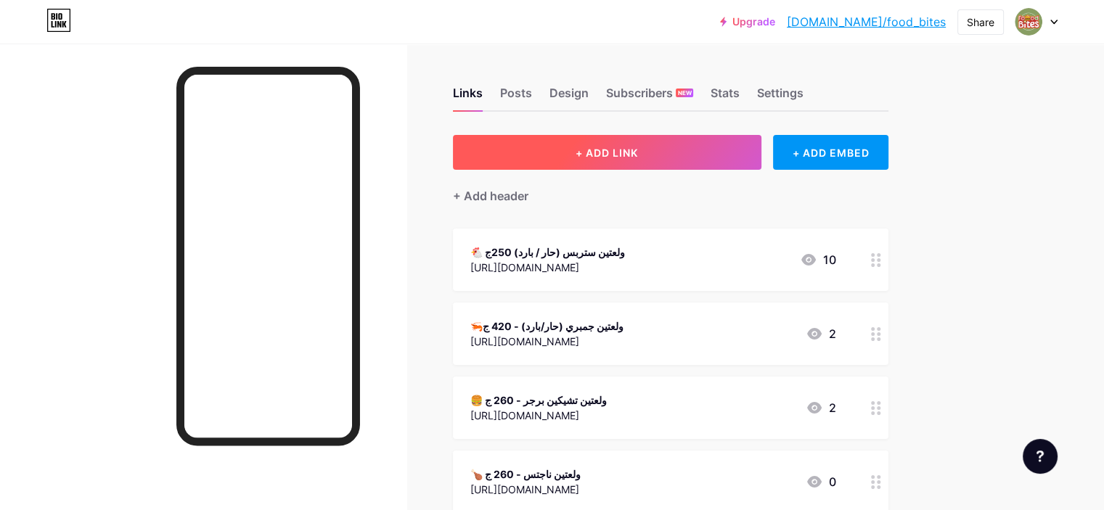
click at [654, 142] on button "+ ADD LINK" at bounding box center [607, 152] width 309 height 35
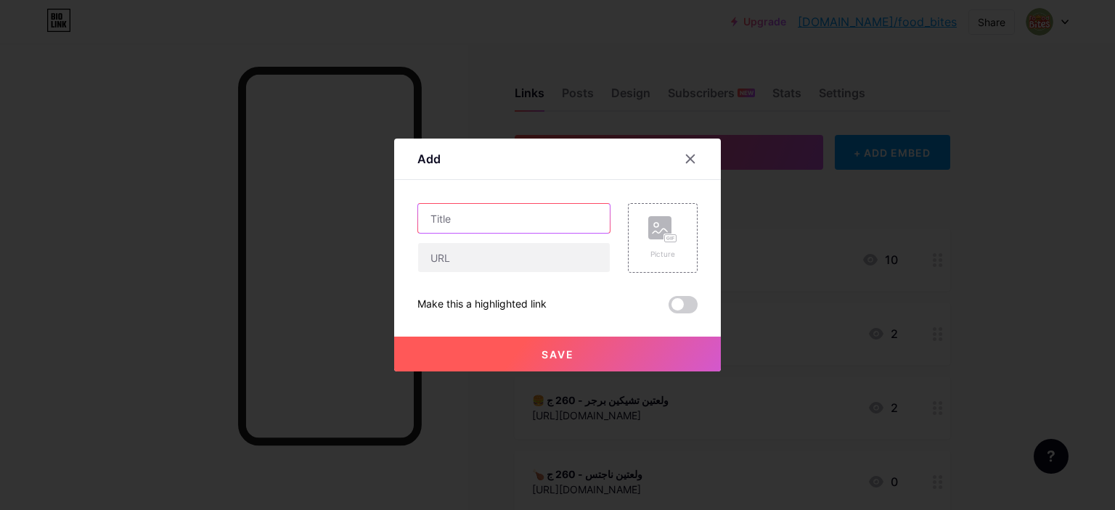
click at [487, 207] on input "text" at bounding box center [514, 218] width 192 height 29
paste input "🍔 كيزر سيمولينا/بافلو برجر (12 قطعة) - 85 ج"
drag, startPoint x: 543, startPoint y: 218, endPoint x: 555, endPoint y: 219, distance: 11.6
click at [525, 219] on input "🍔 كيزر سيمولينا/بافلو برجر (12 قطعة) - 85 ج" at bounding box center [514, 218] width 192 height 29
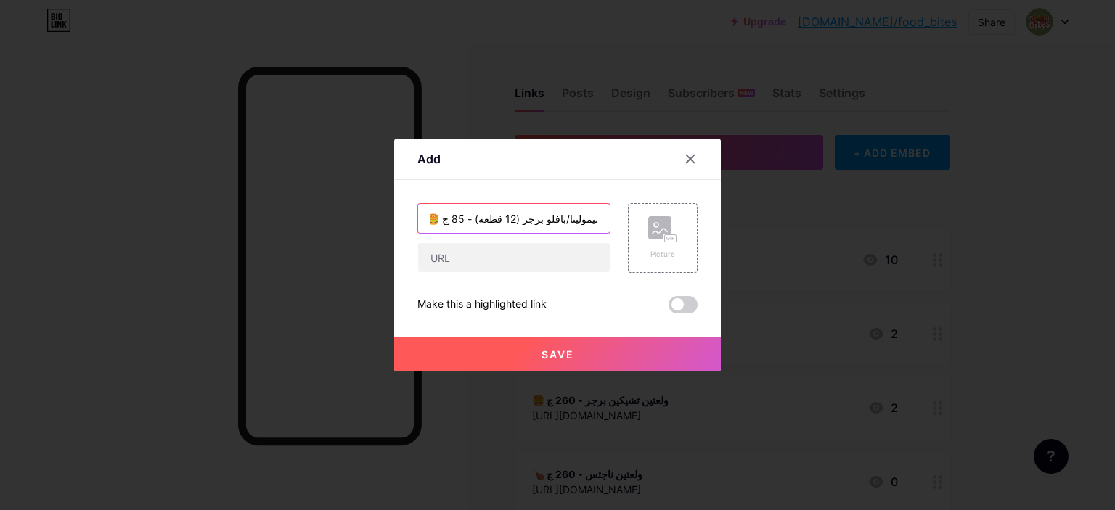
drag, startPoint x: 549, startPoint y: 224, endPoint x: 535, endPoint y: 223, distance: 13.8
click at [535, 223] on input "🍔 كيزر سيمولينا/بافلو برجر (12 قطعة) - 85 ج" at bounding box center [514, 218] width 192 height 29
click at [553, 224] on input "🍔 كيزر سيمولينا/بافلو برجر (12 قطعة) - 85 ج" at bounding box center [514, 218] width 192 height 29
drag, startPoint x: 547, startPoint y: 224, endPoint x: 510, endPoint y: 222, distance: 36.3
click at [510, 222] on input "🍔 كيزر سيمولينا/بافلو برجر (12 قطعة) - 85 ج" at bounding box center [514, 218] width 192 height 29
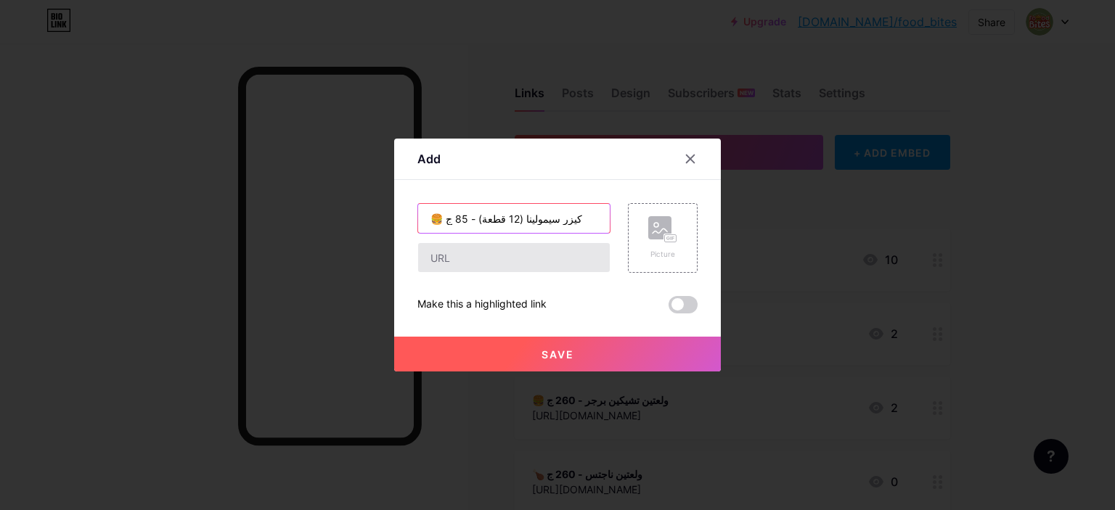
scroll to position [0, 0]
type input "🍔 كيزر سيمولينا (12 قطعة) - 85 ج"
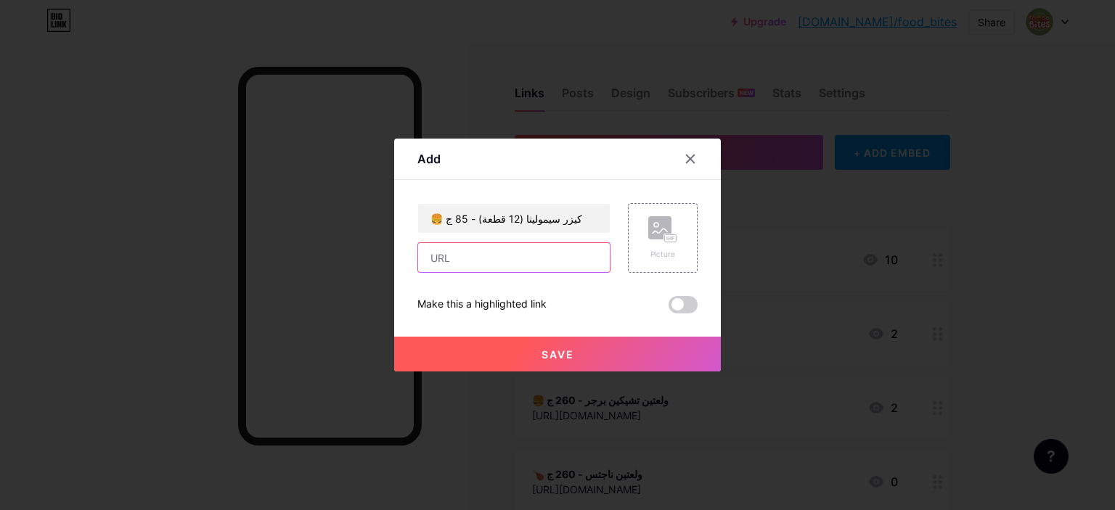
click at [497, 245] on input "text" at bounding box center [514, 257] width 192 height 29
click at [532, 204] on input "🍔 كيزر سيمولينا (12 قطعة) - 85 ج" at bounding box center [514, 218] width 192 height 29
click at [532, 211] on input "🍔 كيزر سيمولينا (12 قطعة) - 85 ج" at bounding box center [514, 218] width 192 height 29
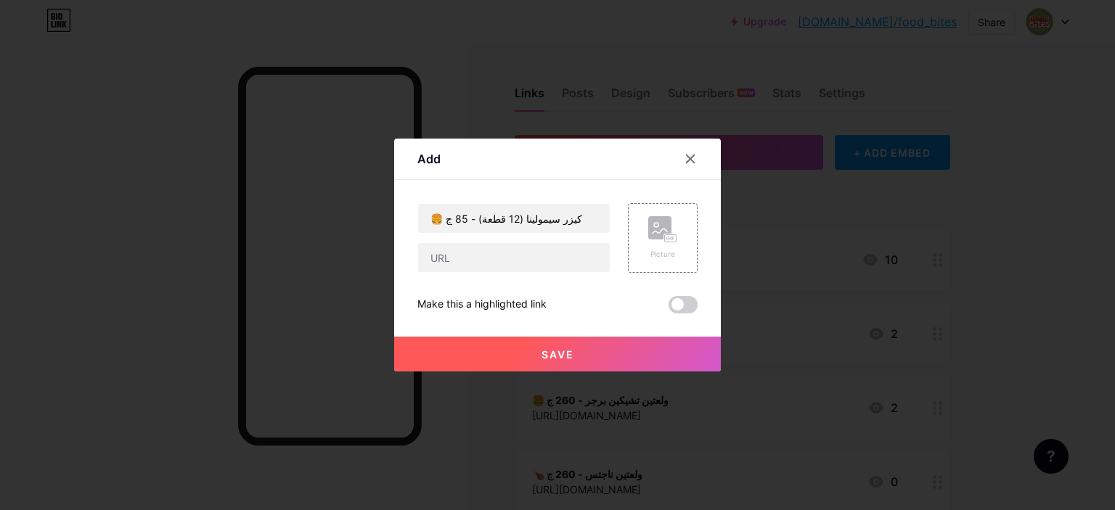
click at [526, 273] on div "🍔 كيزر سيمولينا (12 قطعة) - 85 ج Picture Make this a highlighted link Save" at bounding box center [558, 258] width 280 height 110
click at [515, 270] on input "text" at bounding box center [514, 257] width 192 height 29
paste input "[URL][DOMAIN_NAME]"
type input "[URL][DOMAIN_NAME]"
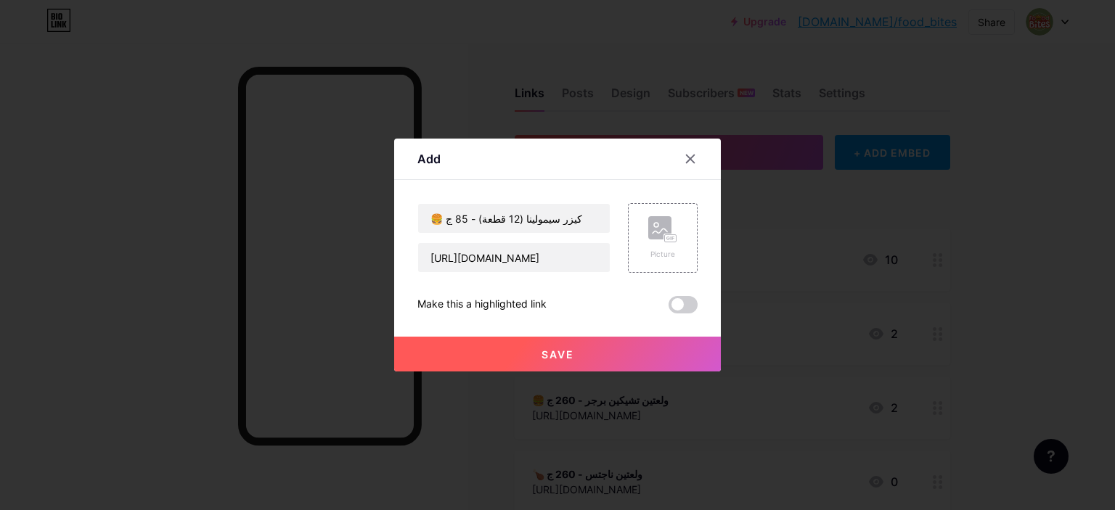
click at [440, 353] on button "Save" at bounding box center [557, 354] width 327 height 35
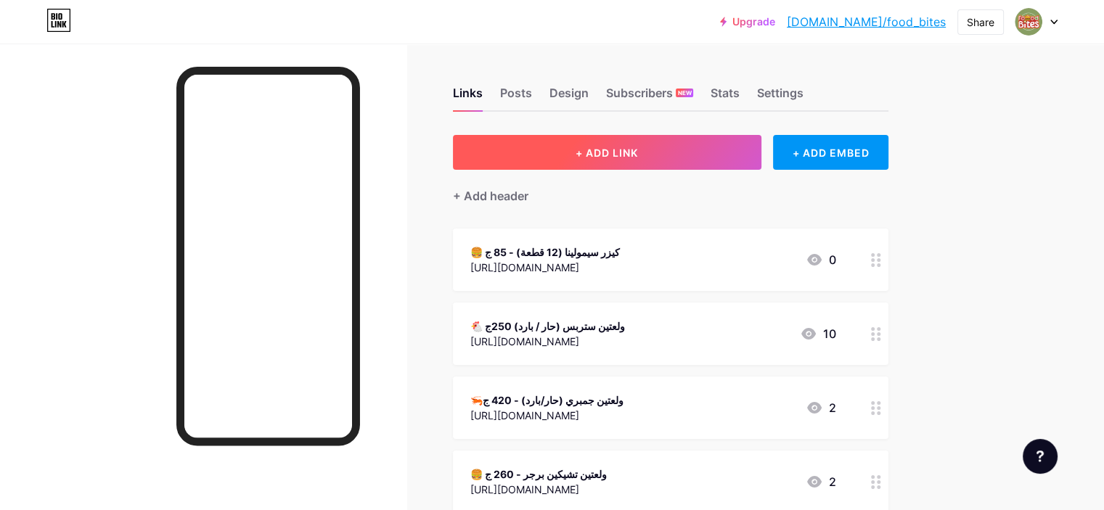
click at [638, 147] on span "+ ADD LINK" at bounding box center [607, 153] width 62 height 12
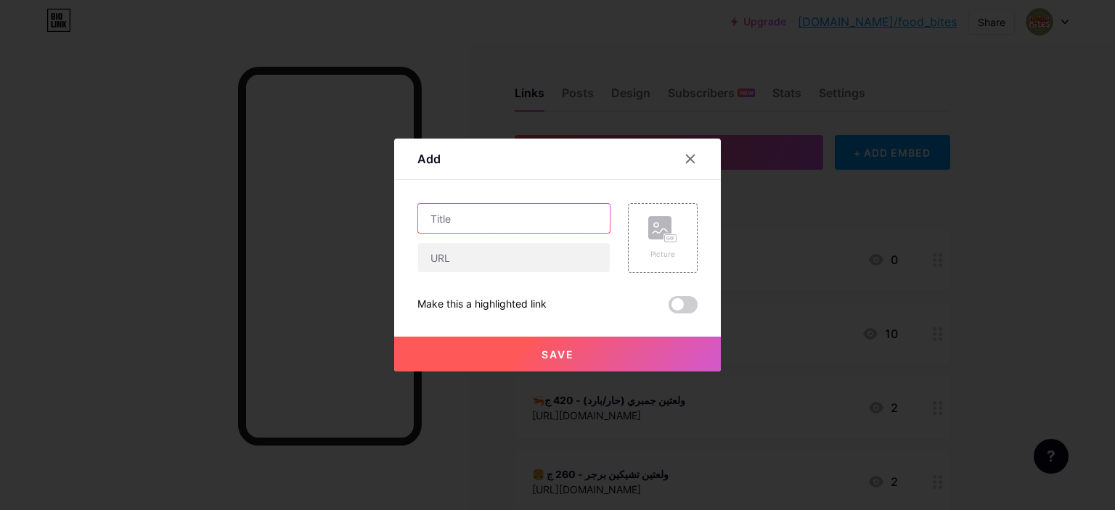
click at [500, 216] on input "text" at bounding box center [514, 218] width 192 height 29
paste input "🍔 نص كيس كيزر سيمولينا (6 قطع) - 45 ج"
type input "🍔 نص كيس كيزر سيمولينا (6 قطع) - 45 ج"
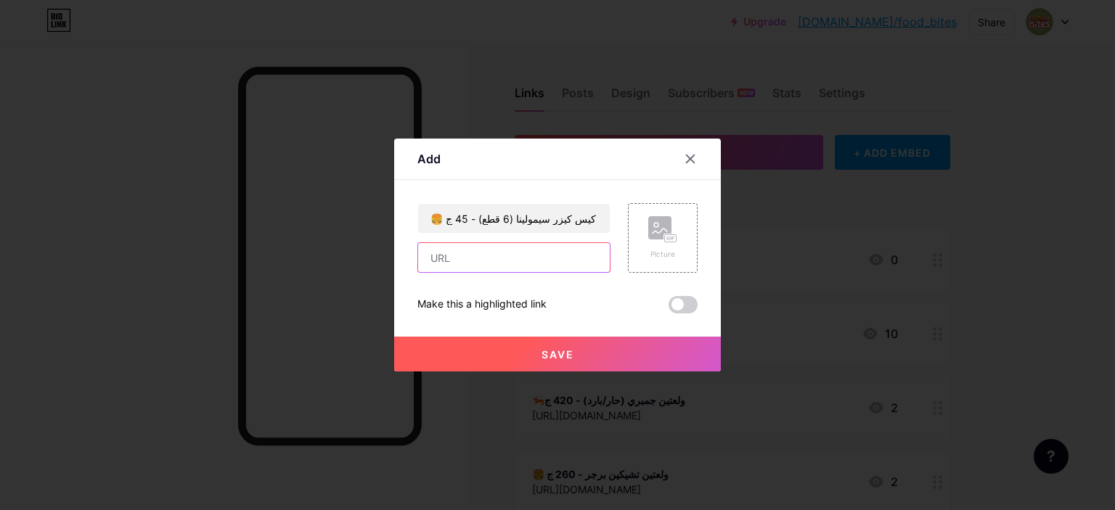
click at [528, 258] on input "text" at bounding box center [514, 257] width 192 height 29
paste input "[URL][DOMAIN_NAME]"
type input "[URL][DOMAIN_NAME]"
click at [470, 359] on button "Save" at bounding box center [557, 354] width 327 height 35
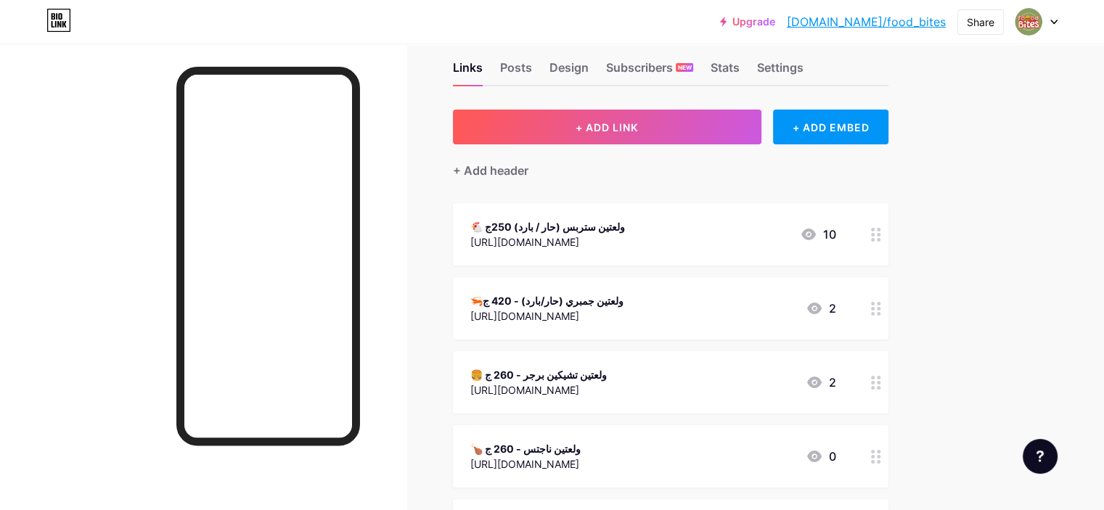
scroll to position [0, 0]
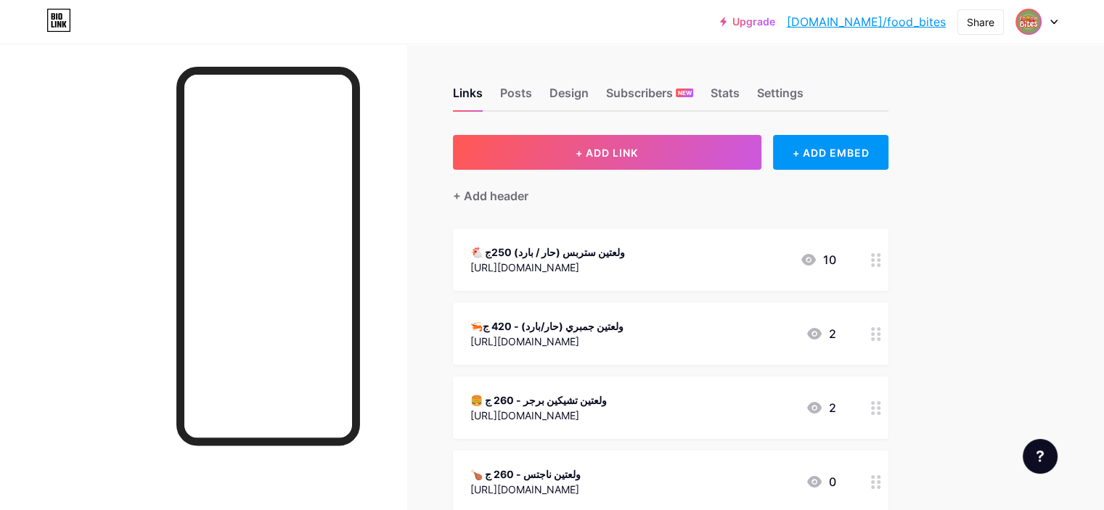
click at [1039, 23] on img at bounding box center [1028, 21] width 23 height 23
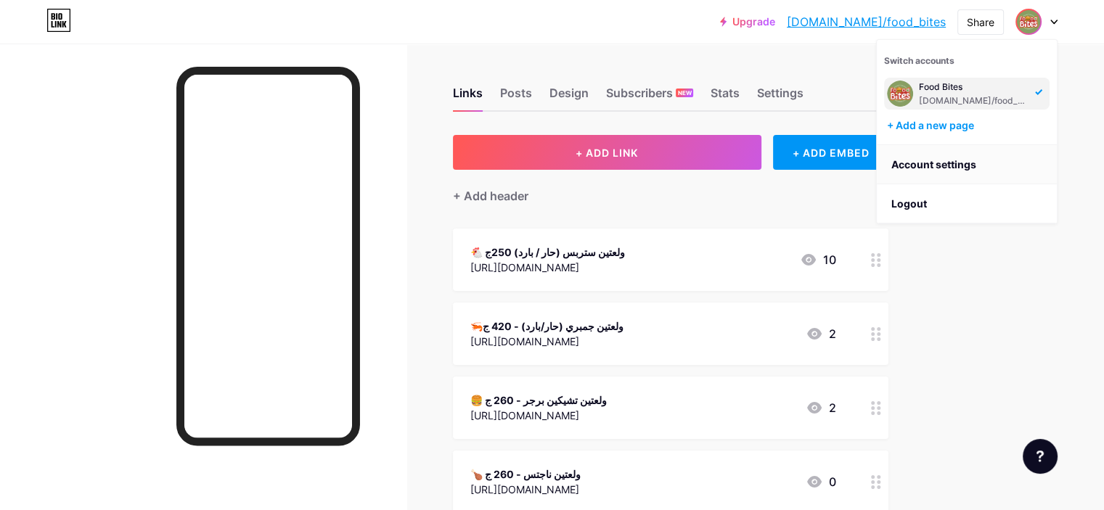
click at [994, 164] on link "Account settings" at bounding box center [967, 164] width 180 height 39
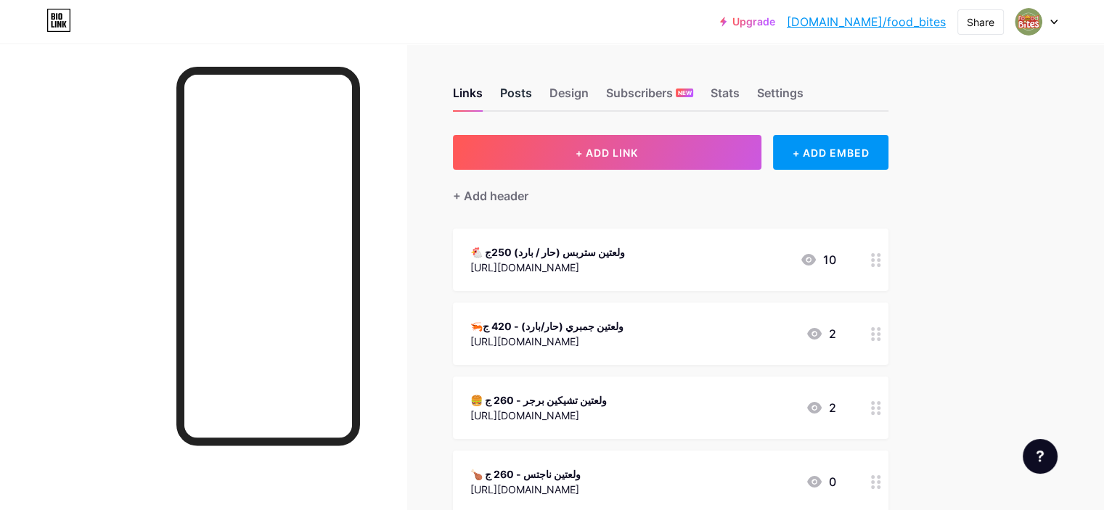
click at [532, 84] on div "Posts" at bounding box center [516, 97] width 32 height 26
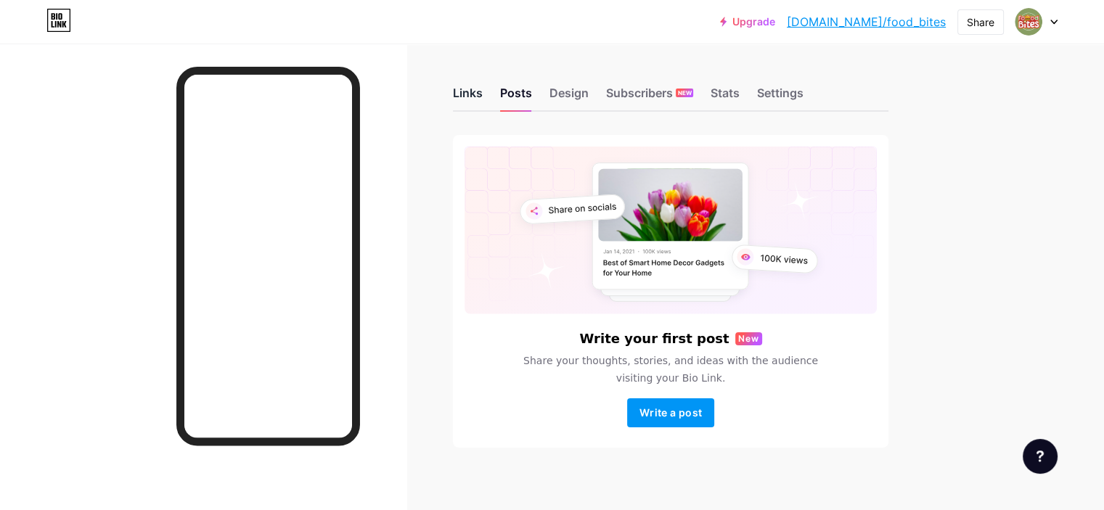
click at [483, 95] on div "Links" at bounding box center [468, 97] width 30 height 26
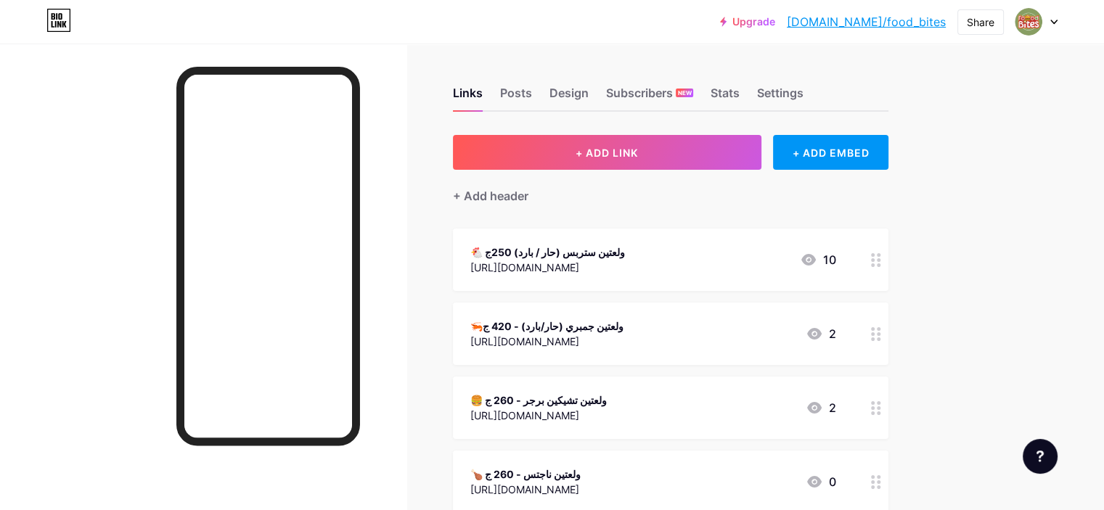
click at [911, 27] on link "[DOMAIN_NAME]/food_bites" at bounding box center [866, 21] width 159 height 17
click at [693, 91] on div "Subscribers NEW" at bounding box center [649, 97] width 87 height 26
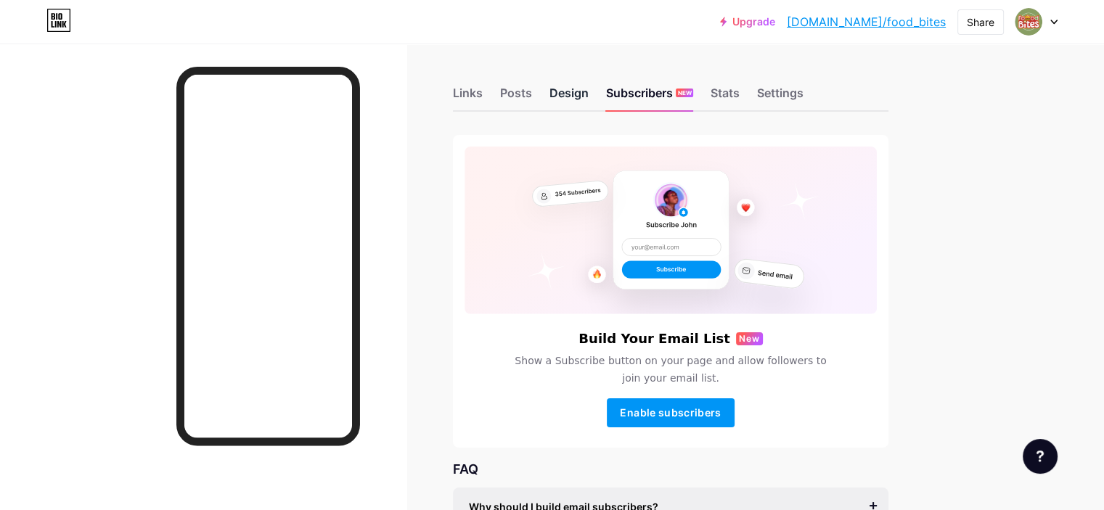
click at [589, 90] on div "Design" at bounding box center [569, 97] width 39 height 26
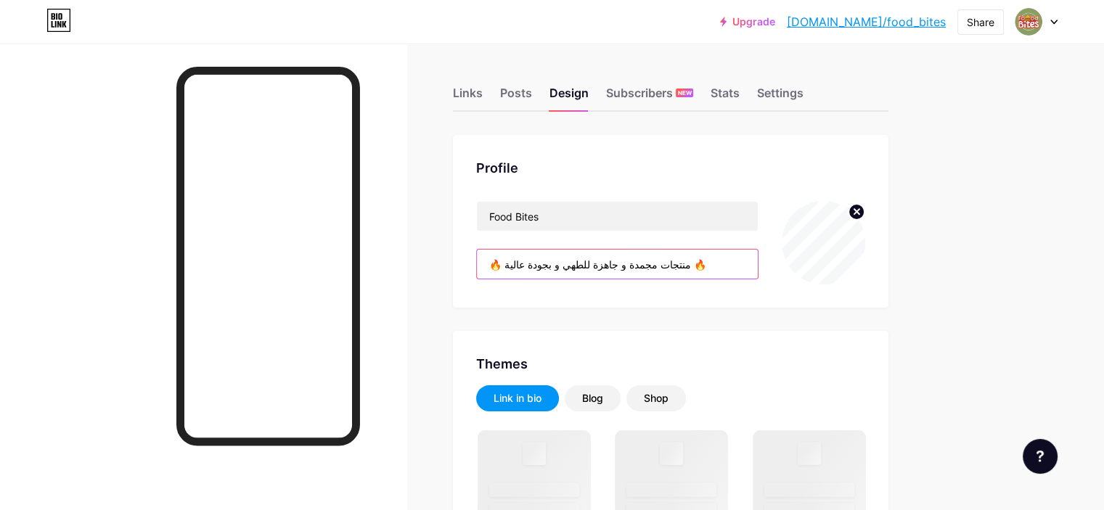
click at [732, 267] on input "🔥 منتجات مجمدة و جاهزة للطهي و بجودة عالية 🔥" at bounding box center [617, 264] width 281 height 29
click at [745, 267] on input "🔥 منتجات مجمدة و جاهزة للطهي و بجودة عالية 🔥" at bounding box center [617, 264] width 281 height 29
click at [668, 262] on input "🔥 منتجات مجمدة و جاهزة للطهي و بجودة عالية 🔥" at bounding box center [617, 264] width 281 height 29
click at [602, 262] on input "🔥 منتجات مجمدة و جاهزة للطهي و بجودة عالية 🔥" at bounding box center [617, 264] width 281 height 29
click at [543, 264] on input "🔥 منتجات مجمدة و جاهزة للطهي و بجودة عالية 🔥" at bounding box center [617, 264] width 281 height 29
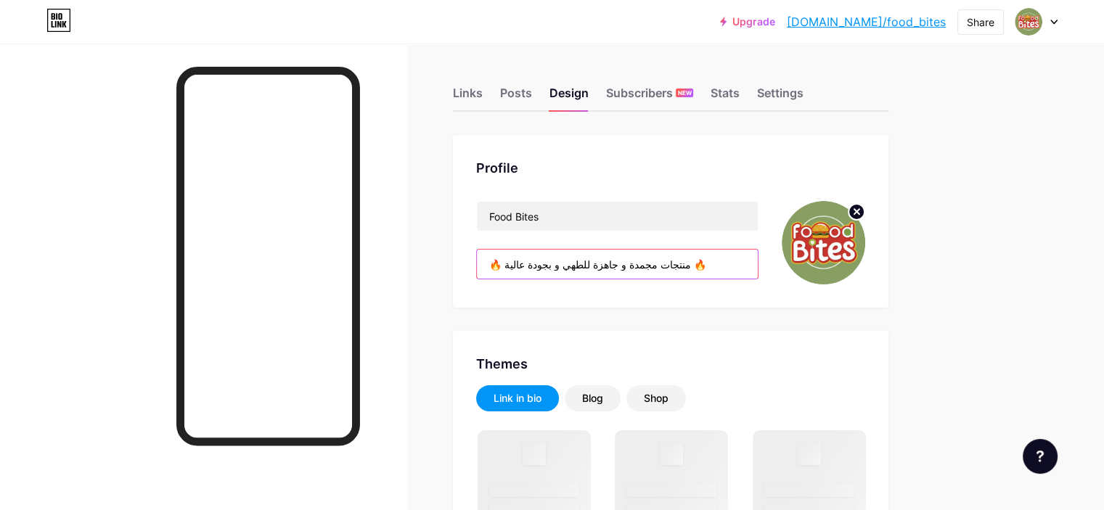
click at [754, 262] on input "🔥 منتجات مجمدة و جاهزة للطهي و بجودة عالية 🔥" at bounding box center [617, 264] width 281 height 29
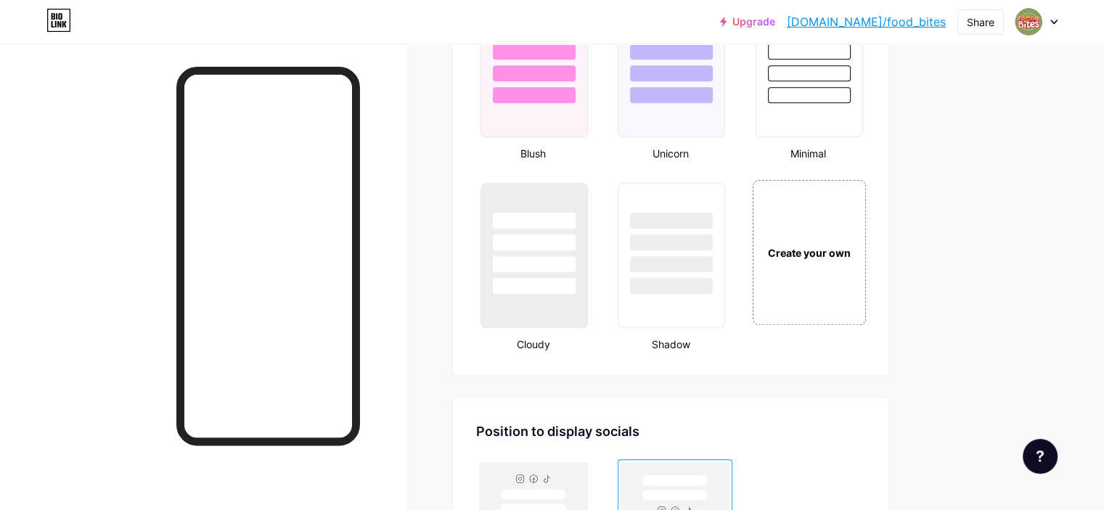
scroll to position [1950, 0]
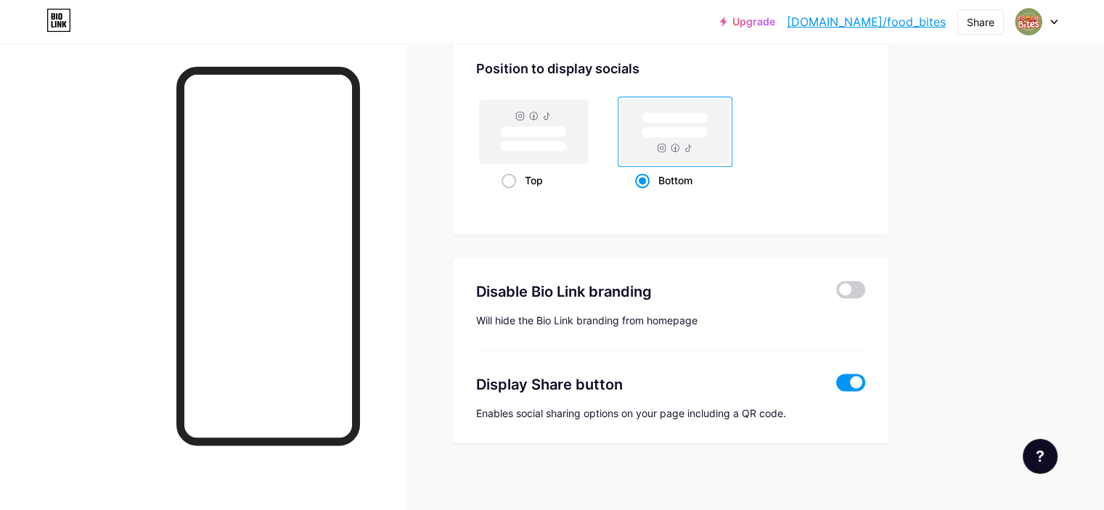
click at [113, 287] on div at bounding box center [203, 299] width 407 height 510
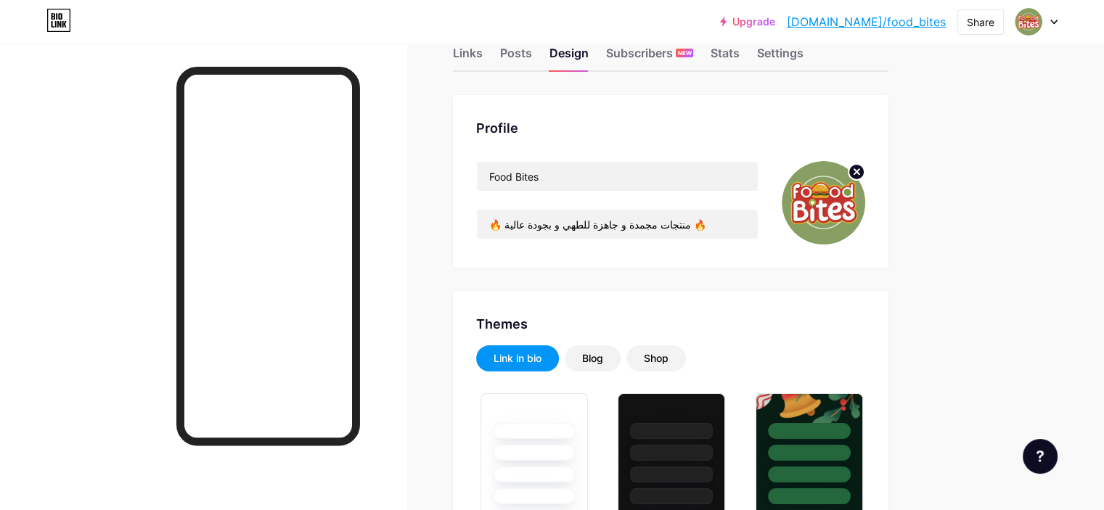
scroll to position [0, 0]
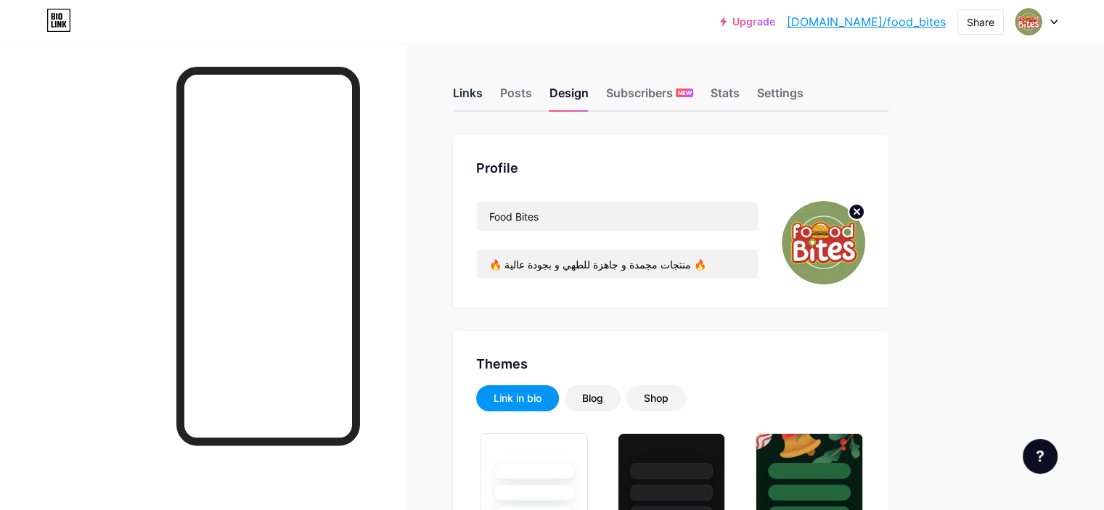
click at [483, 84] on div "Links" at bounding box center [468, 97] width 30 height 26
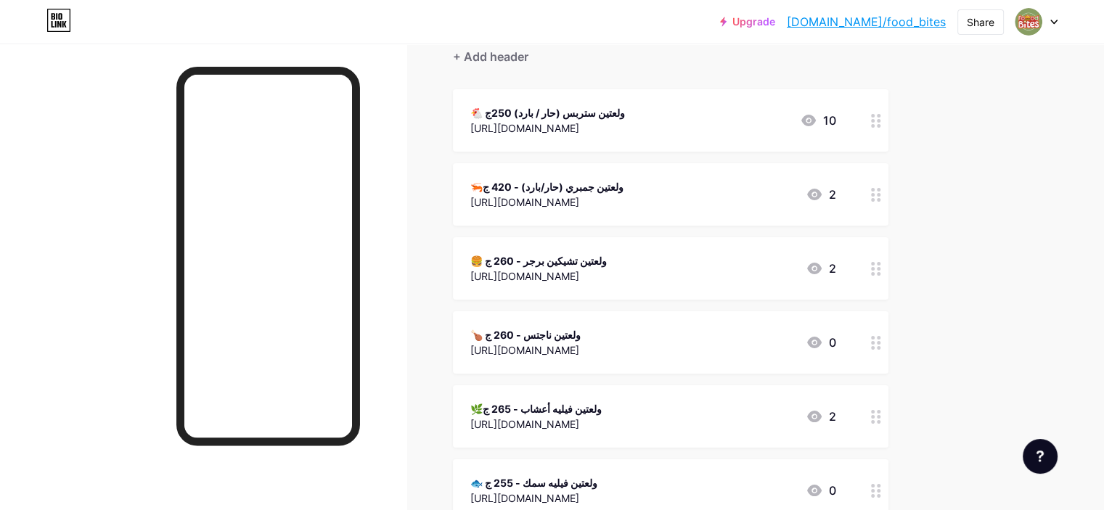
scroll to position [145, 0]
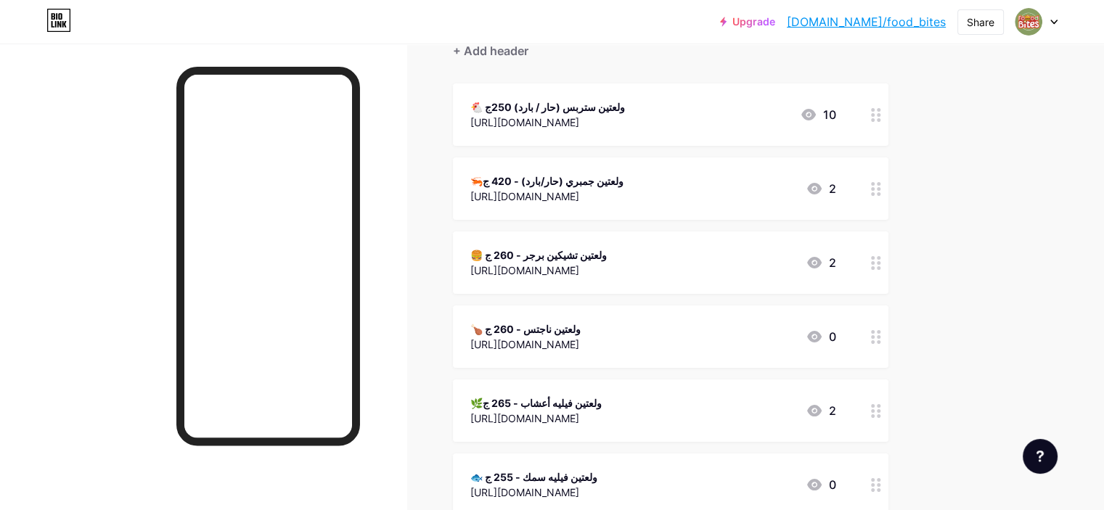
click at [889, 183] on div at bounding box center [876, 189] width 25 height 62
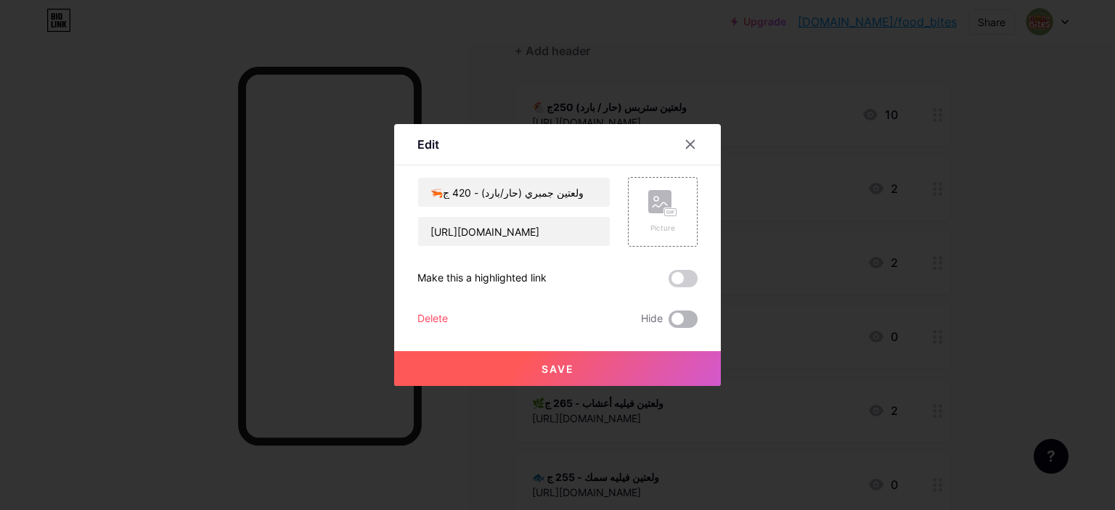
click at [685, 318] on span at bounding box center [683, 319] width 29 height 17
click at [669, 323] on input "checkbox" at bounding box center [669, 323] width 0 height 0
click at [635, 357] on button "Save" at bounding box center [557, 368] width 327 height 35
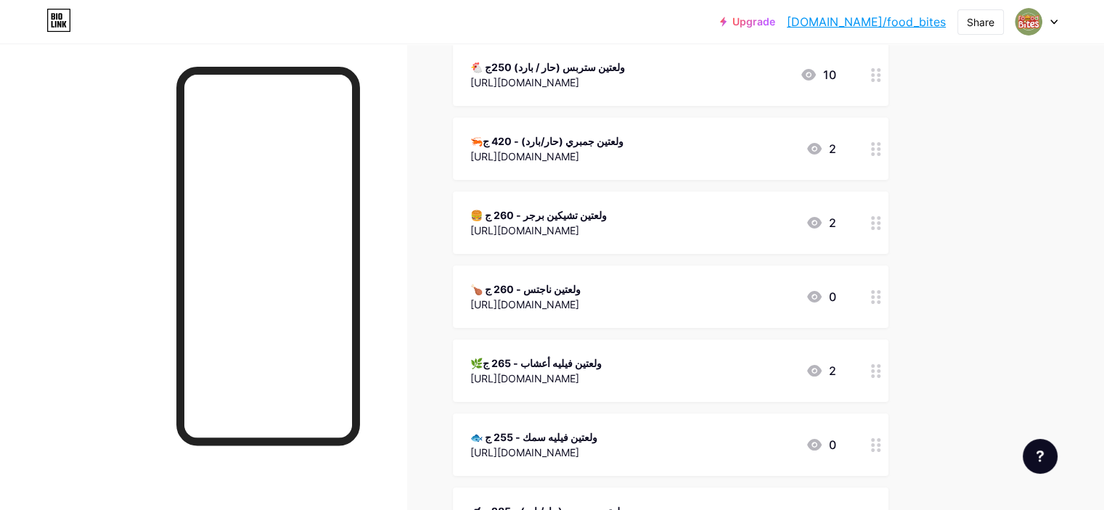
scroll to position [73, 0]
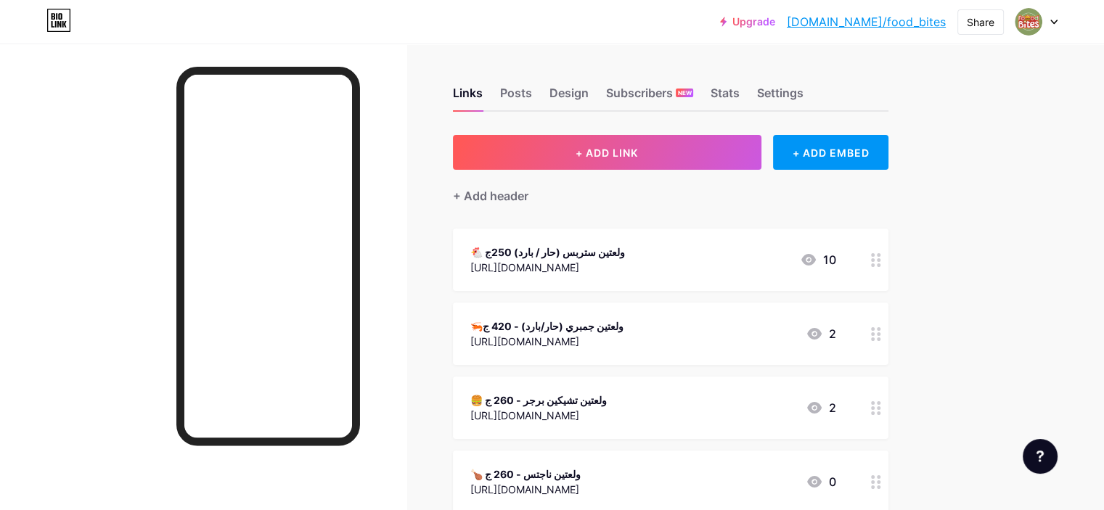
drag, startPoint x: 731, startPoint y: 320, endPoint x: 948, endPoint y: 330, distance: 218.1
click at [882, 328] on icon at bounding box center [876, 334] width 10 height 14
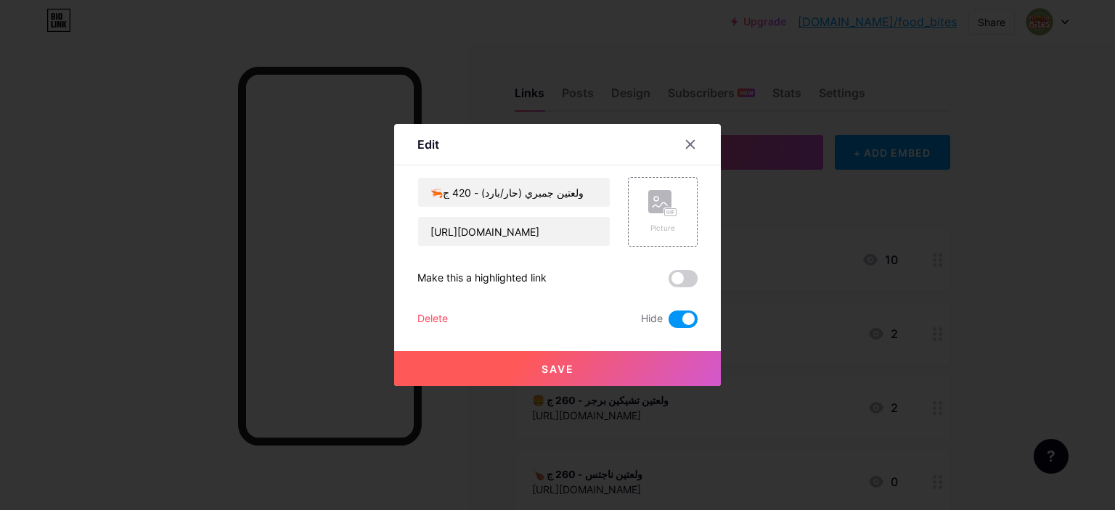
click at [555, 365] on span "Save" at bounding box center [558, 369] width 33 height 12
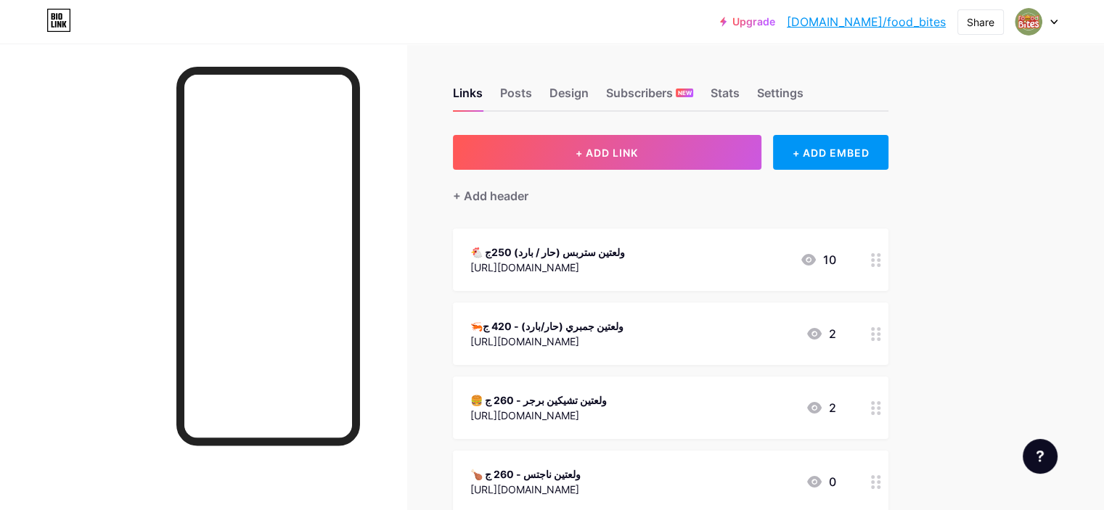
click at [589, 89] on div "Design" at bounding box center [569, 97] width 39 height 26
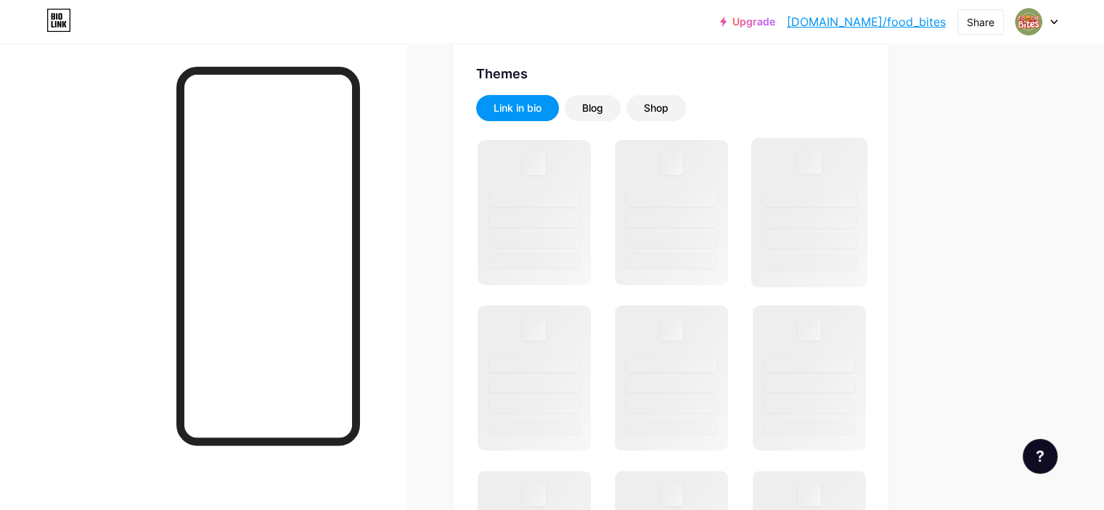
scroll to position [145, 0]
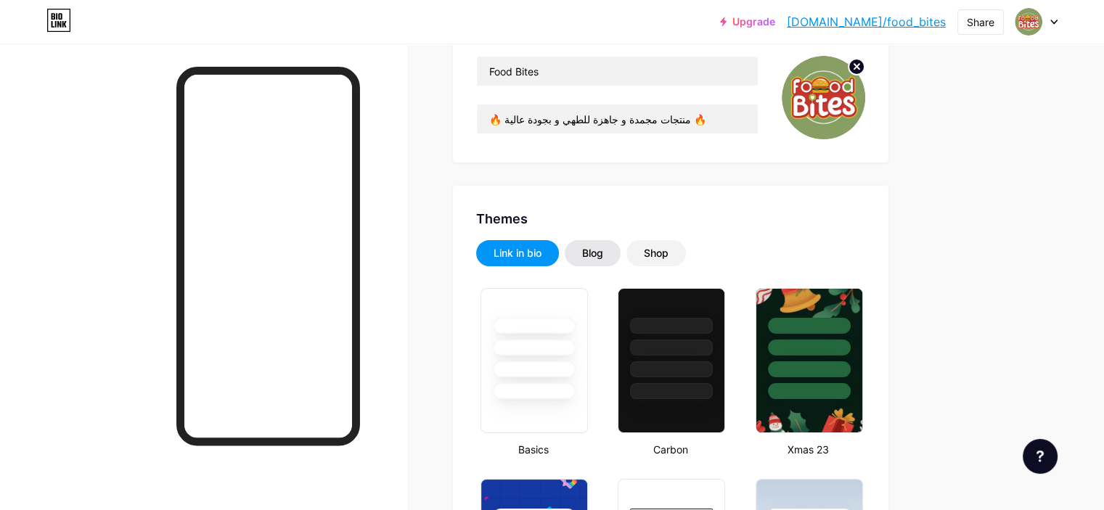
click at [603, 255] on div "Blog" at bounding box center [592, 253] width 21 height 15
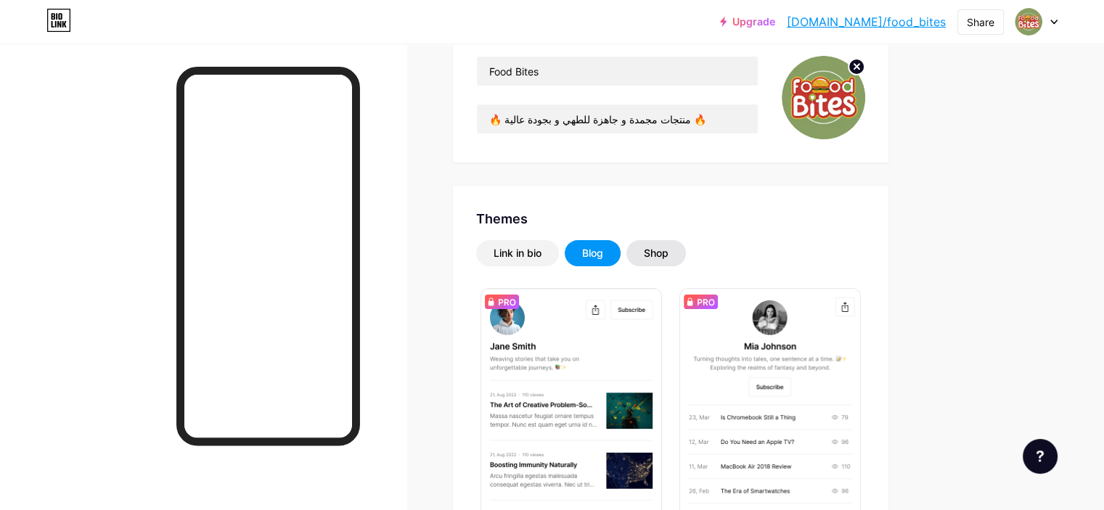
click at [669, 252] on div "Shop" at bounding box center [656, 253] width 25 height 15
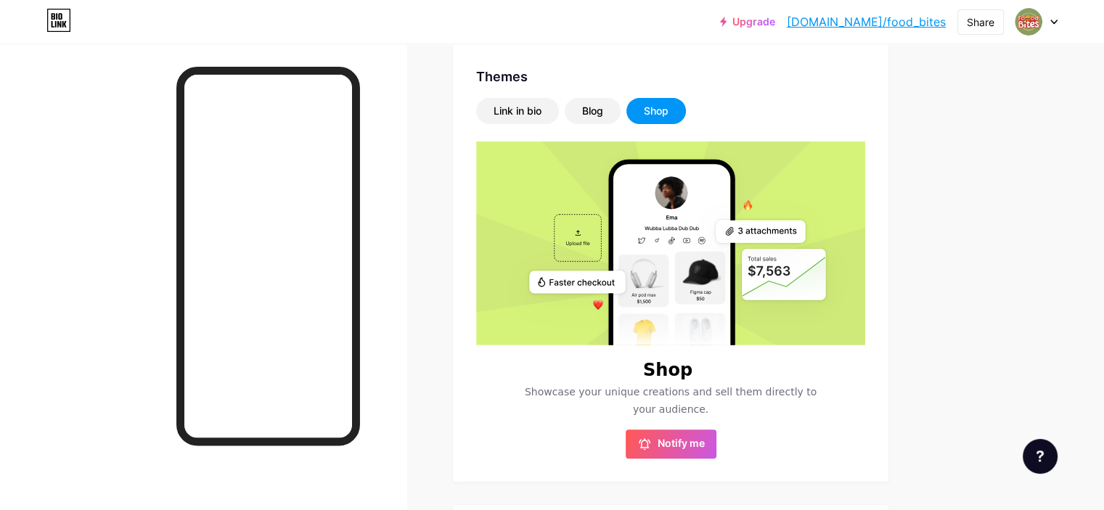
scroll to position [290, 0]
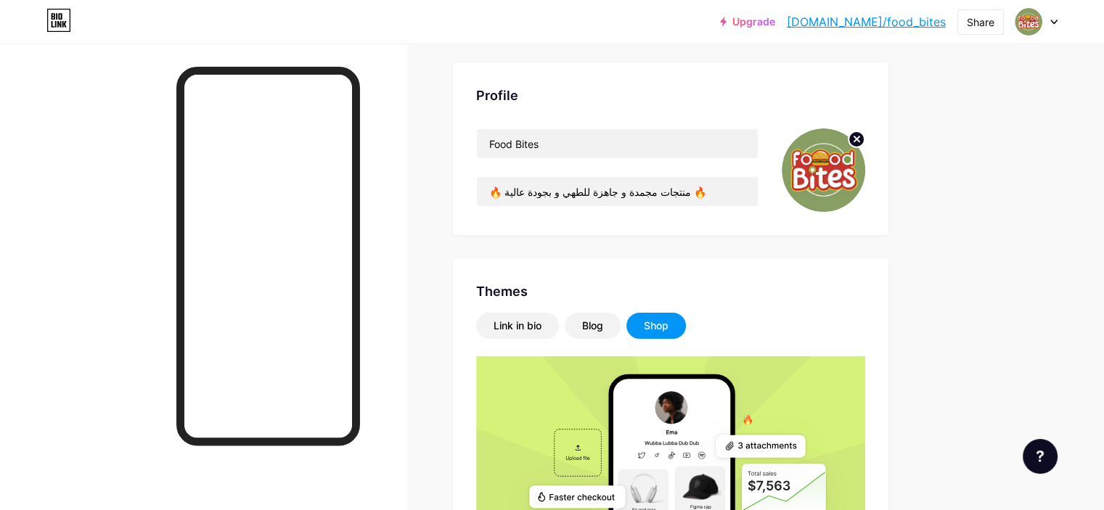
click at [717, 436] on rect at bounding box center [672, 505] width 117 height 253
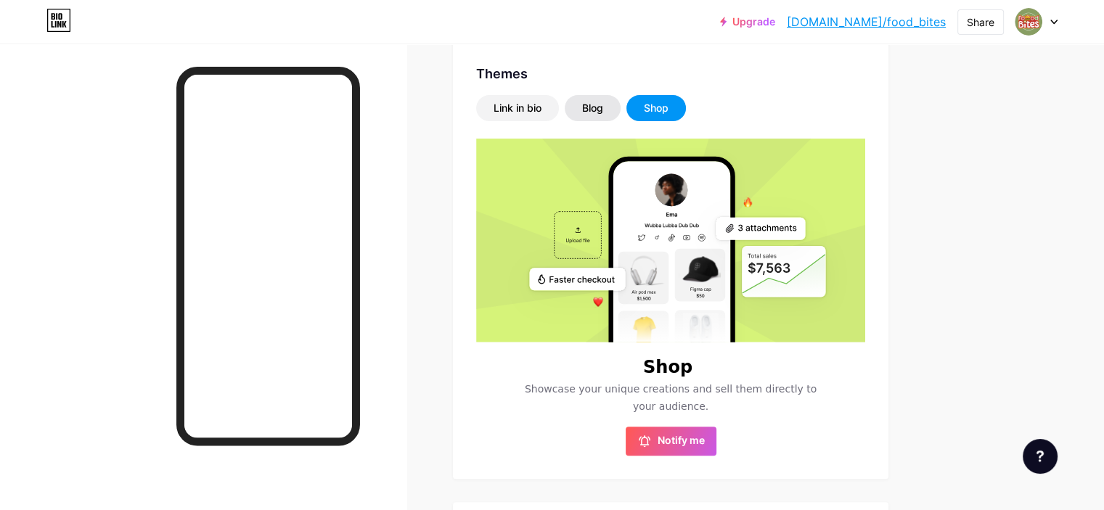
click at [603, 113] on div "Blog" at bounding box center [592, 108] width 21 height 15
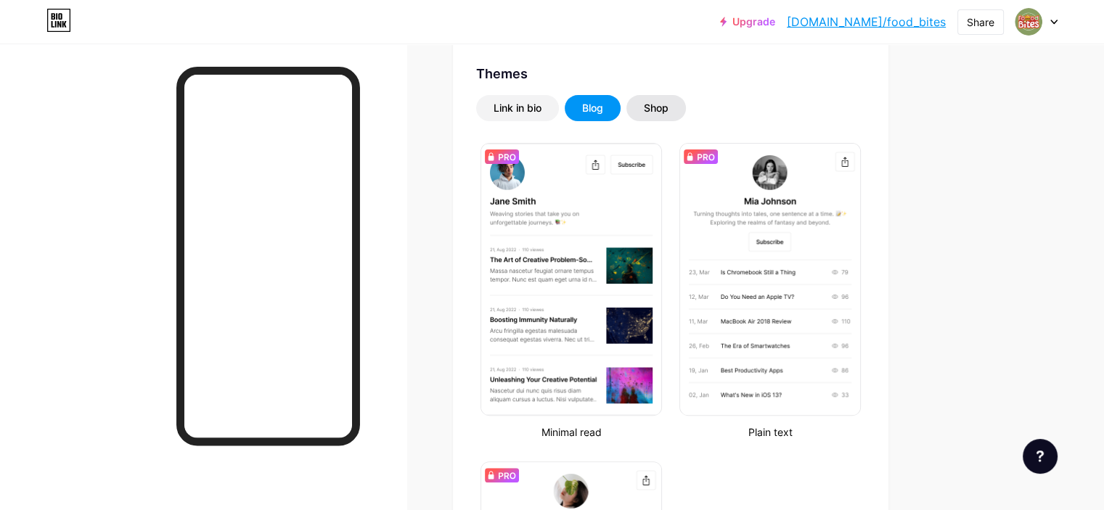
click at [669, 109] on div "Shop" at bounding box center [656, 108] width 25 height 15
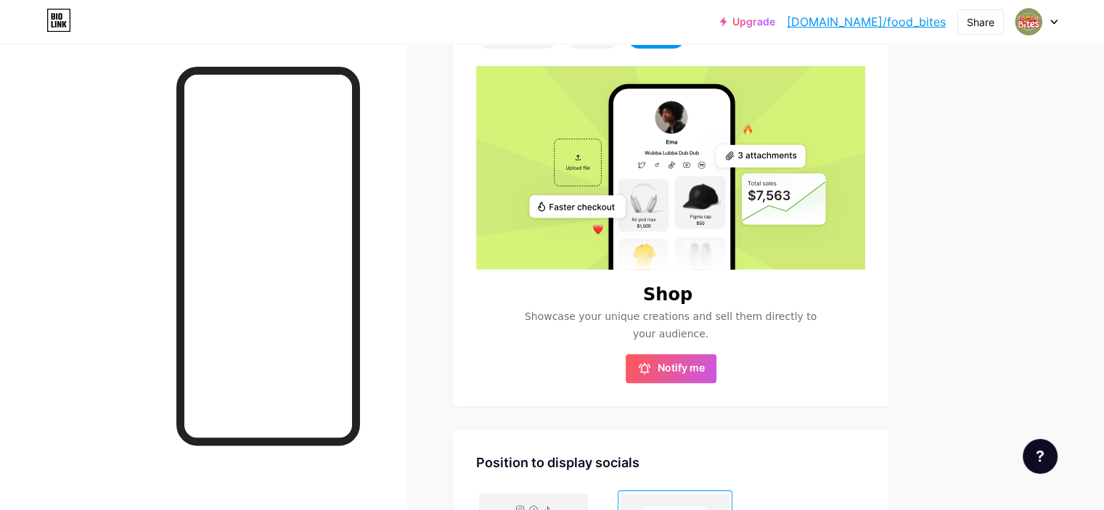
scroll to position [508, 0]
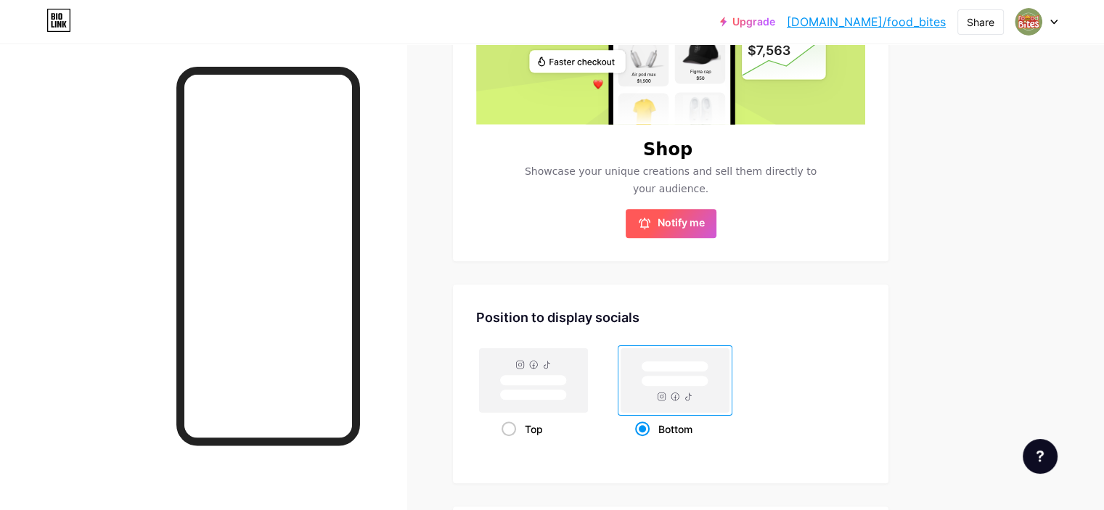
click at [705, 227] on span "Notify me" at bounding box center [672, 223] width 68 height 15
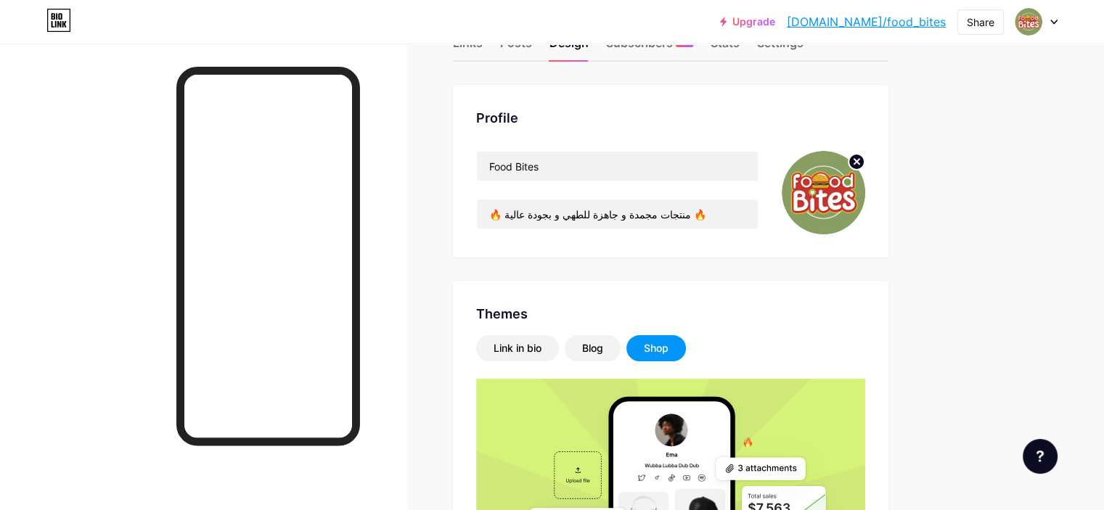
scroll to position [0, 0]
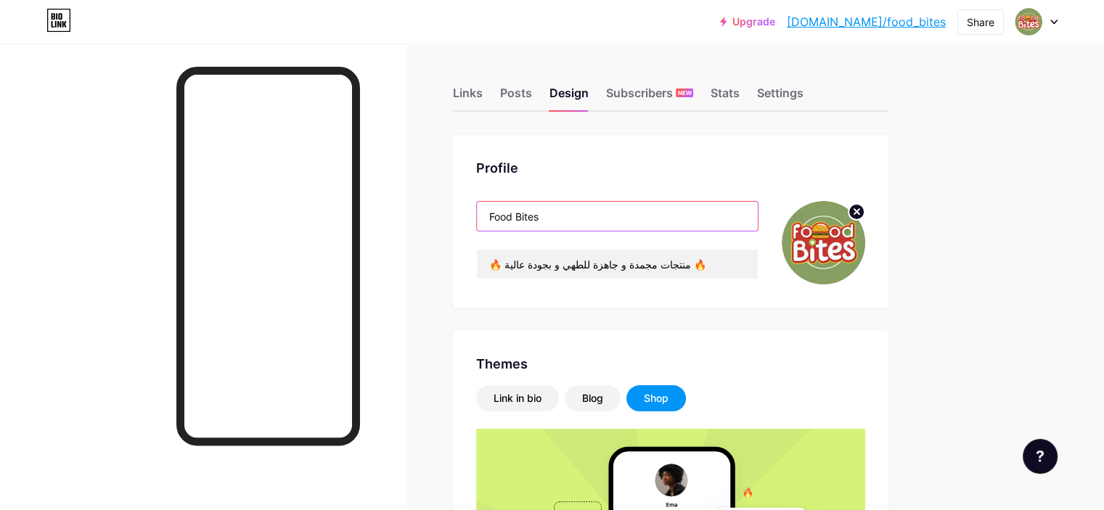
click at [605, 221] on input "Food Bites" at bounding box center [617, 216] width 281 height 29
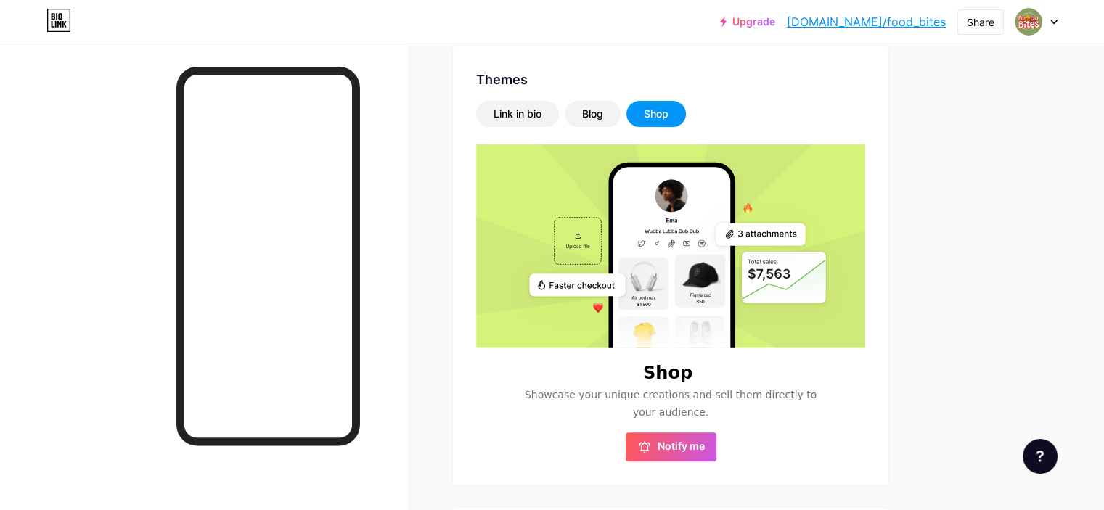
scroll to position [290, 0]
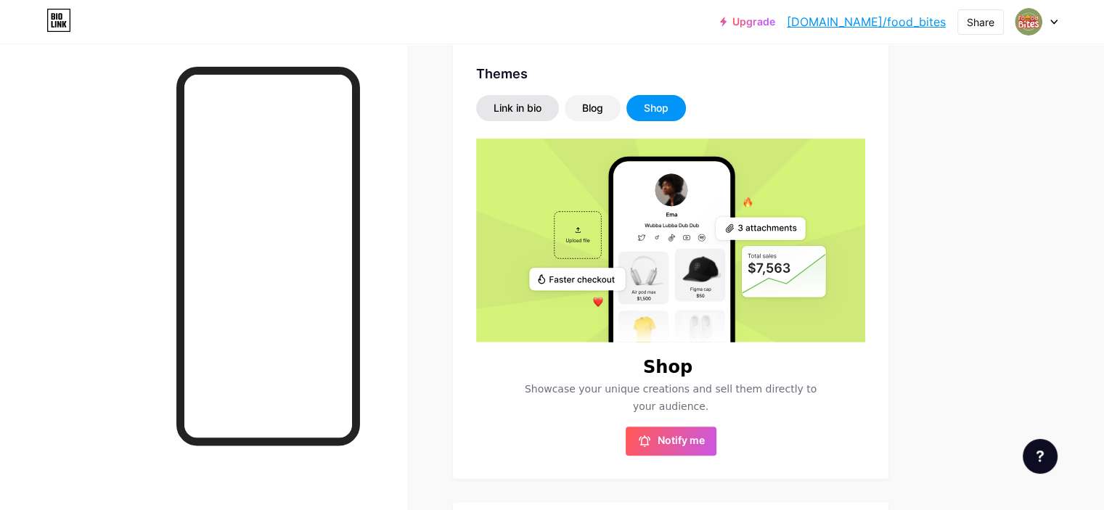
click at [542, 110] on div "Link in bio" at bounding box center [518, 108] width 48 height 15
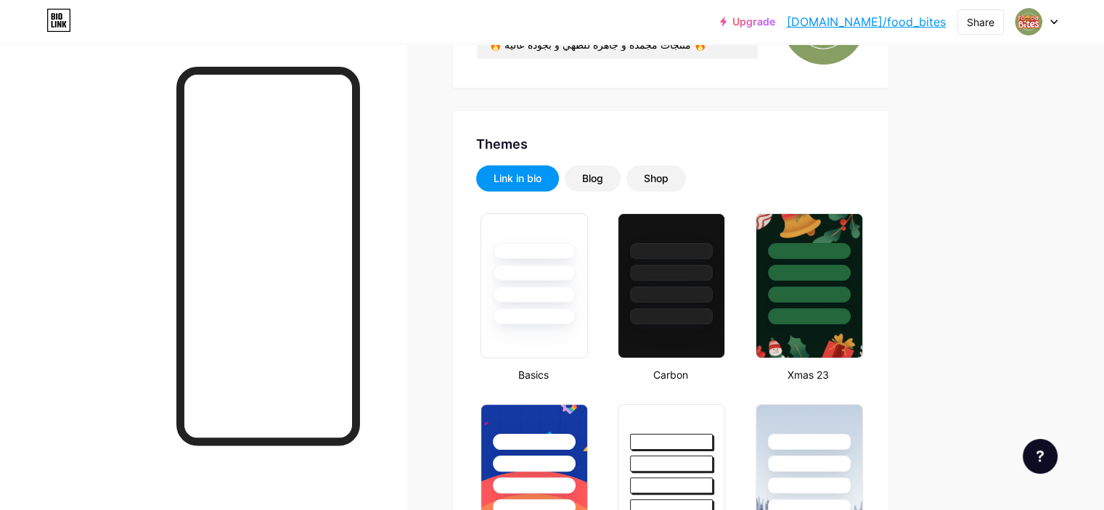
scroll to position [0, 0]
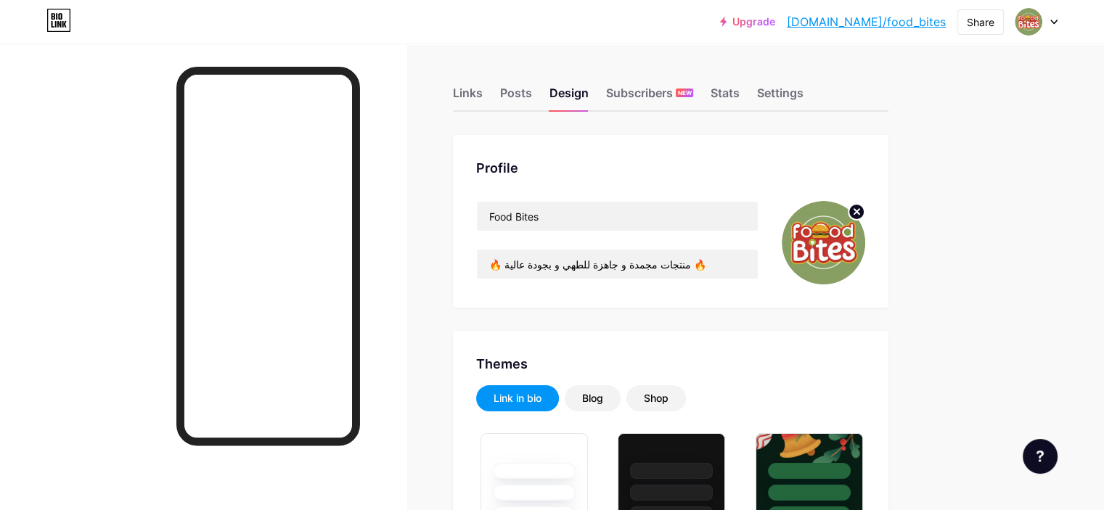
click at [483, 97] on div "Links" at bounding box center [468, 97] width 30 height 26
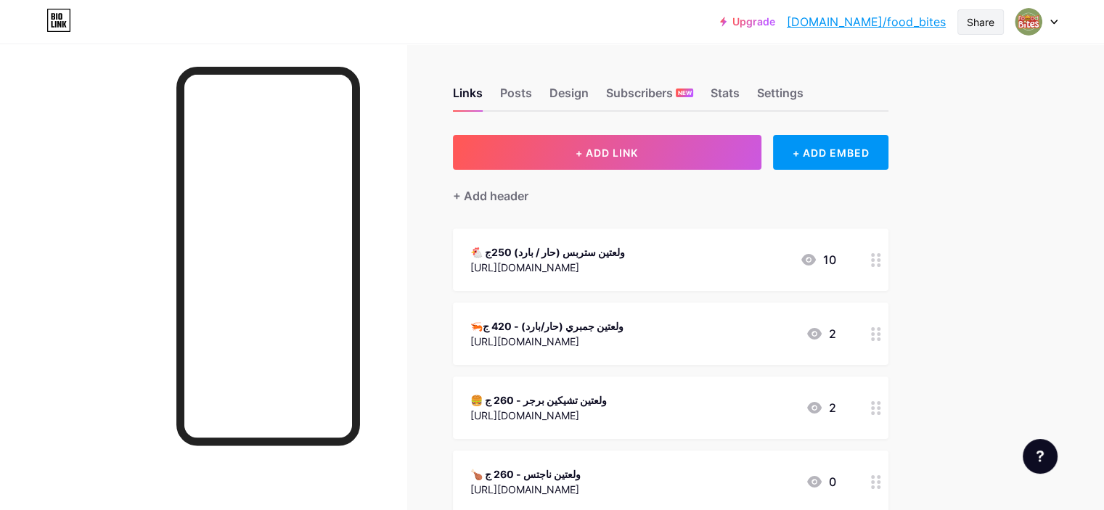
click at [989, 25] on div "Share" at bounding box center [981, 22] width 28 height 15
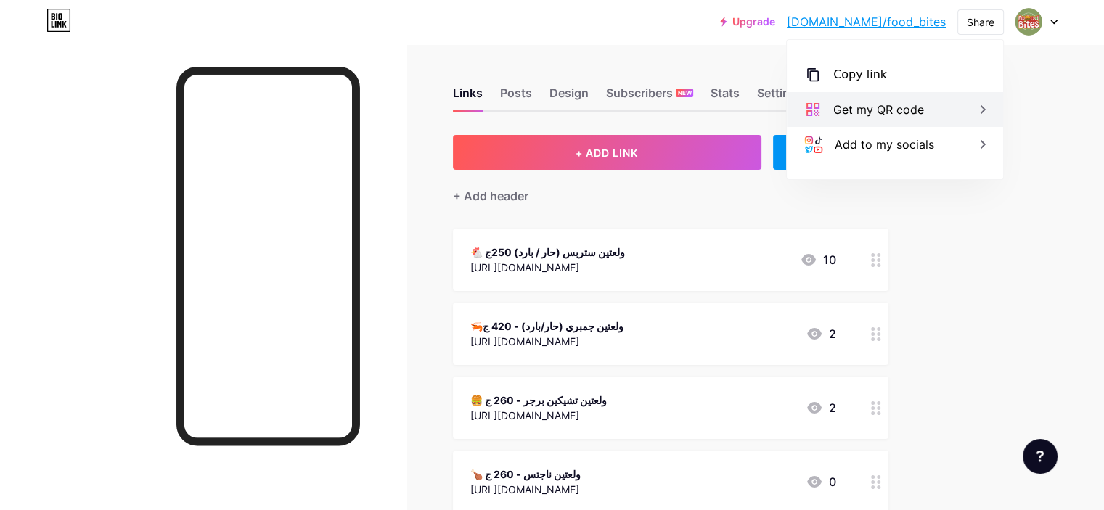
click at [903, 105] on div "Get my QR code" at bounding box center [879, 109] width 91 height 17
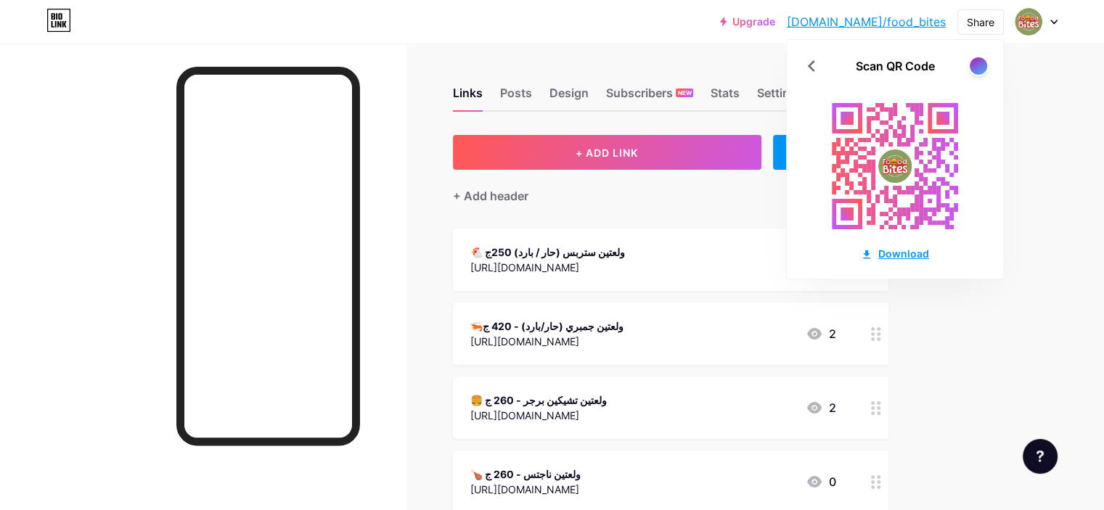
click at [911, 249] on div "Download" at bounding box center [895, 253] width 68 height 15
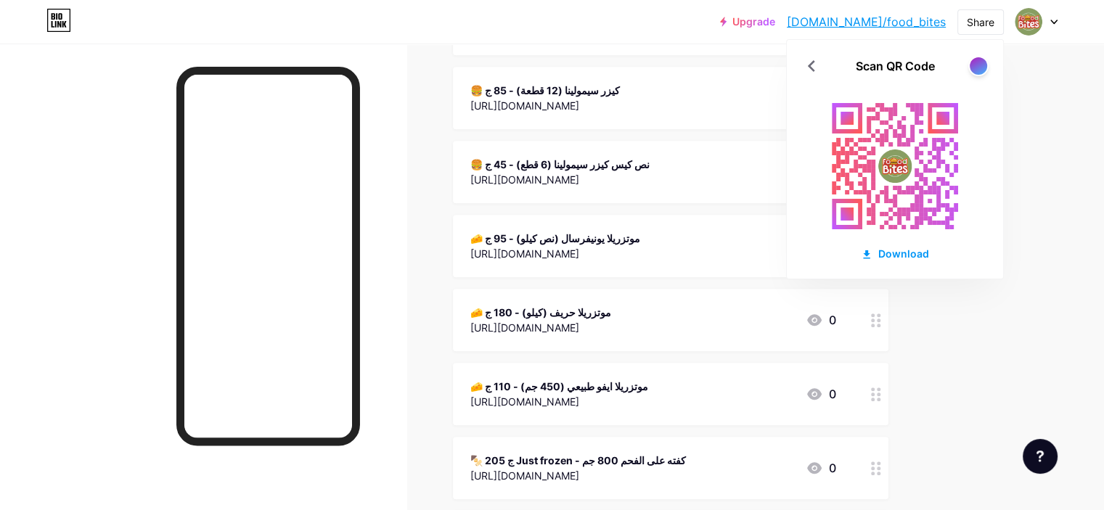
scroll to position [1234, 0]
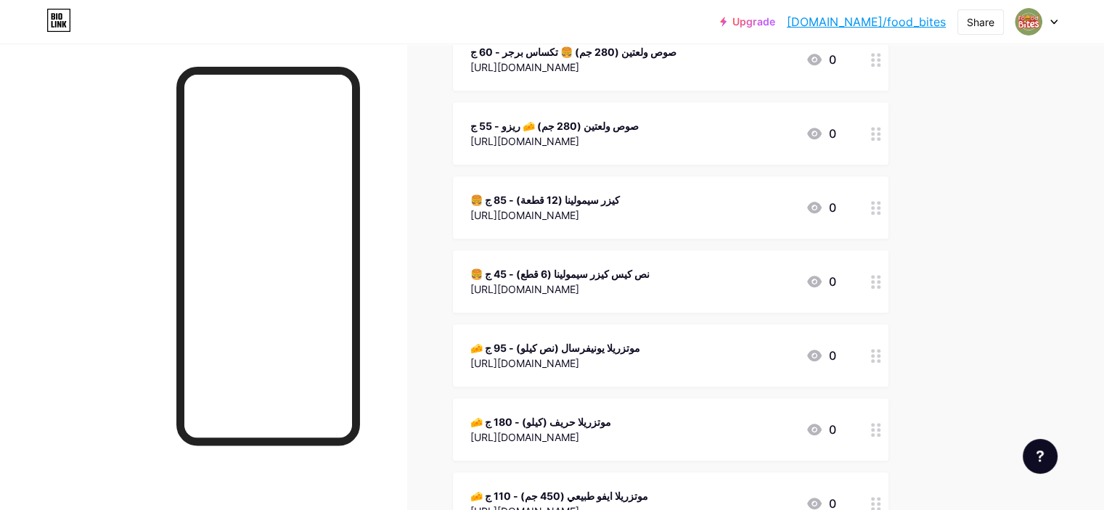
click at [620, 194] on div "🍔 كيزر سيمولينا (12 قطعة) - 85 ج" at bounding box center [546, 199] width 150 height 15
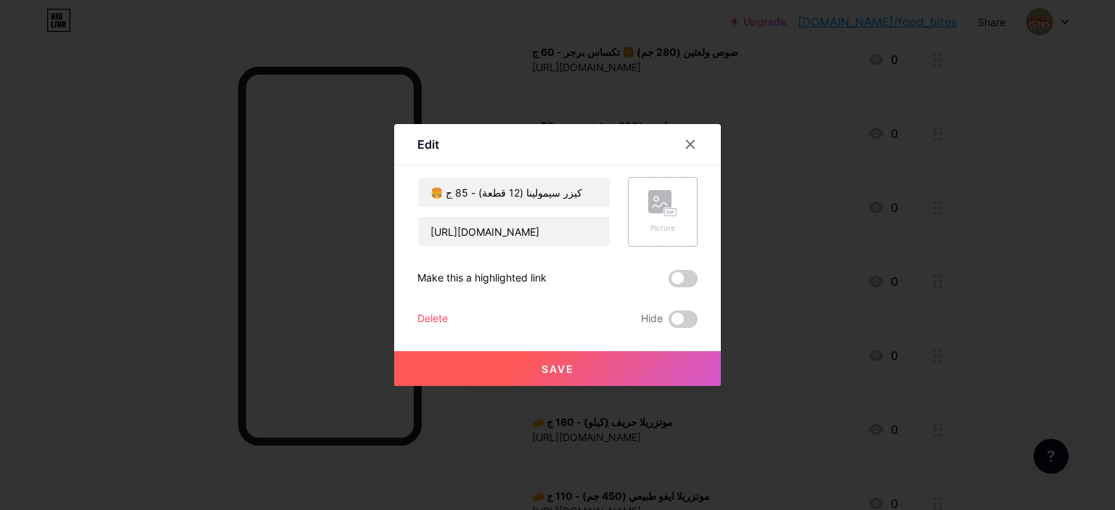
click at [665, 209] on rect at bounding box center [671, 212] width 12 height 7
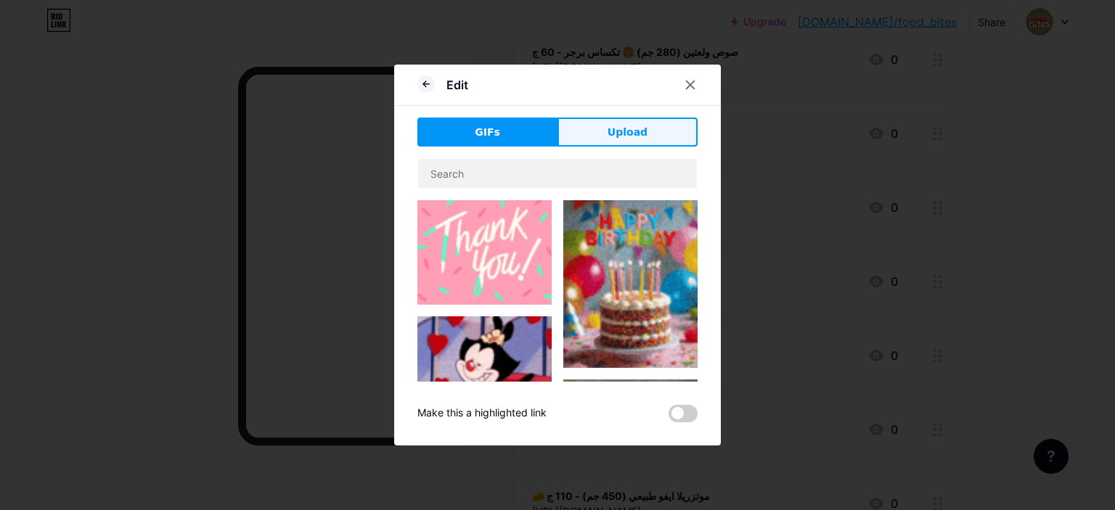
click at [608, 139] on span "Upload" at bounding box center [628, 132] width 40 height 15
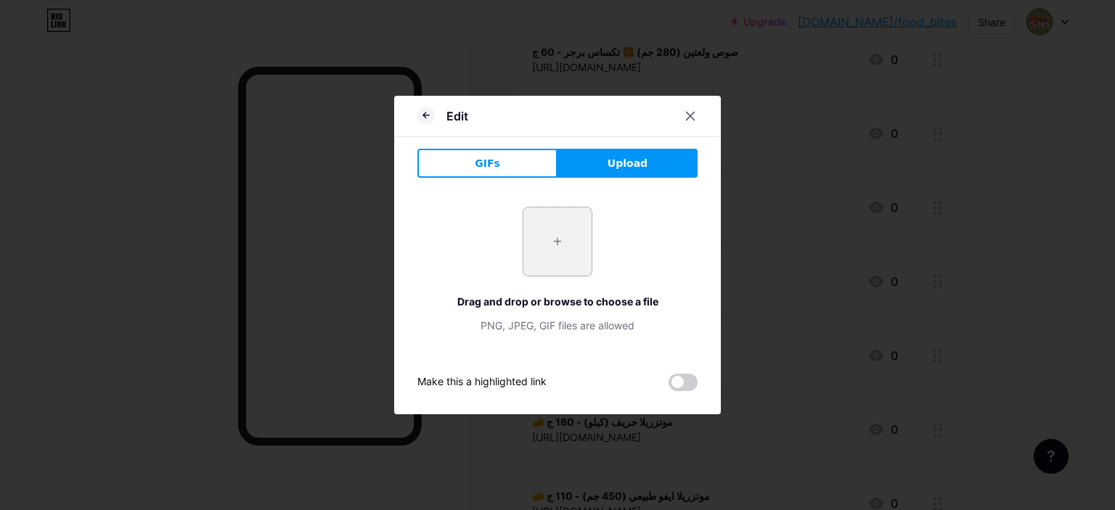
click at [549, 245] on input "file" at bounding box center [558, 242] width 68 height 68
click at [418, 118] on icon at bounding box center [426, 115] width 17 height 17
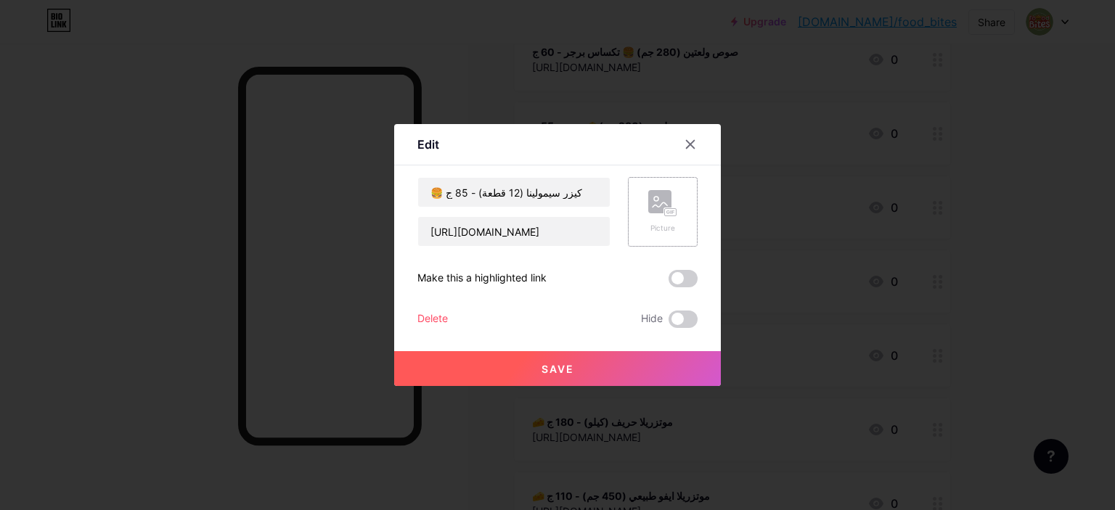
click at [666, 197] on icon at bounding box center [662, 203] width 29 height 27
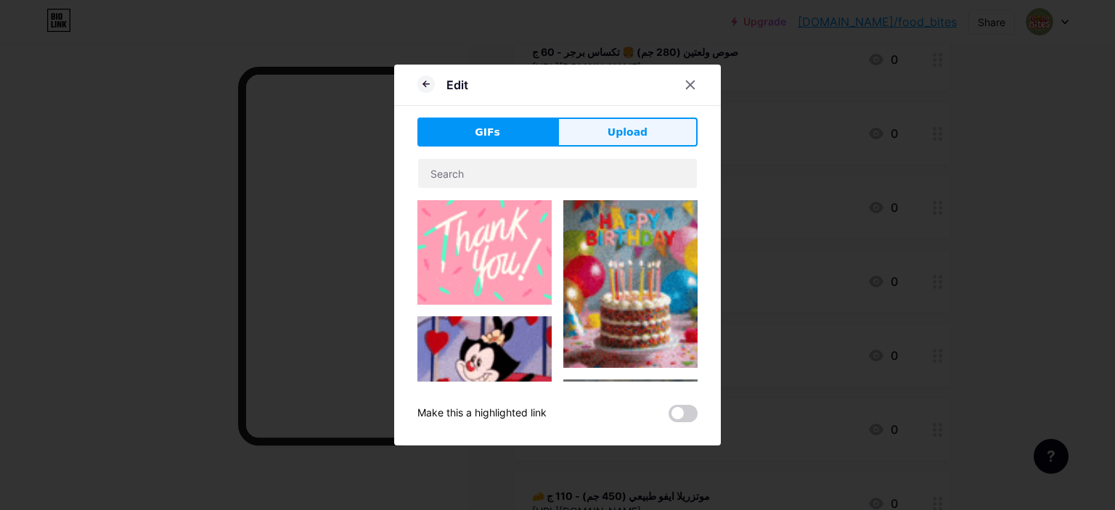
click at [633, 145] on button "Upload" at bounding box center [628, 132] width 140 height 29
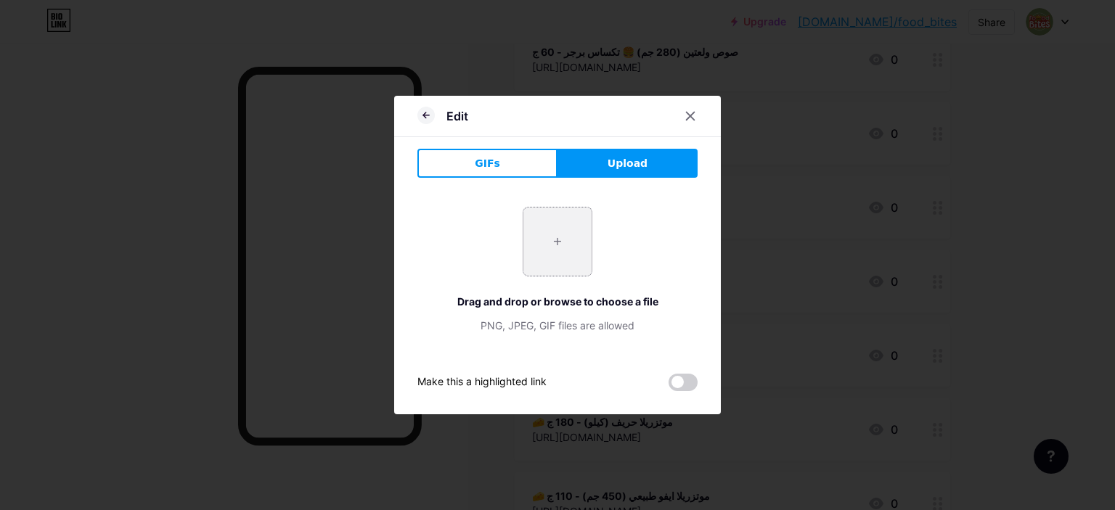
click at [543, 232] on input "file" at bounding box center [558, 242] width 68 height 68
click at [549, 232] on input "file" at bounding box center [558, 242] width 68 height 68
type input "C:\fakepath\WhatsApp Image [DATE] at 16.28.38_2d73243b.jpg"
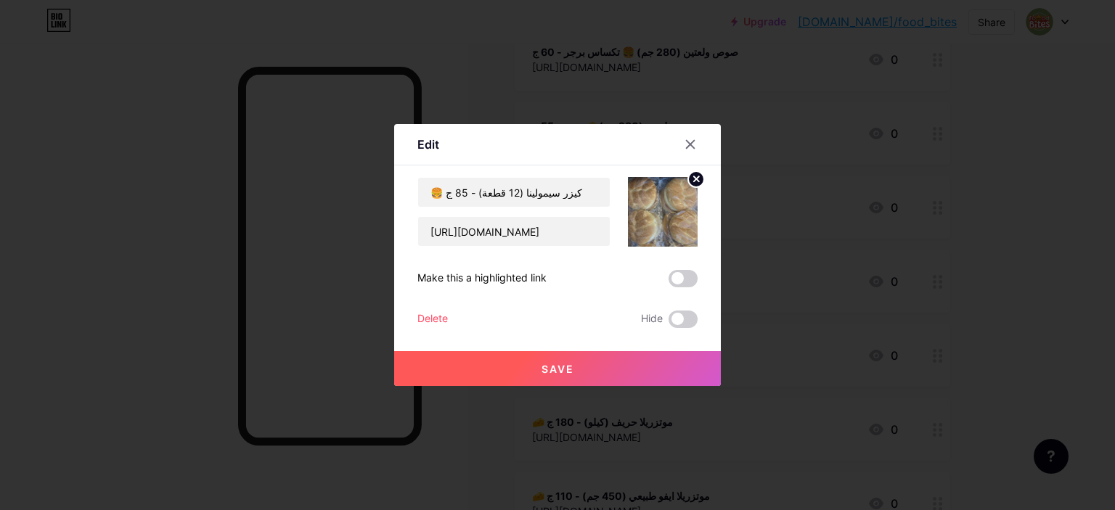
click at [586, 362] on button "Save" at bounding box center [557, 368] width 327 height 35
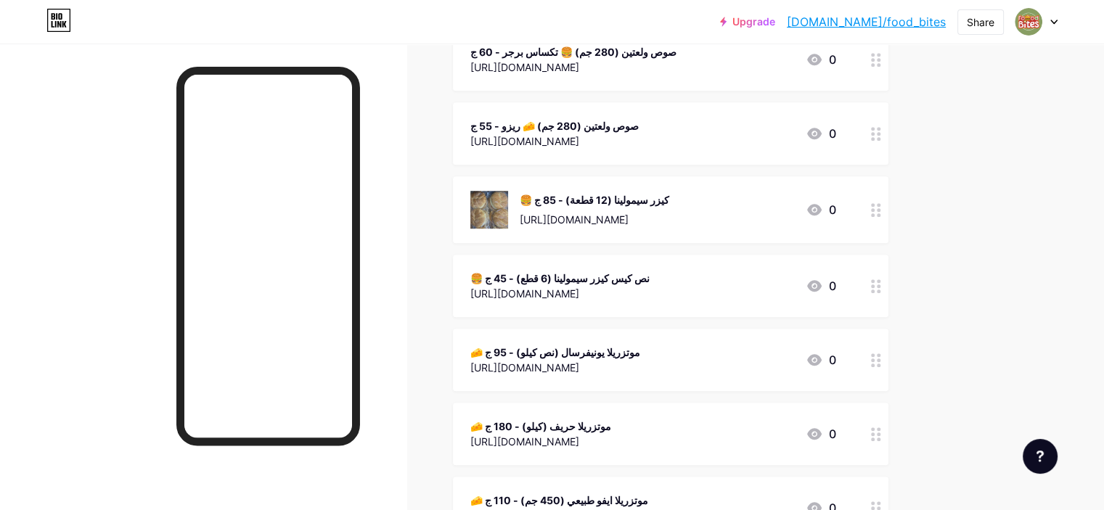
click at [881, 204] on circle at bounding box center [879, 205] width 4 height 4
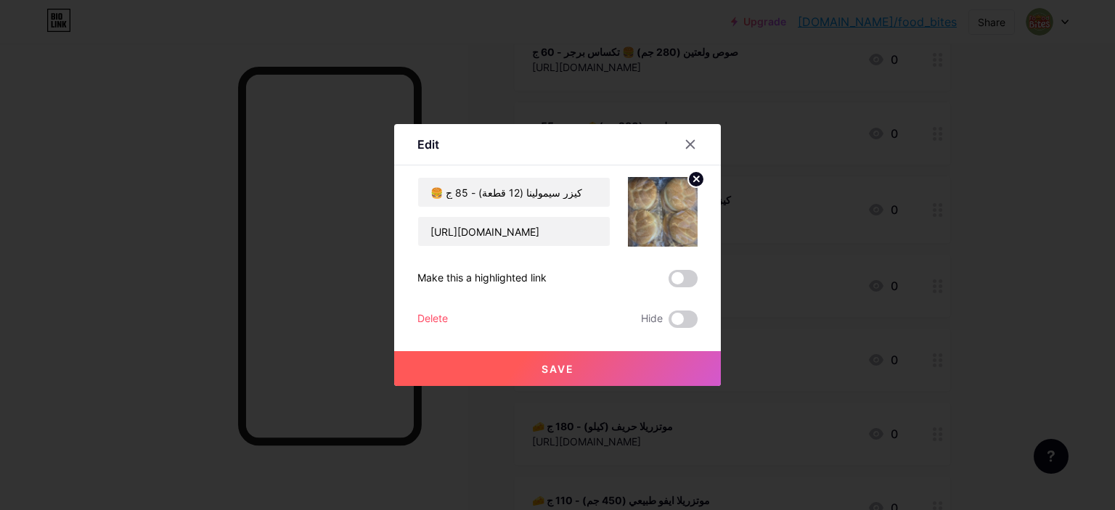
click at [694, 177] on circle at bounding box center [696, 179] width 16 height 16
click at [691, 147] on div at bounding box center [691, 144] width 26 height 26
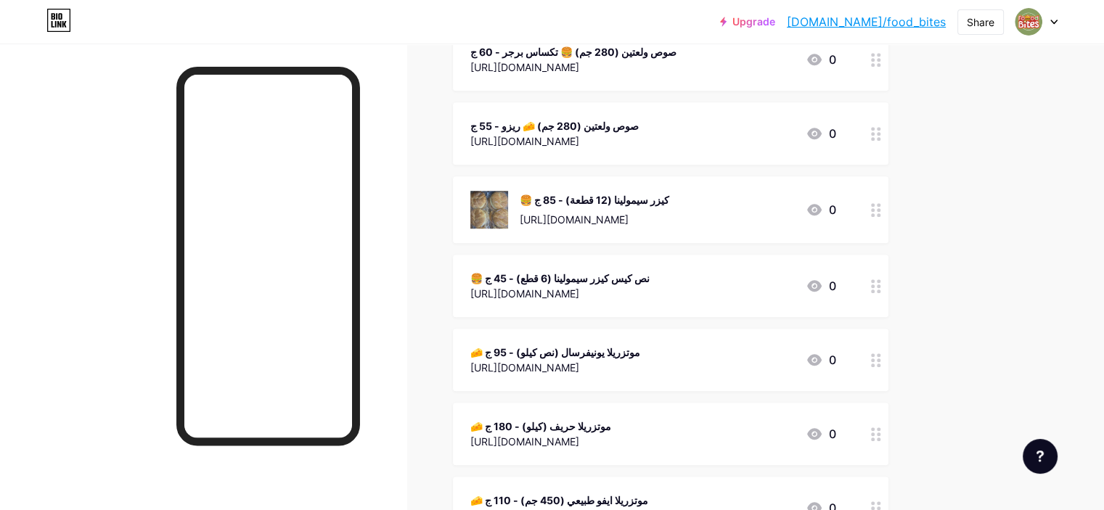
click at [670, 194] on div "🍔 كيزر سيمولينا (12 قطعة) - 85 ج" at bounding box center [595, 199] width 150 height 15
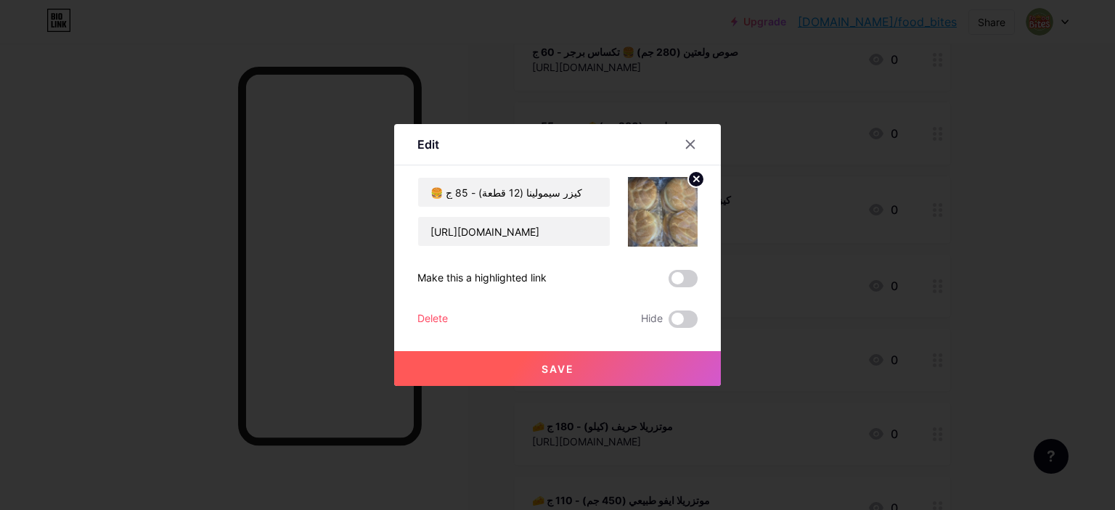
click at [694, 179] on icon at bounding box center [696, 178] width 5 height 5
click at [564, 365] on span "Save" at bounding box center [558, 369] width 33 height 12
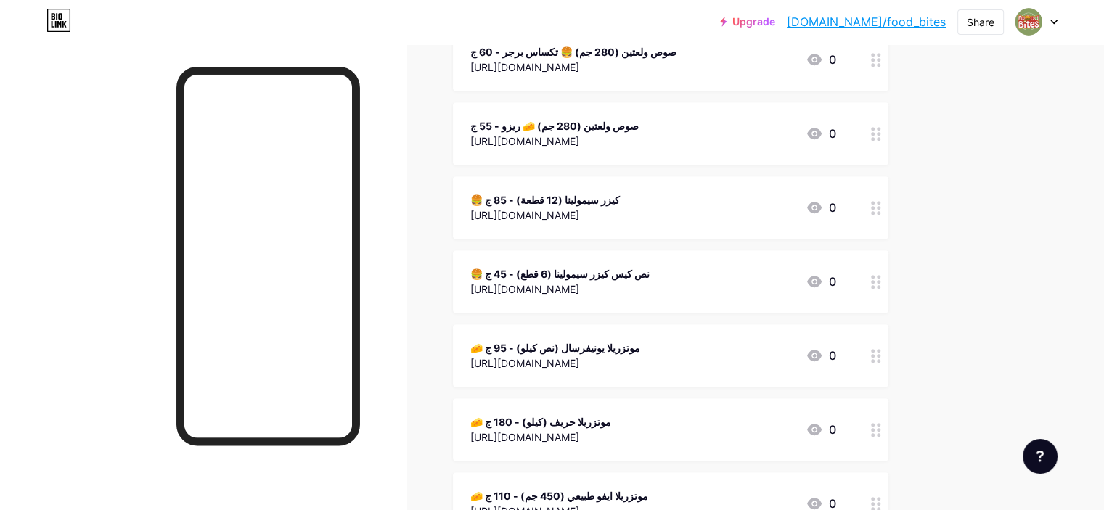
drag, startPoint x: 104, startPoint y: 194, endPoint x: 190, endPoint y: 4, distance: 209.0
click at [105, 193] on div at bounding box center [203, 299] width 407 height 510
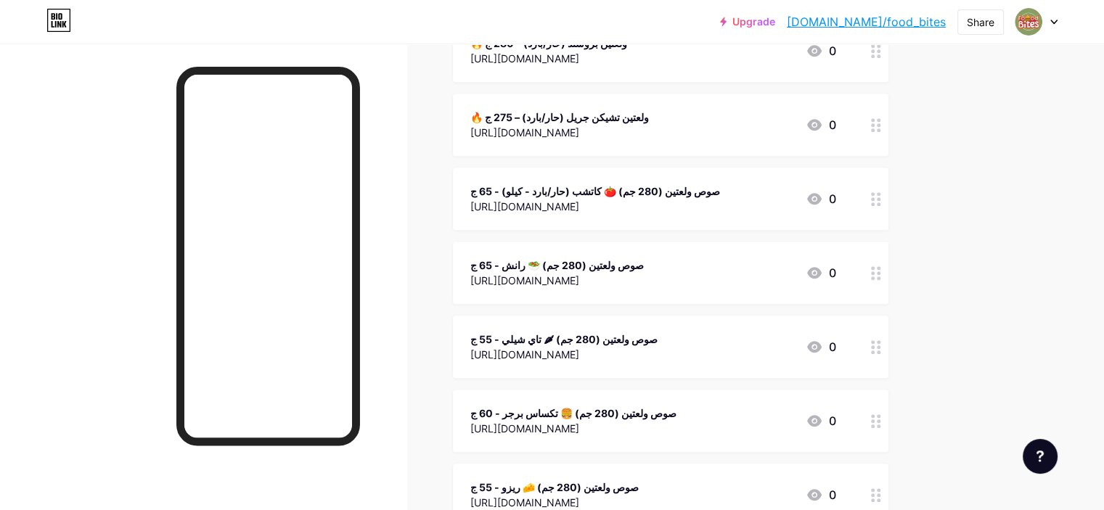
scroll to position [569, 0]
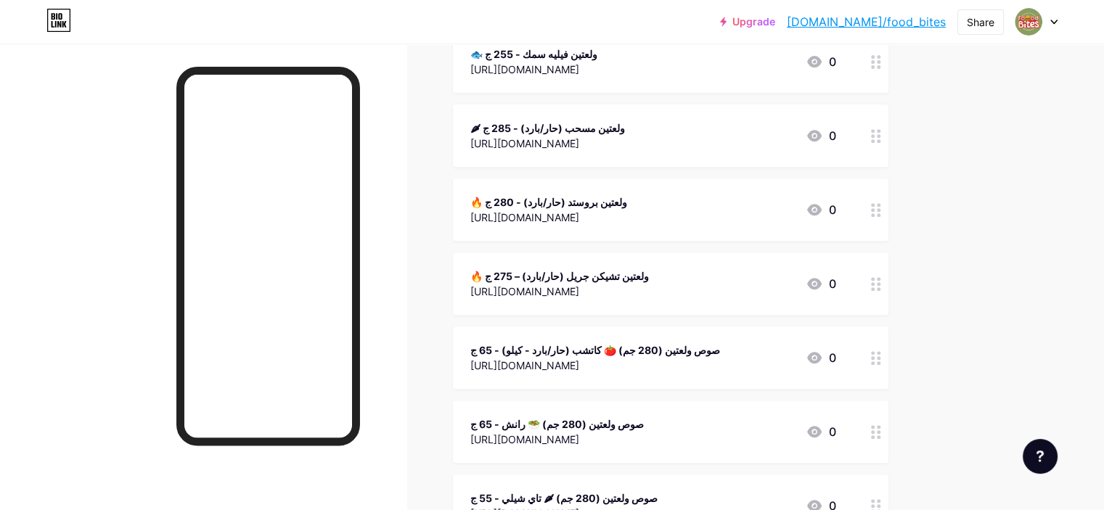
click at [707, 343] on div "صوص ولعتين (280 جم) 🍅 كاتشب (حار/بارد - كيلو) - 65 ج" at bounding box center [596, 350] width 250 height 15
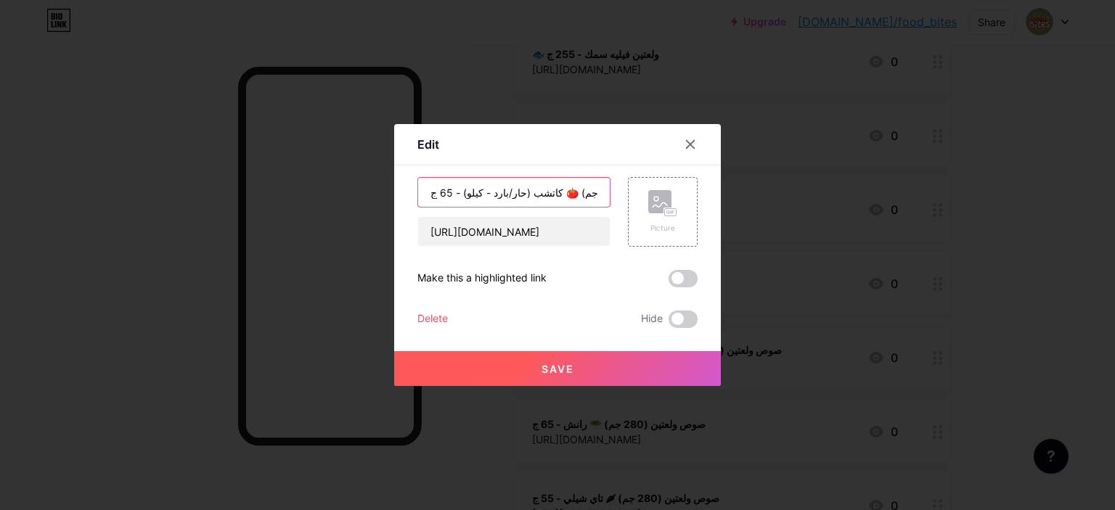
drag, startPoint x: 473, startPoint y: 192, endPoint x: 457, endPoint y: 200, distance: 17.5
click at [457, 200] on input "صوص ولعتين (280 جم) 🍅 كاتشب (حار/بارد - كيلو) - 65 ج" at bounding box center [514, 192] width 192 height 29
click at [473, 191] on input "صوص ولعتين (280 جم) 🍅 كاتشب (حار/بارد - كيلو) - 65 ج" at bounding box center [514, 192] width 192 height 29
drag, startPoint x: 473, startPoint y: 193, endPoint x: 460, endPoint y: 198, distance: 14.5
click at [460, 198] on input "صوص ولعتين (280 جم) 🍅 كاتشب (حار/بارد - كيلو) - 65 ج" at bounding box center [514, 192] width 192 height 29
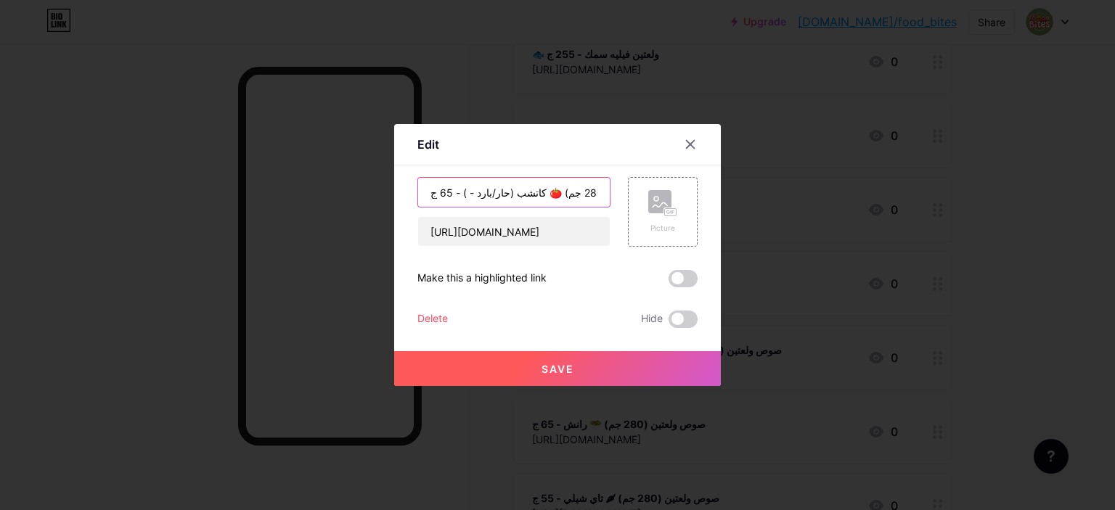
drag, startPoint x: 470, startPoint y: 194, endPoint x: 463, endPoint y: 198, distance: 8.1
click at [463, 198] on input "صوص ولعتين (280 جم) 🍅 كاتشب (حار/بارد - ) - 65 ج" at bounding box center [514, 192] width 192 height 29
type input "صوص ولعتين (280 جم) 🍅 كاتشب (حار/بارد ) - 65 ج"
click at [511, 351] on button "Save" at bounding box center [557, 368] width 327 height 35
